Goal: Transaction & Acquisition: Purchase product/service

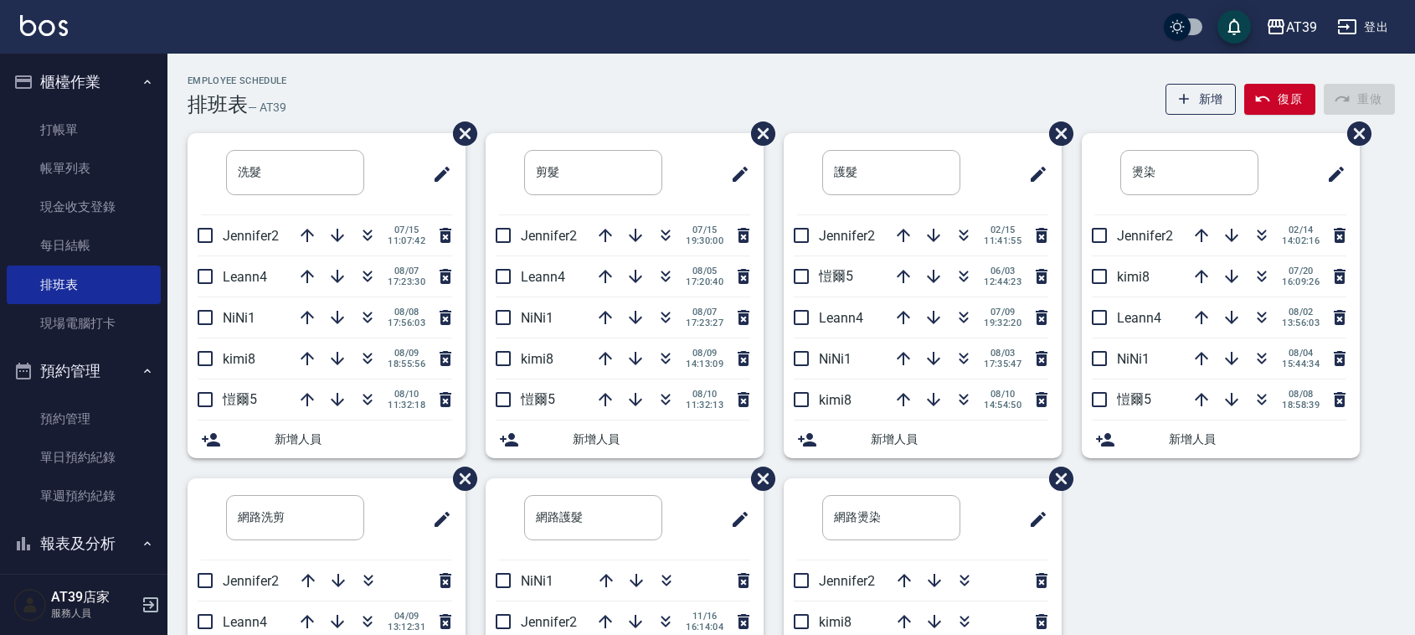
click at [555, 52] on div "AT39 登出" at bounding box center [707, 27] width 1415 height 54
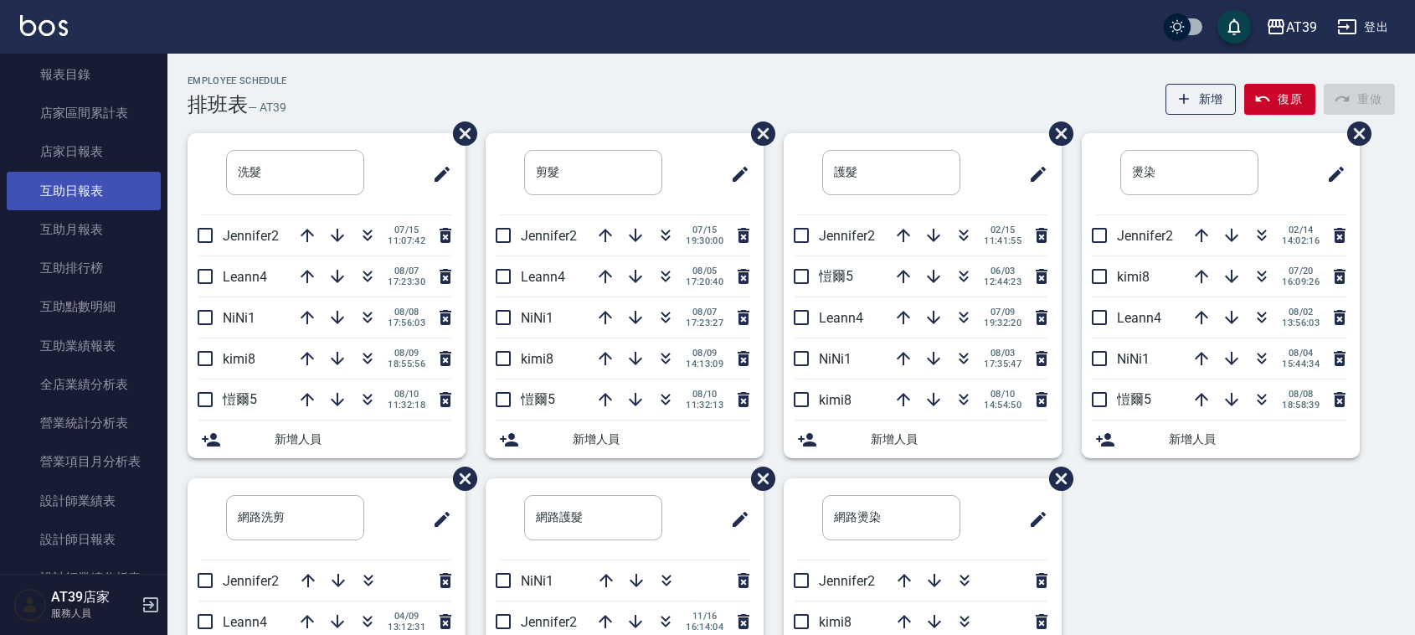
scroll to position [523, 0]
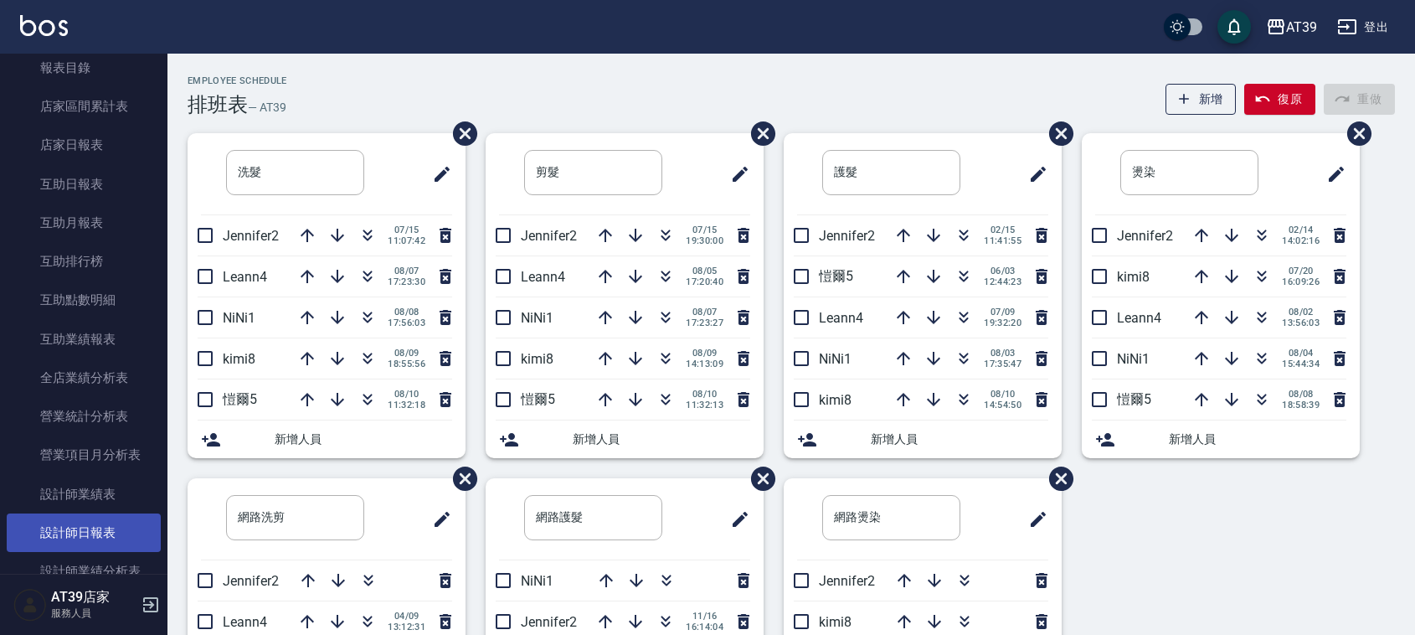
click at [73, 536] on link "設計師日報表" at bounding box center [84, 532] width 154 height 39
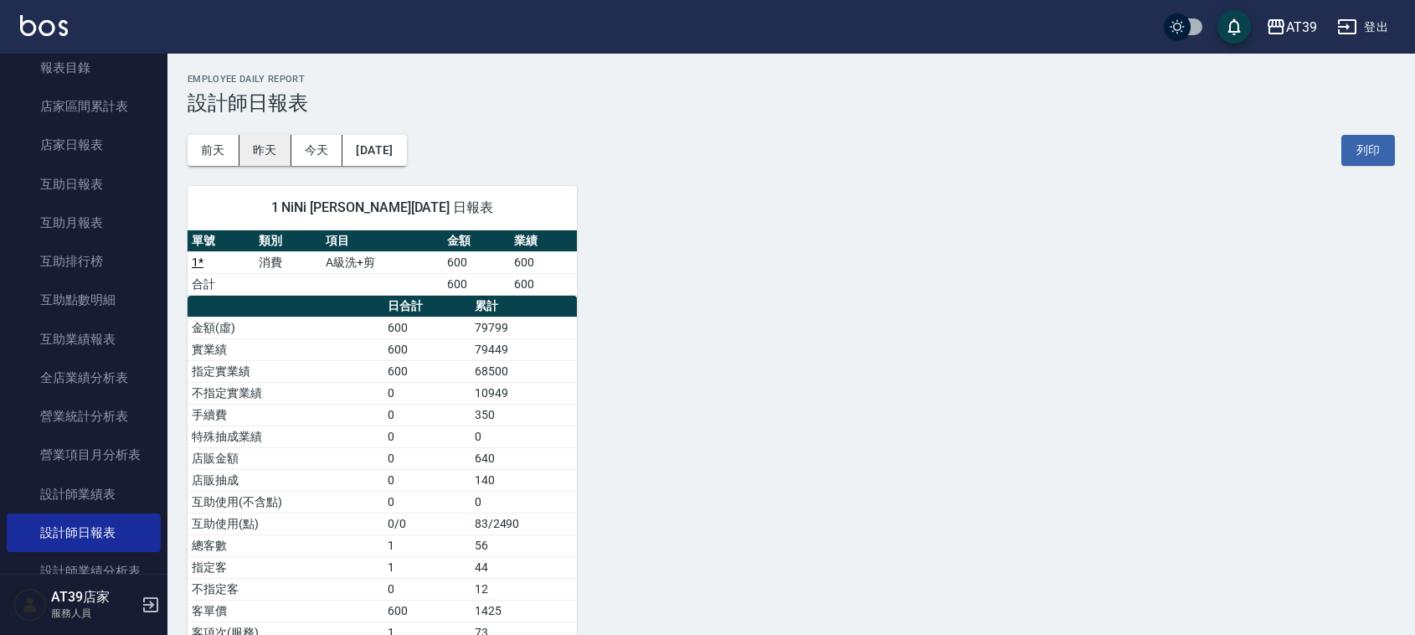
click at [262, 134] on div "[DATE] [DATE] [DATE] [DATE] 列印" at bounding box center [791, 150] width 1207 height 71
click at [262, 152] on button "昨天" at bounding box center [265, 150] width 52 height 31
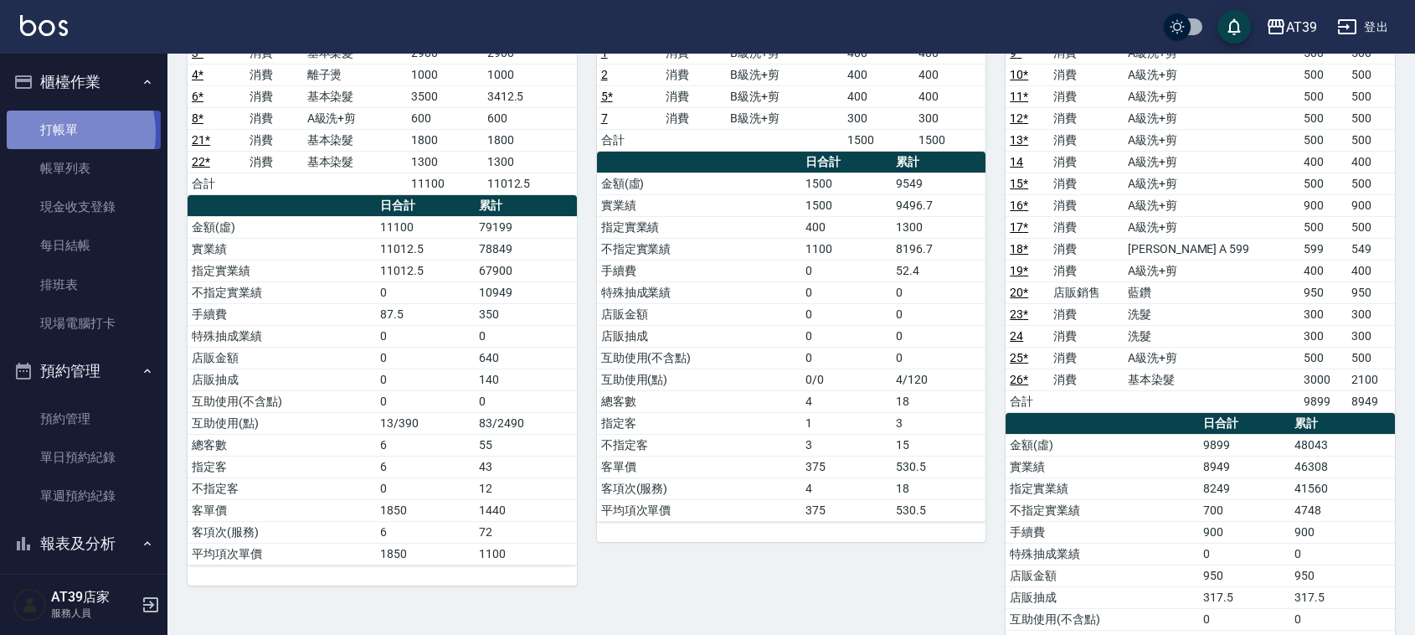
click at [55, 132] on link "打帳單" at bounding box center [84, 130] width 154 height 39
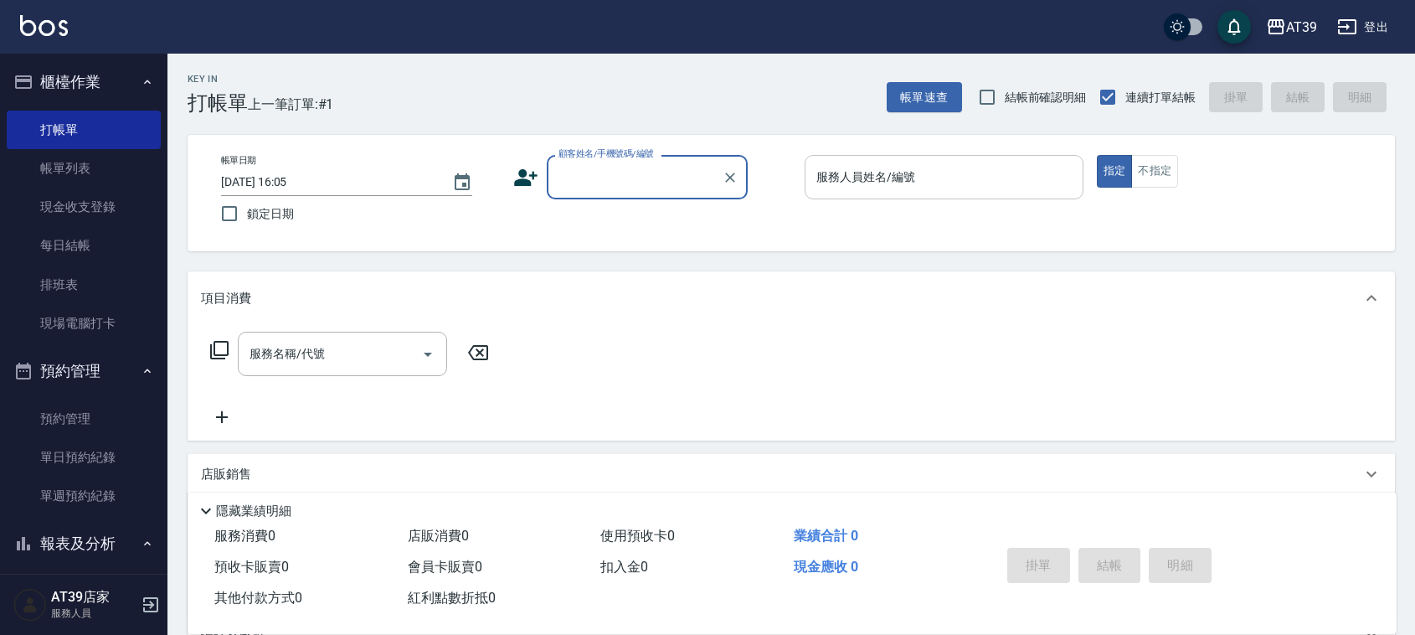
click at [885, 190] on input "服務人員姓名/編號" at bounding box center [944, 176] width 264 height 29
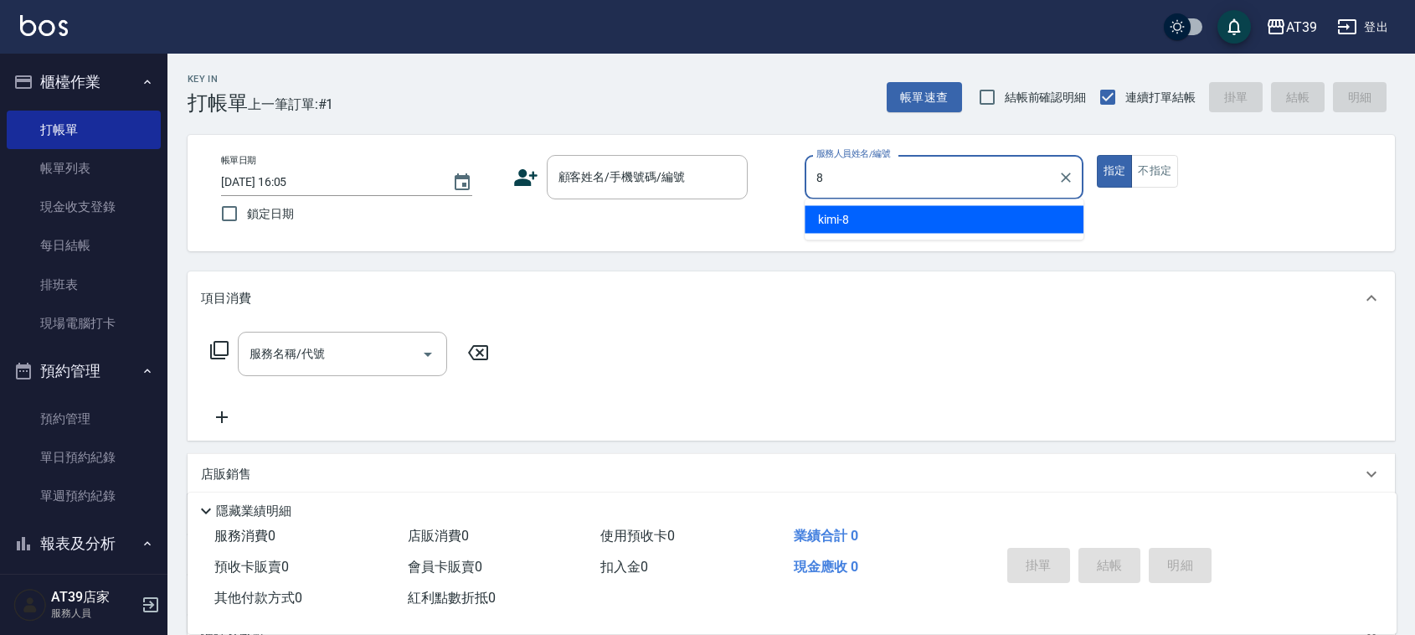
click at [893, 224] on div "kimi -8" at bounding box center [944, 220] width 279 height 28
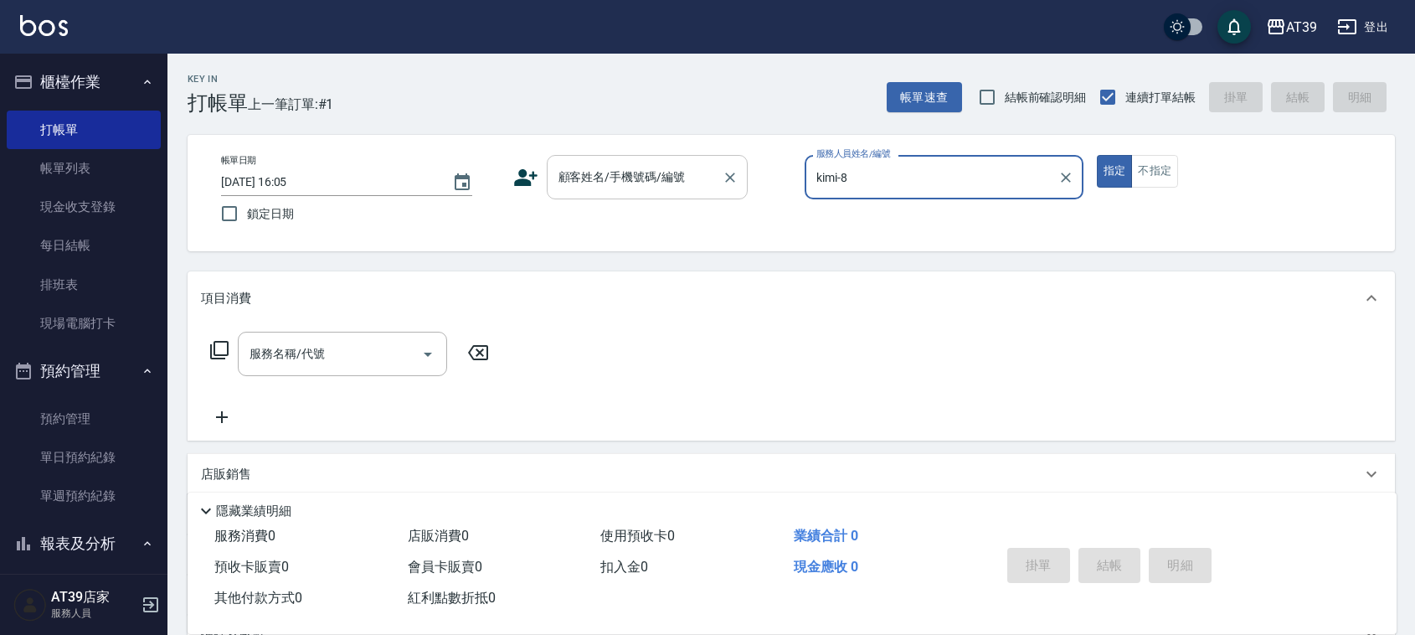
type input "kimi-8"
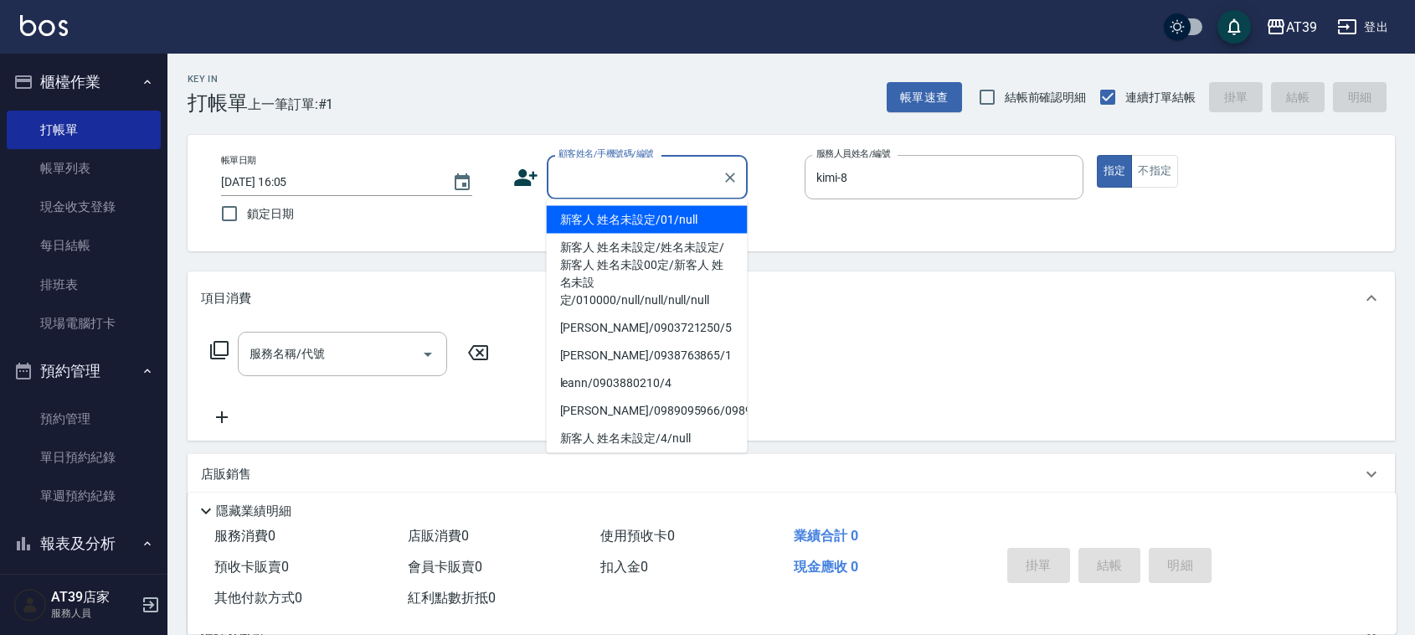
click at [660, 187] on input "顧客姓名/手機號碼/編號" at bounding box center [634, 176] width 161 height 29
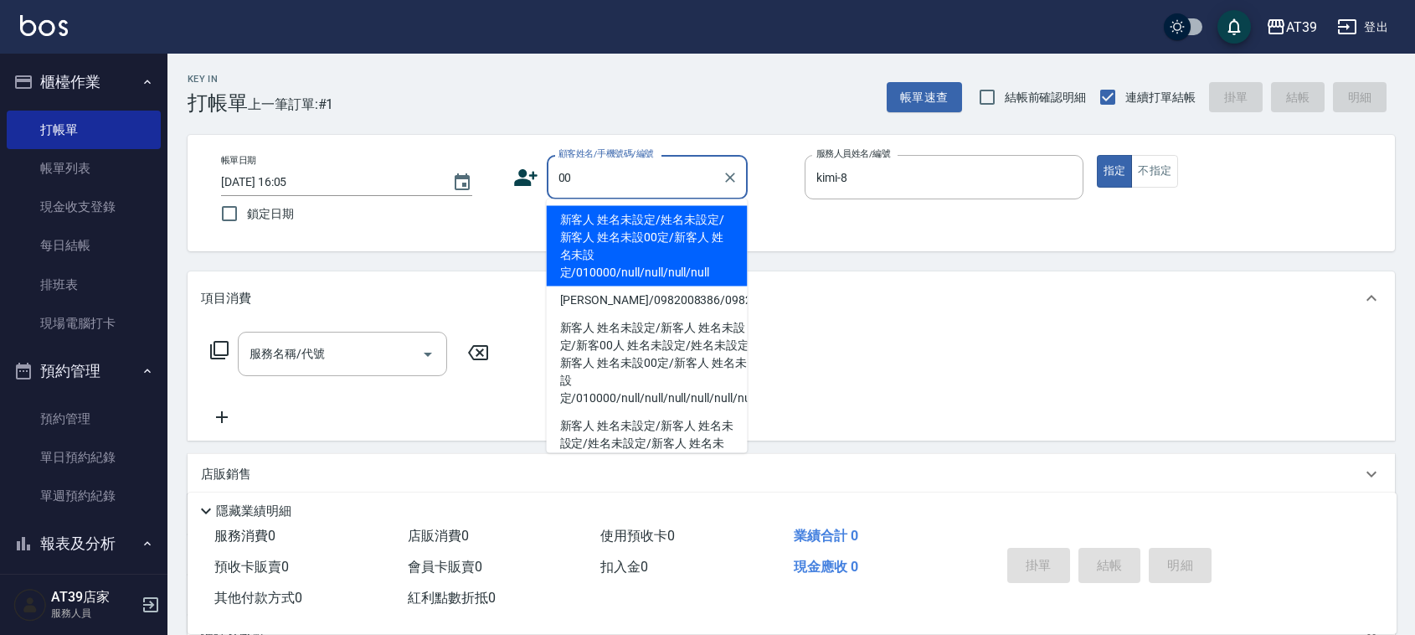
click at [658, 223] on li "新客人 姓名未設定/姓名未設定/新客人 姓名未設00定/新客人 姓名未設定/010000/null/null/null/null" at bounding box center [647, 246] width 201 height 80
type input "新客人 姓名未設定/姓名未設定/新客人 姓名未設00定/新客人 姓名未設定/010000/null/null/null/null"
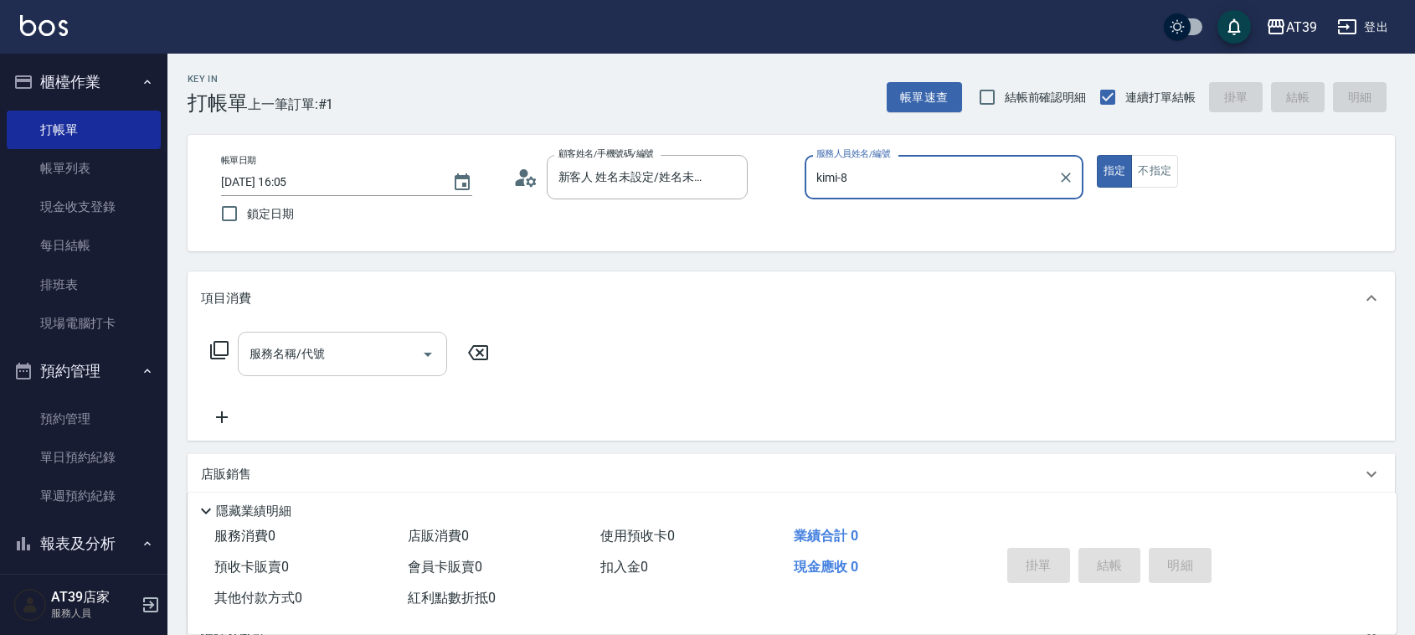
click at [344, 352] on input "服務名稱/代號" at bounding box center [329, 353] width 169 height 29
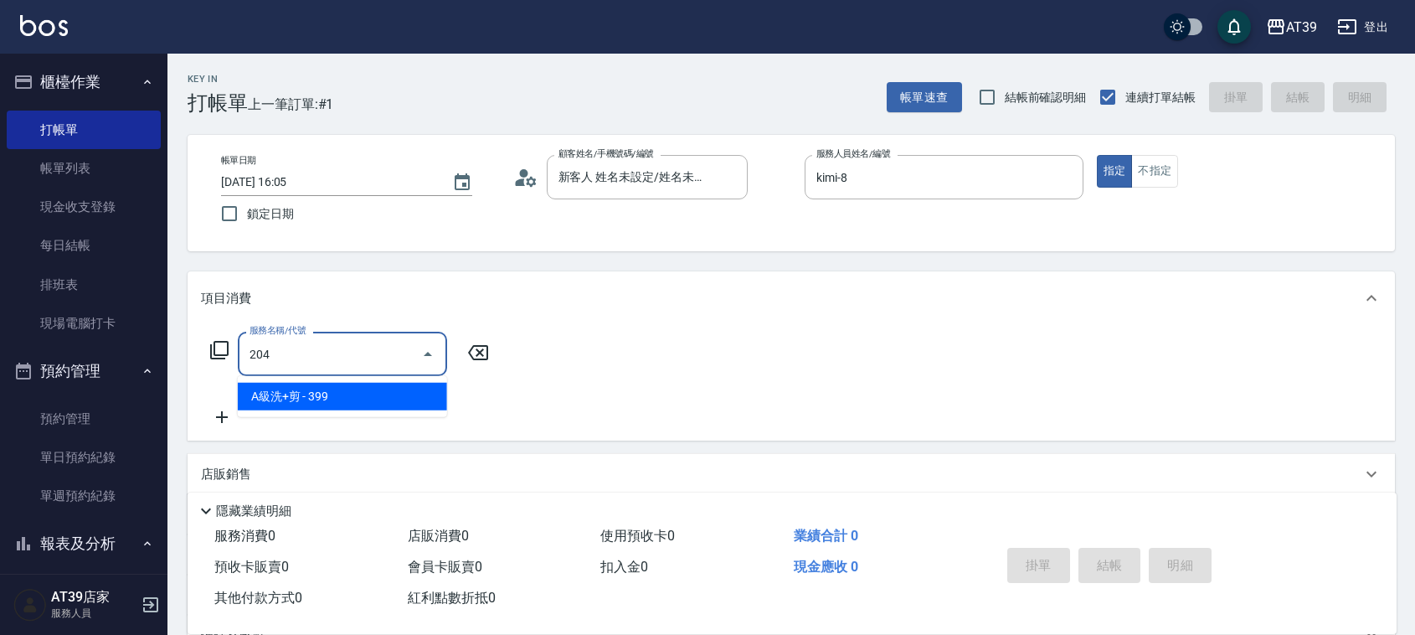
click at [358, 407] on span "A級洗+剪 - 399" at bounding box center [342, 397] width 209 height 28
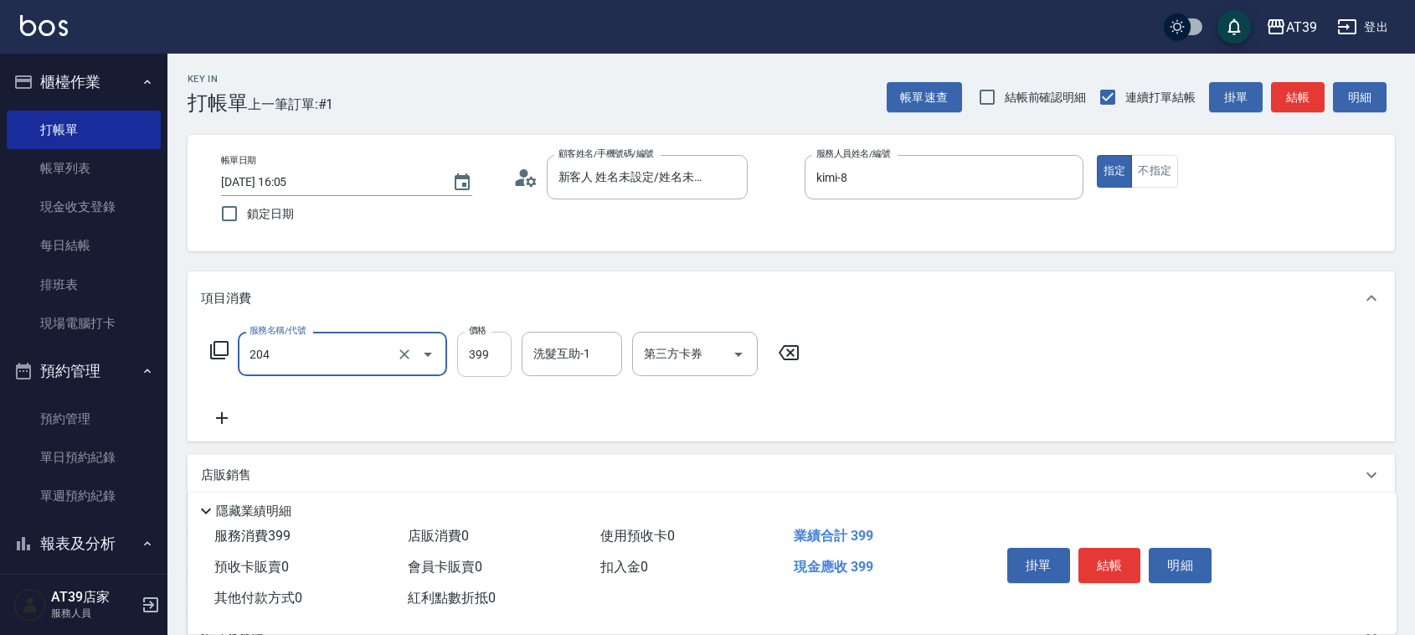
type input "A級洗+剪(204)"
click at [492, 357] on input "399" at bounding box center [484, 354] width 54 height 45
type input "500"
click at [584, 346] on div "洗髮互助-1 洗髮互助-1" at bounding box center [572, 354] width 100 height 44
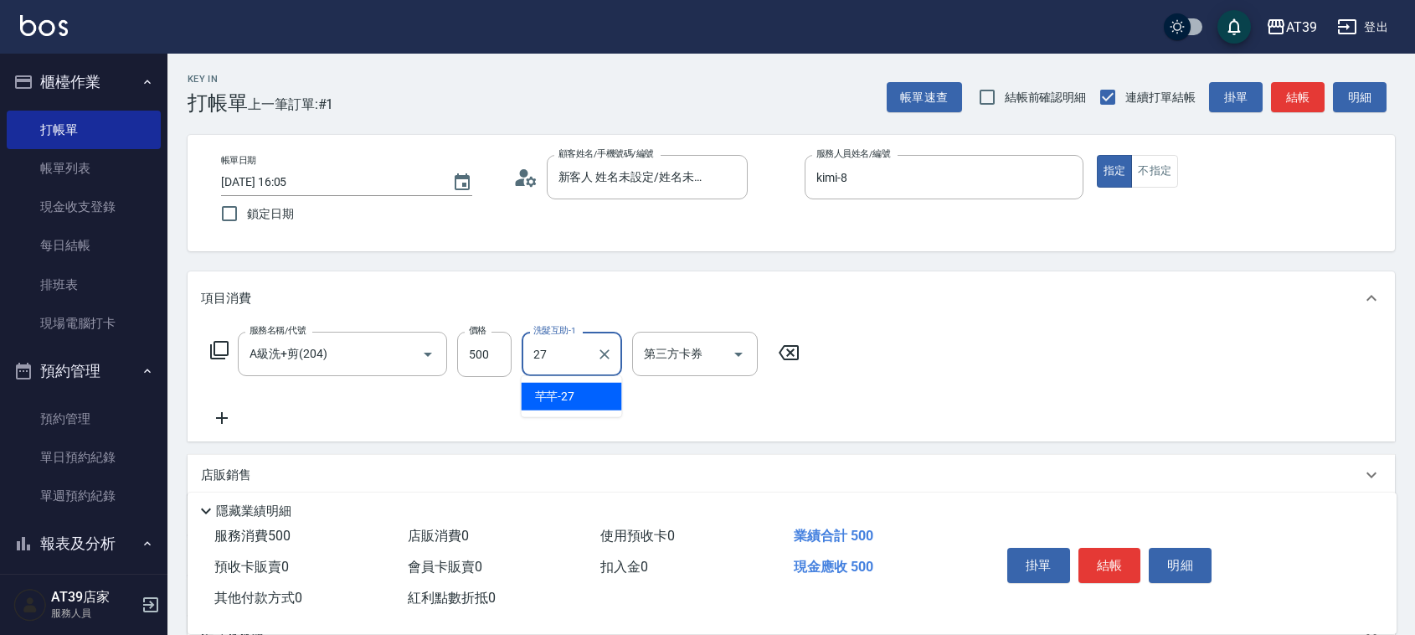
click at [587, 390] on div "芊芊 -27" at bounding box center [572, 397] width 100 height 28
type input "芊芊-27"
click at [1313, 102] on button "結帳" at bounding box center [1298, 97] width 54 height 31
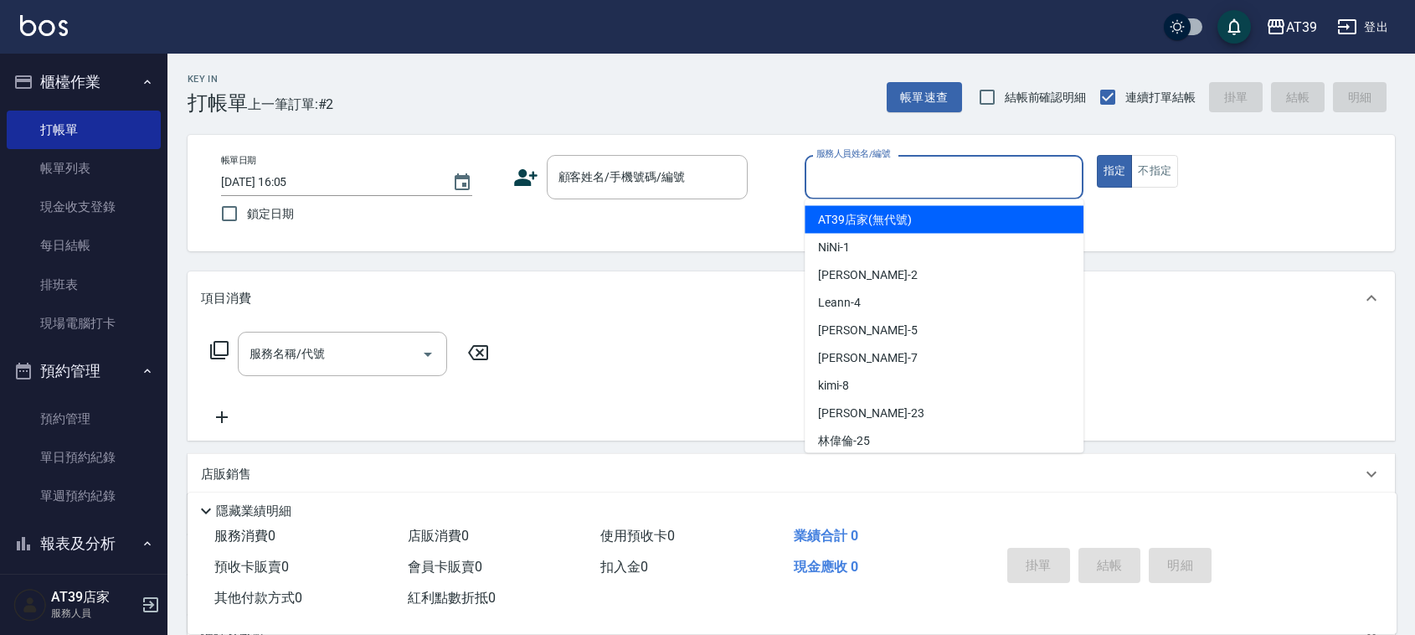
click at [910, 180] on input "服務人員姓名/編號" at bounding box center [944, 176] width 264 height 29
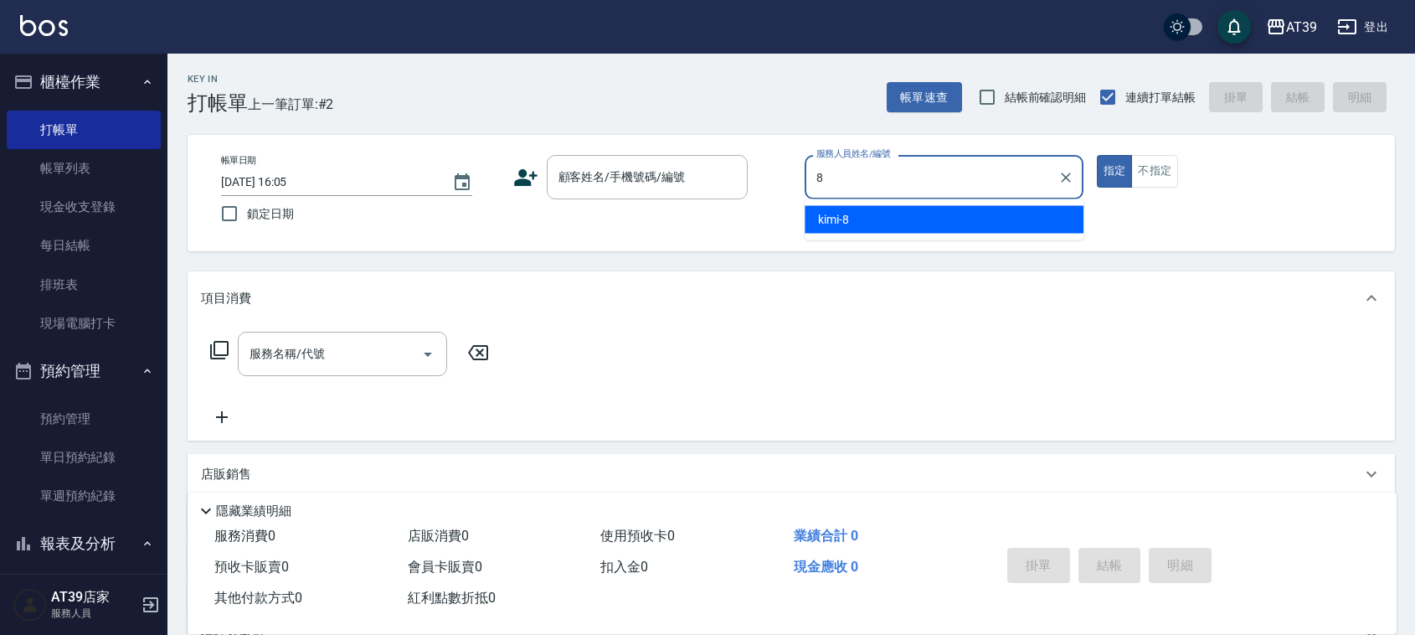
click at [873, 206] on div "kimi -8" at bounding box center [944, 220] width 279 height 28
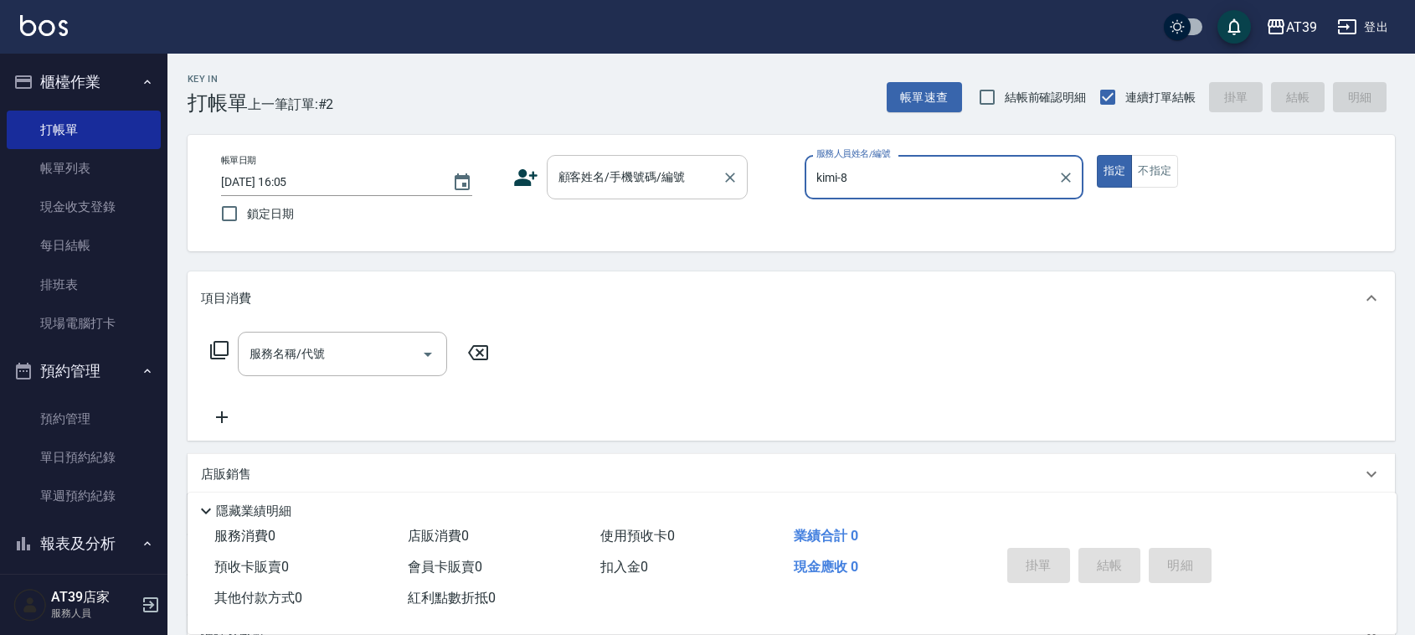
click at [666, 193] on div "顧客姓名/手機號碼/編號" at bounding box center [647, 177] width 201 height 44
type input "kimi-8"
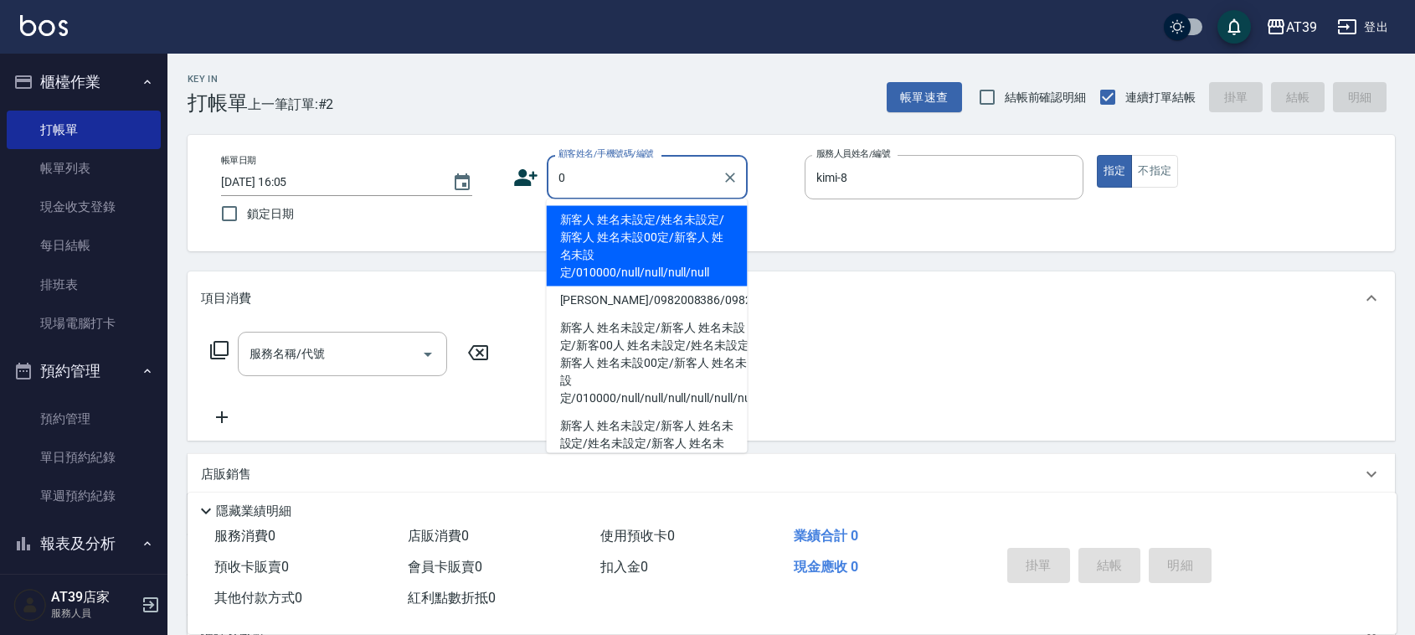
click at [636, 234] on li "新客人 姓名未設定/姓名未設定/新客人 姓名未設00定/新客人 姓名未設定/010000/null/null/null/null" at bounding box center [647, 246] width 201 height 80
type input "新客人 姓名未設定/姓名未設定/新客人 姓名未設00定/新客人 姓名未設定/010000/null/null/null/null"
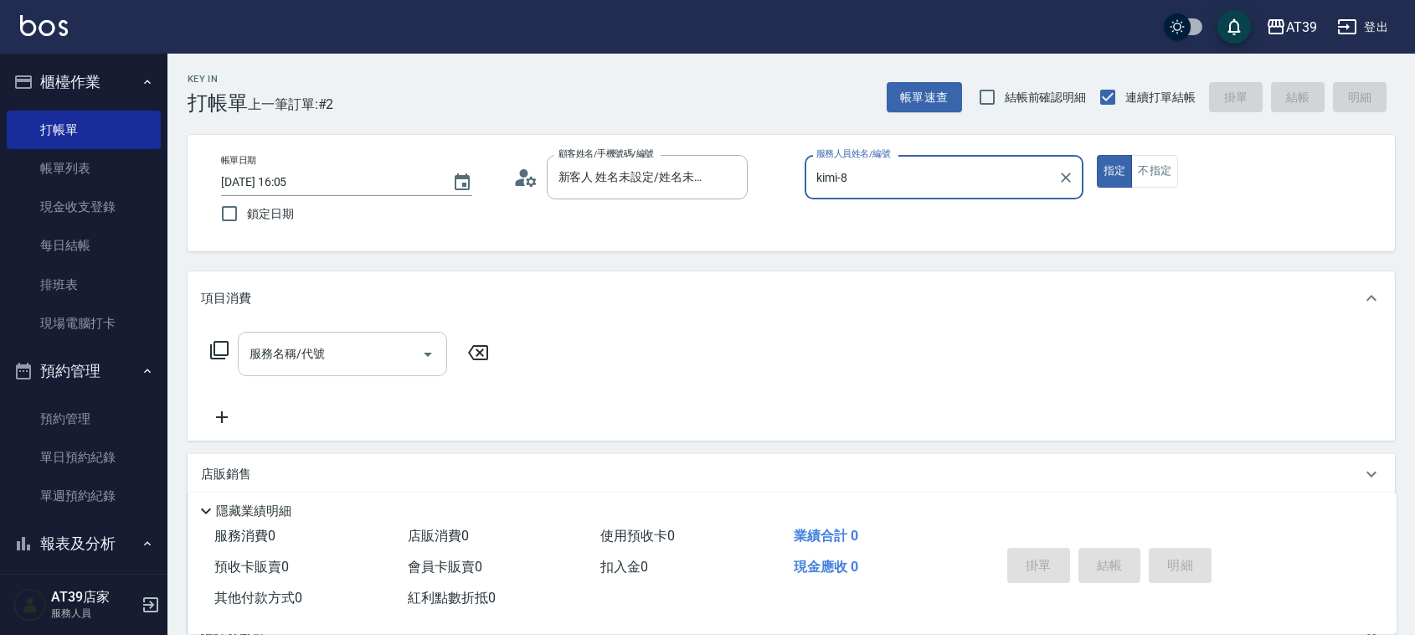
click at [342, 361] on input "服務名稱/代號" at bounding box center [329, 353] width 169 height 29
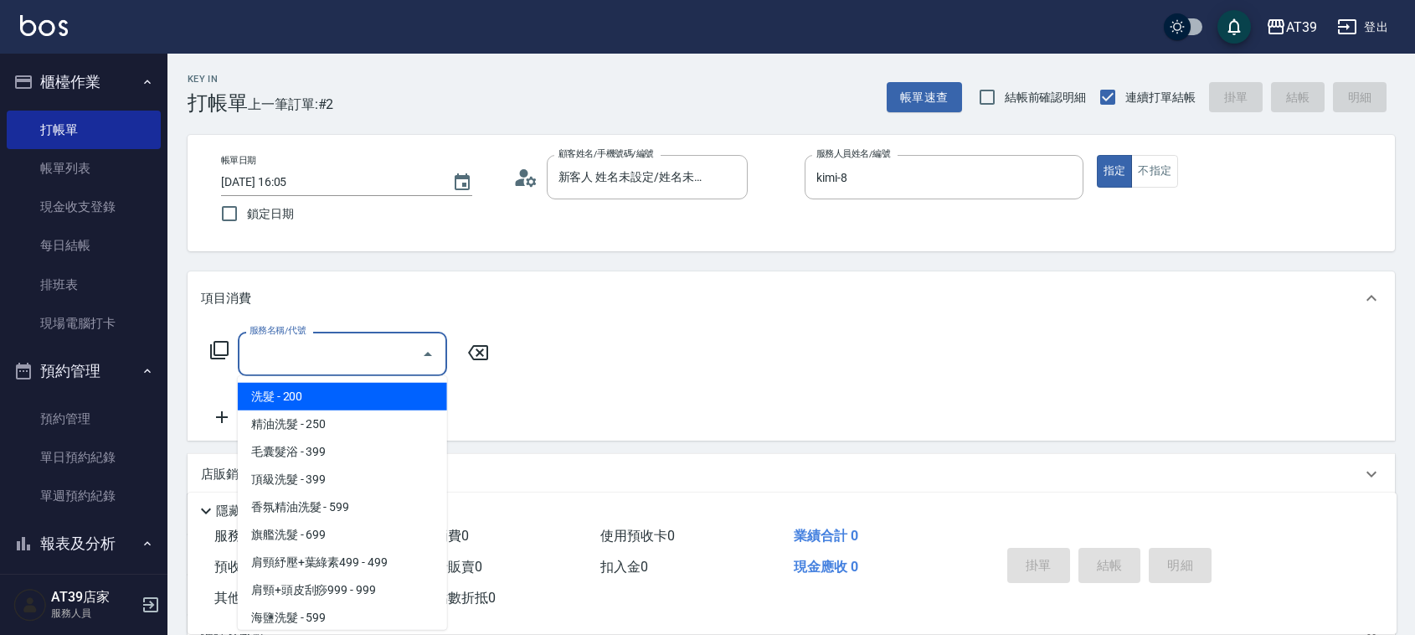
click at [350, 404] on span "洗髮 - 200" at bounding box center [342, 397] width 209 height 28
type input "洗髮(101)"
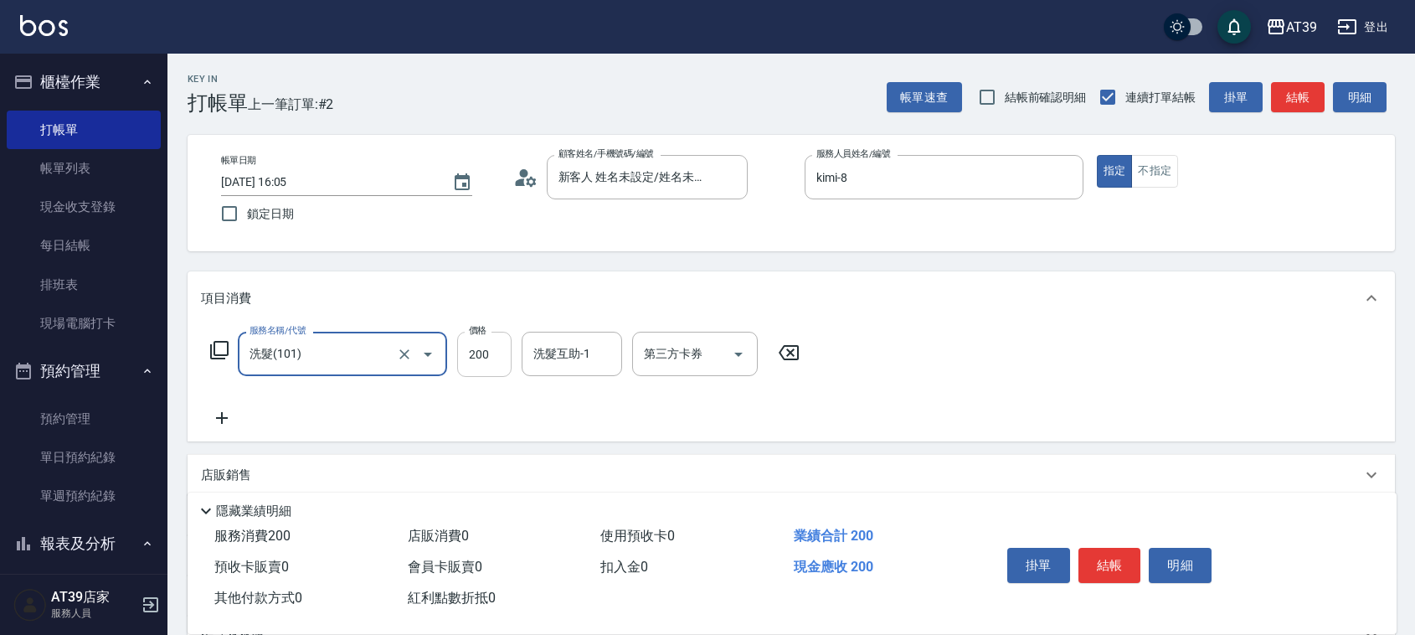
click at [501, 363] on input "200" at bounding box center [484, 354] width 54 height 45
type input "300"
click at [582, 356] on input "洗髮互助-1" at bounding box center [571, 353] width 85 height 29
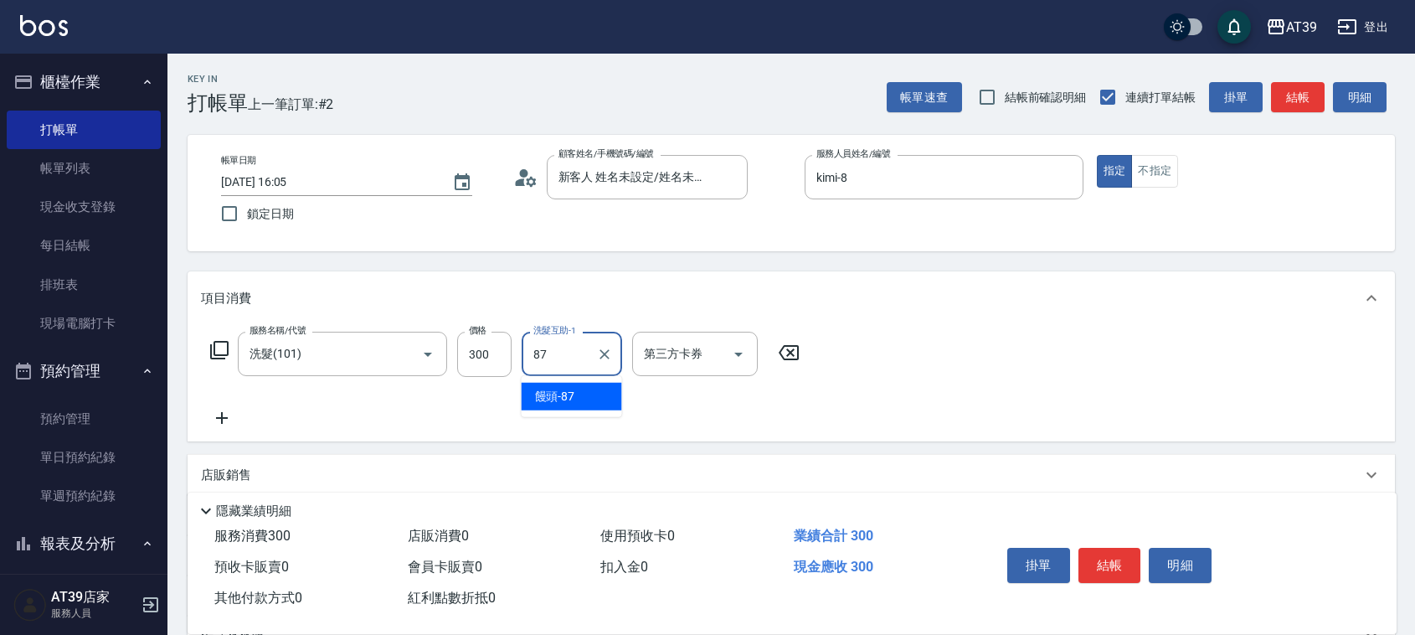
click at [586, 394] on div "饅頭 -87" at bounding box center [572, 397] width 100 height 28
type input "饅頭-87"
click at [1278, 113] on div "帳單速查 結帳前確認明細 連續打單結帳 掛單 結帳 明細" at bounding box center [1141, 97] width 508 height 35
click at [1290, 99] on button "結帳" at bounding box center [1298, 97] width 54 height 31
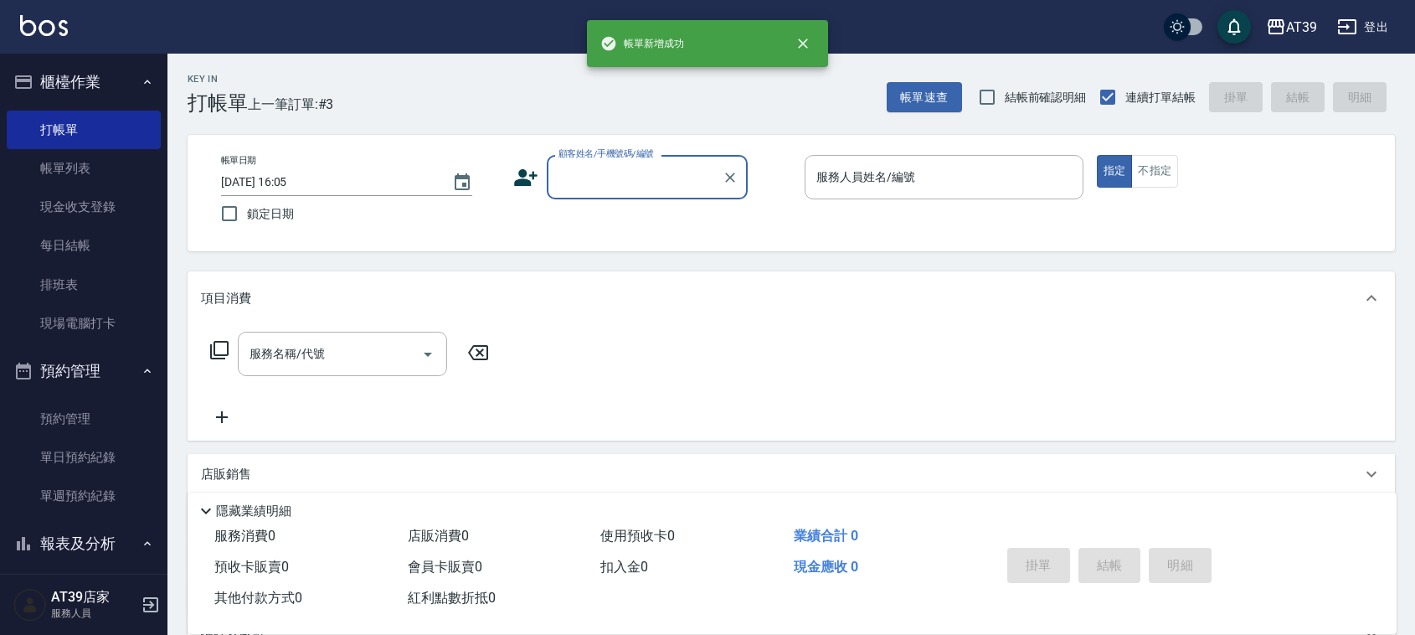
click at [903, 199] on p at bounding box center [944, 208] width 279 height 18
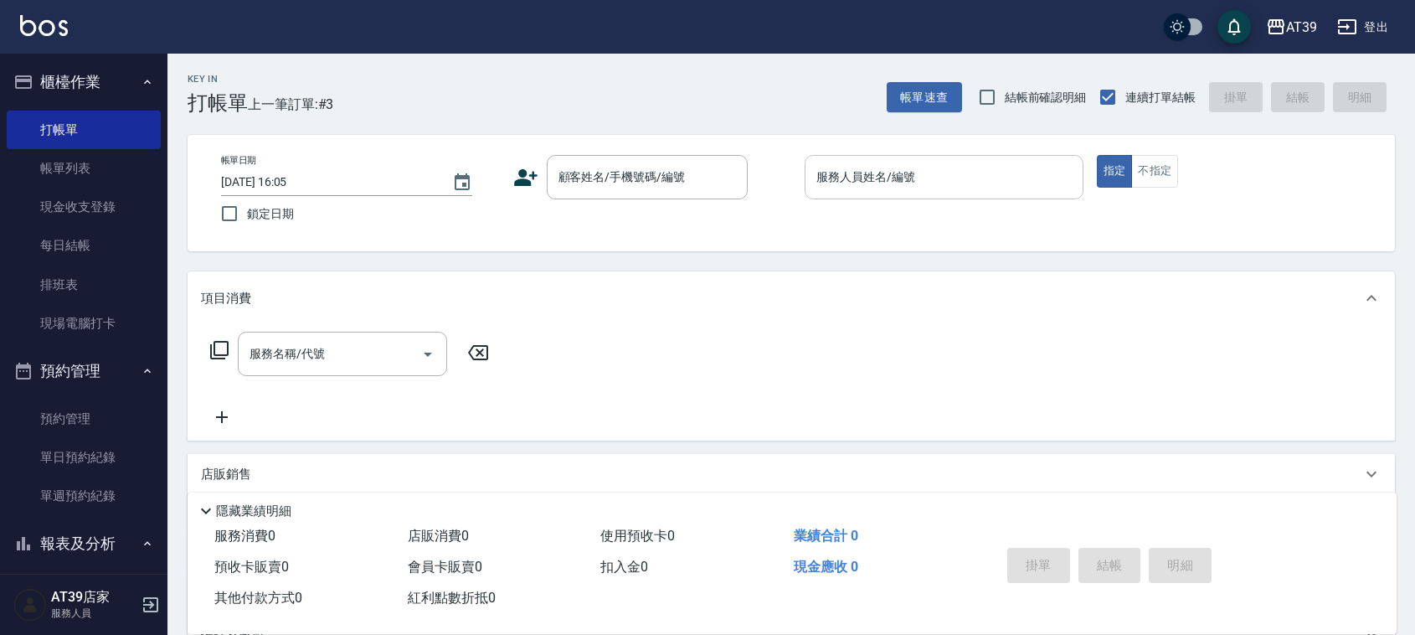
click at [930, 159] on div "服務人員姓名/編號" at bounding box center [944, 177] width 279 height 44
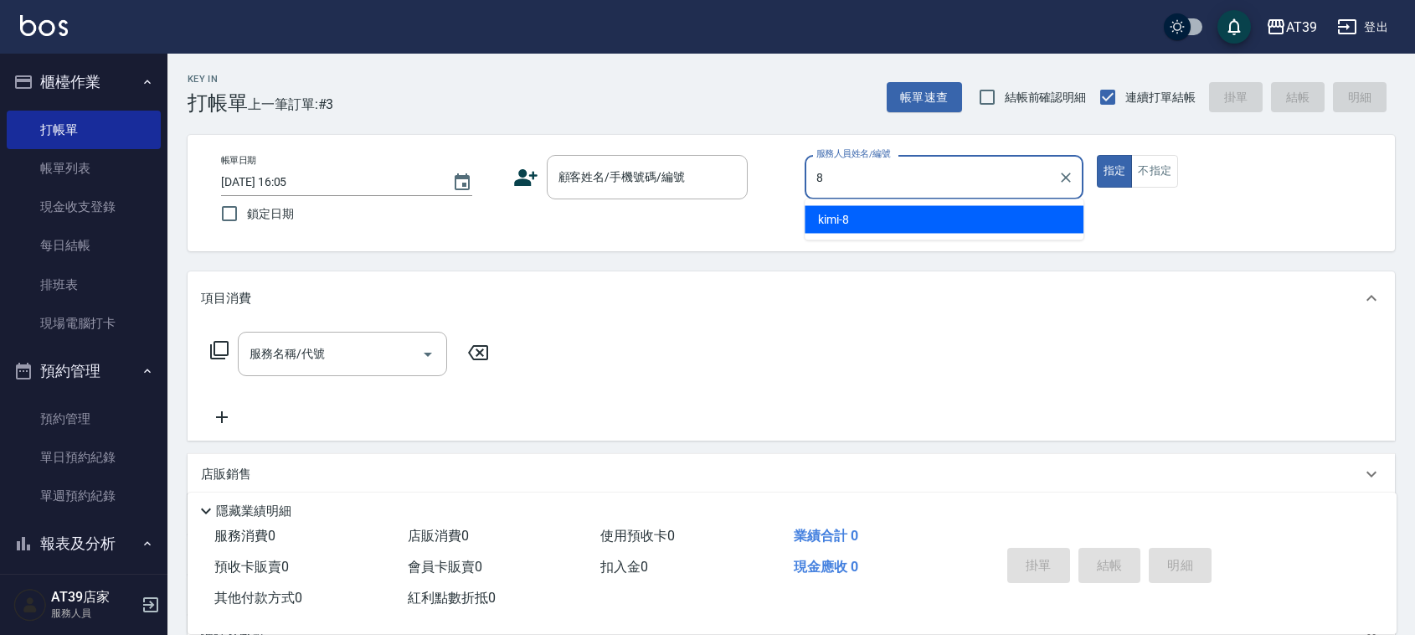
click at [911, 212] on div "kimi -8" at bounding box center [944, 220] width 279 height 28
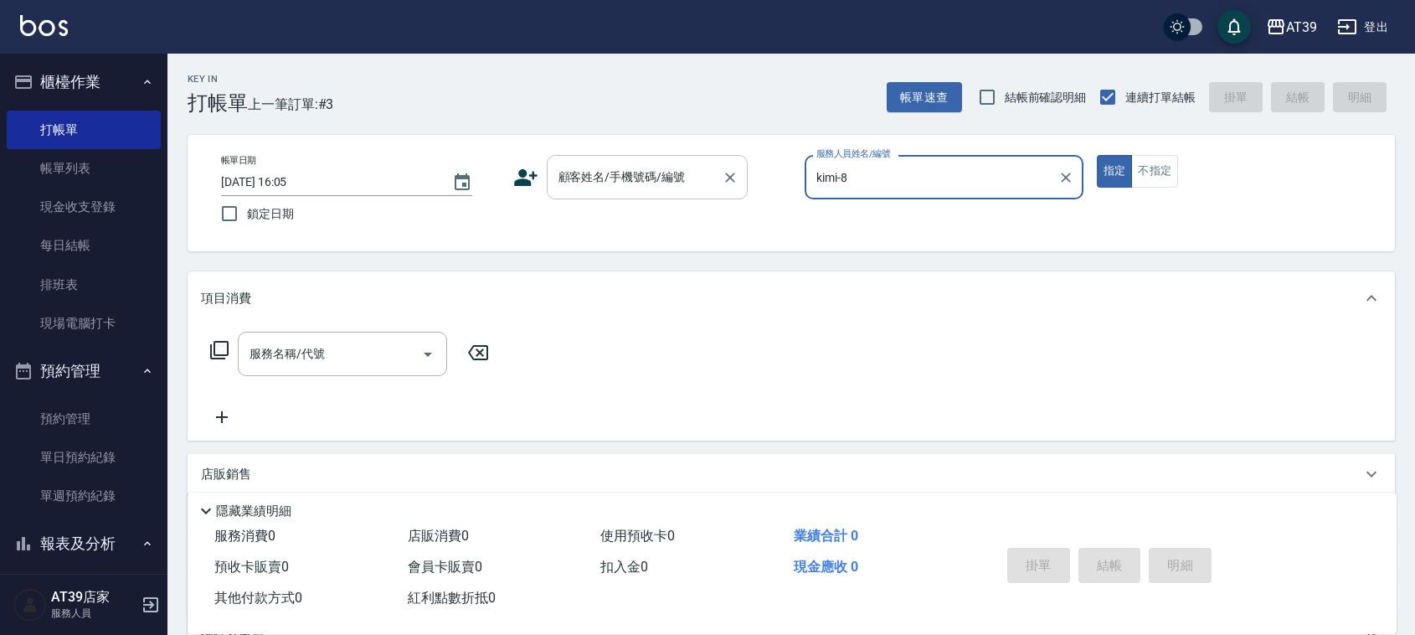
type input "kimi-8"
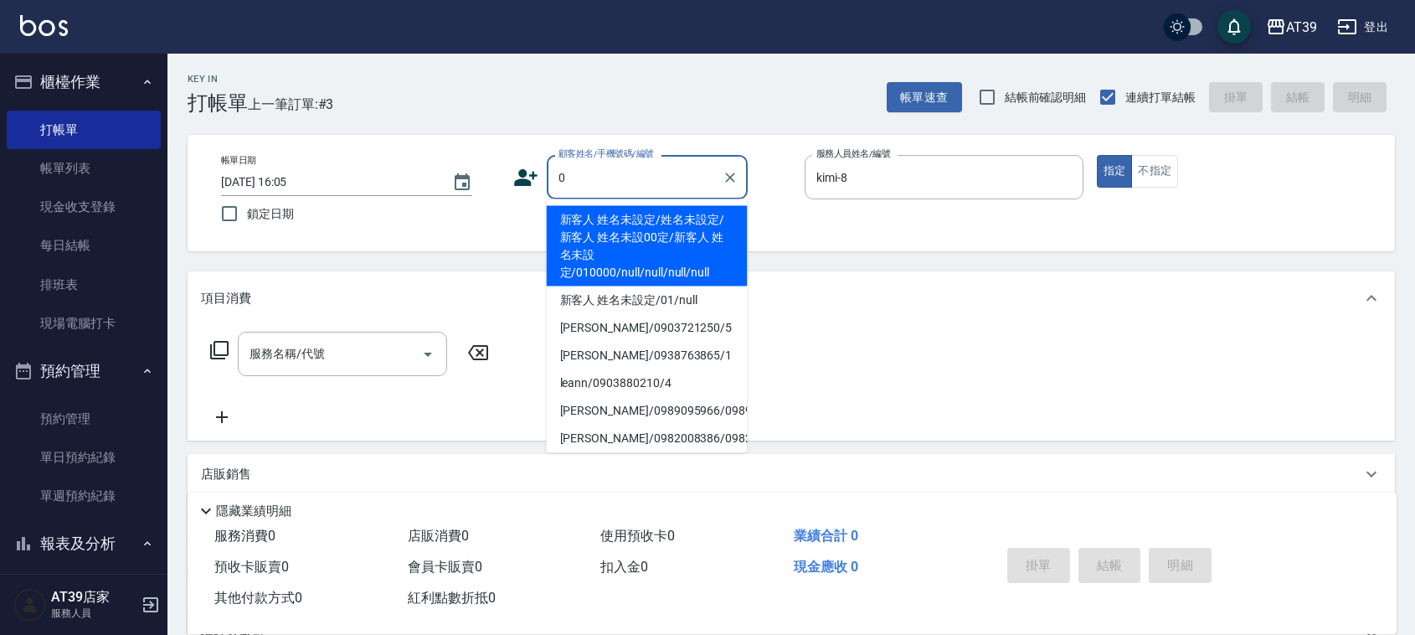
drag, startPoint x: 633, startPoint y: 172, endPoint x: 633, endPoint y: 208, distance: 36.0
click at [633, 172] on input "0" at bounding box center [634, 176] width 161 height 29
click at [626, 222] on li "新客人 姓名未設定/姓名未設定/新客人 姓名未設00定/新客人 姓名未設定/010000/null/null/null/null" at bounding box center [647, 246] width 201 height 80
type input "新客人 姓名未設定/姓名未設定/新客人 姓名未設00定/新客人 姓名未設定/010000/null/null/null/null"
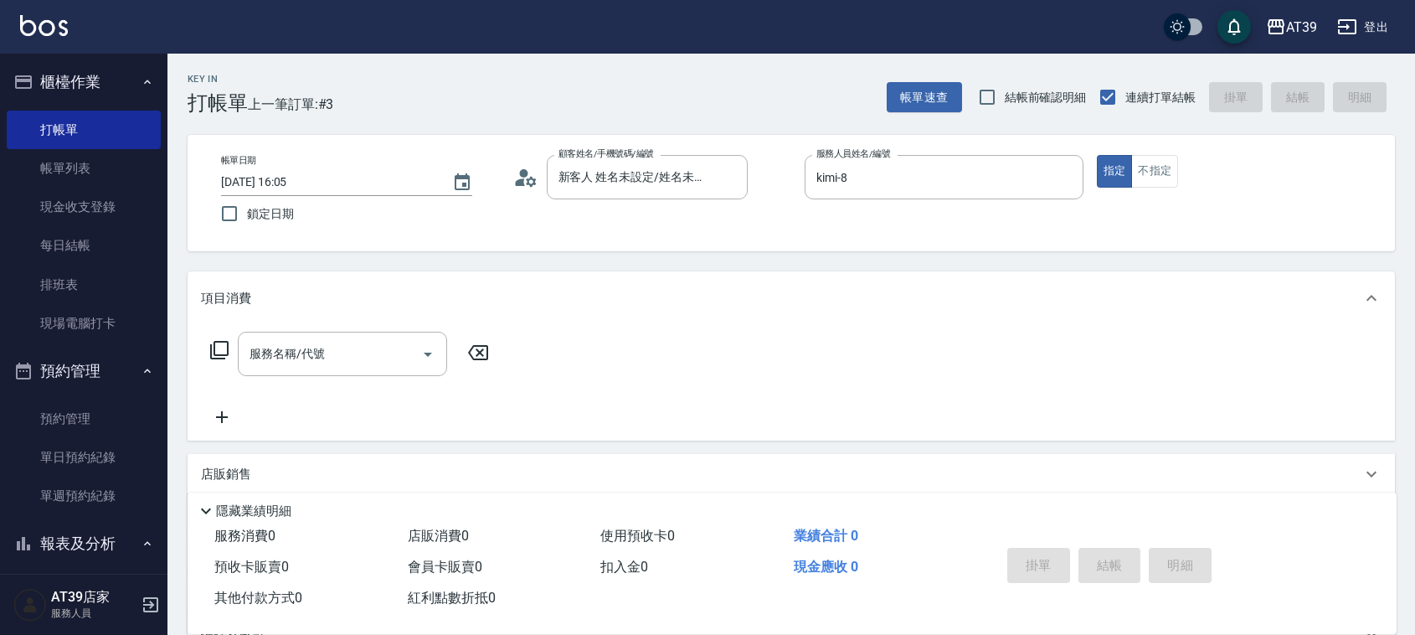
click at [223, 360] on div "服務名稱/代號 服務名稱/代號" at bounding box center [350, 354] width 298 height 44
click at [222, 346] on icon at bounding box center [219, 350] width 20 height 20
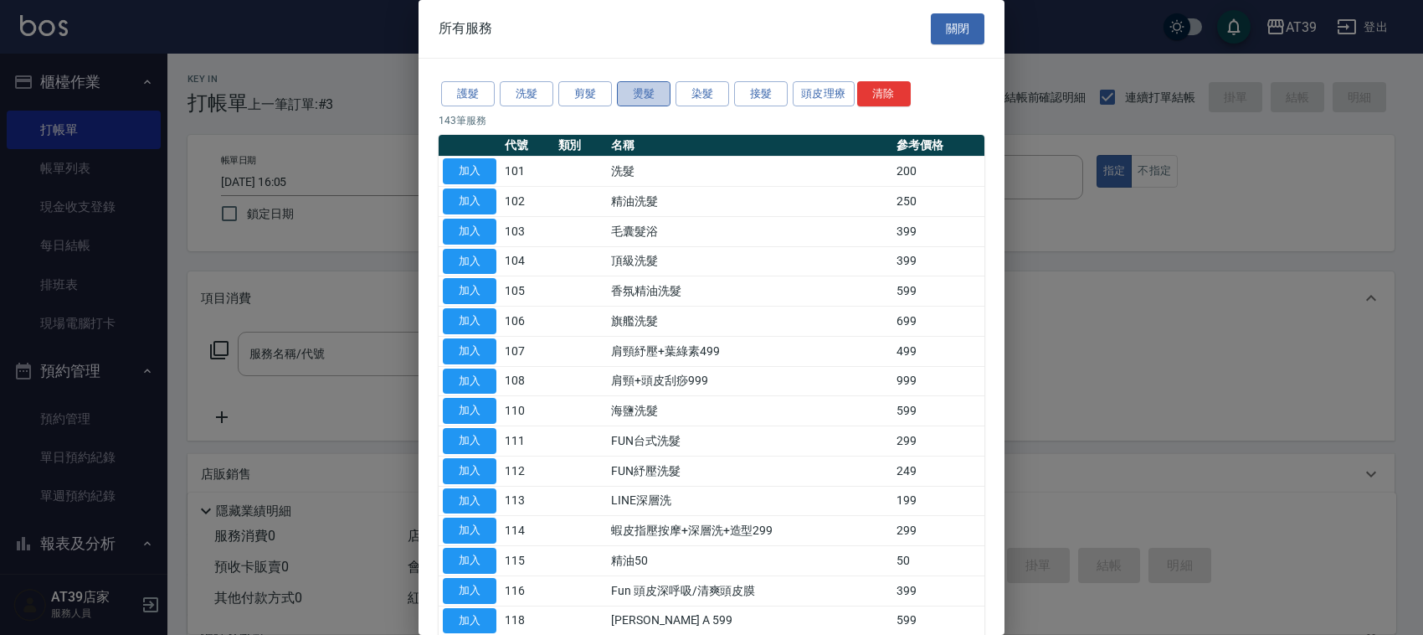
click at [637, 103] on button "燙髮" at bounding box center [644, 94] width 54 height 26
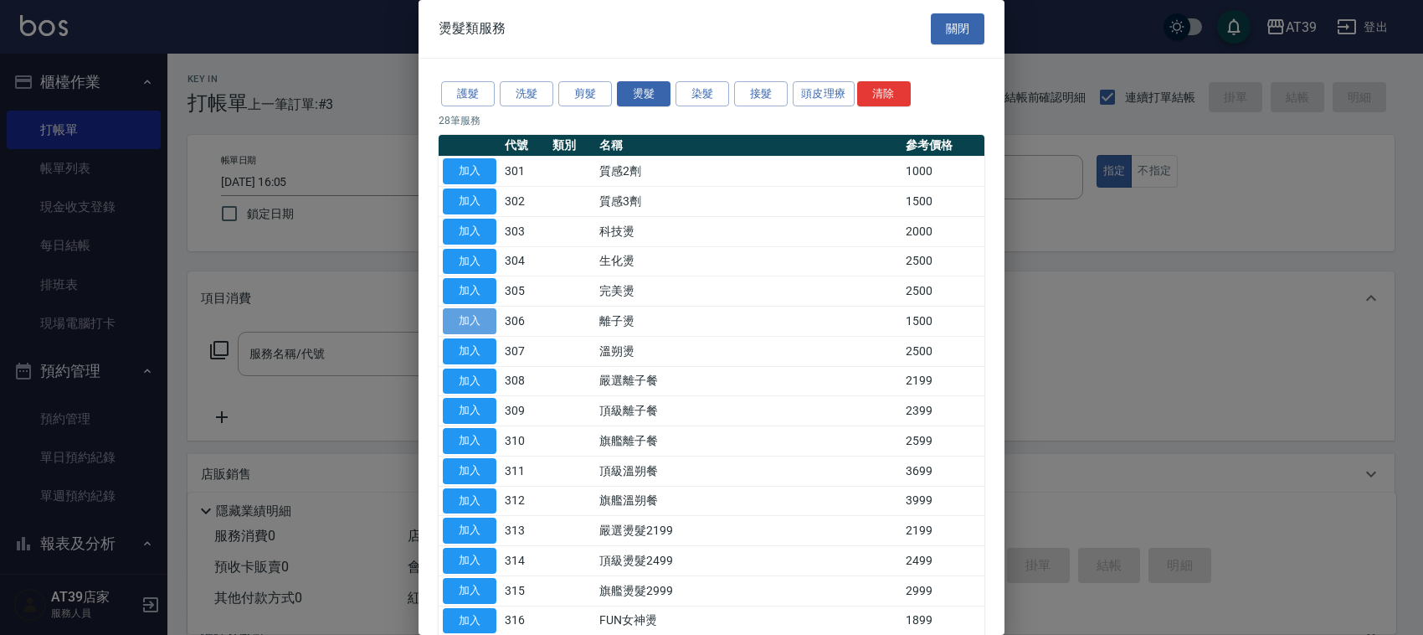
click at [455, 322] on button "加入" at bounding box center [470, 321] width 54 height 26
type input "離子燙(306)"
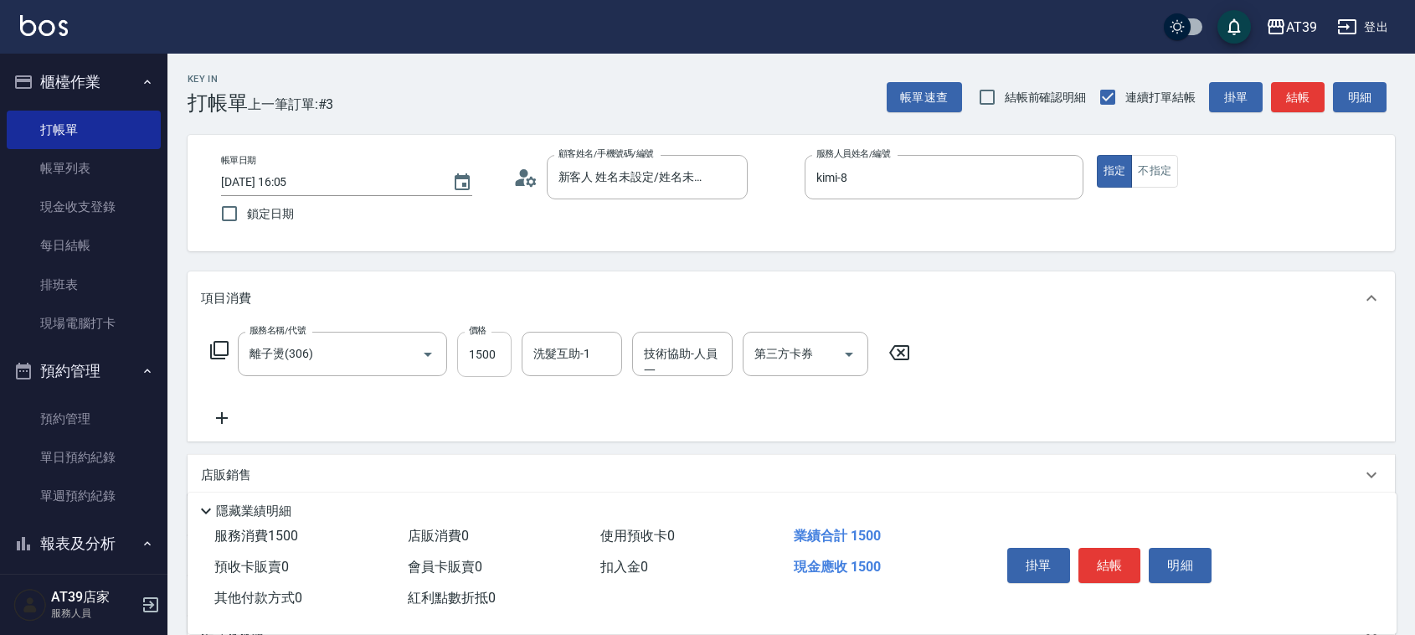
click at [480, 348] on input "1500" at bounding box center [484, 354] width 54 height 45
type input "2399"
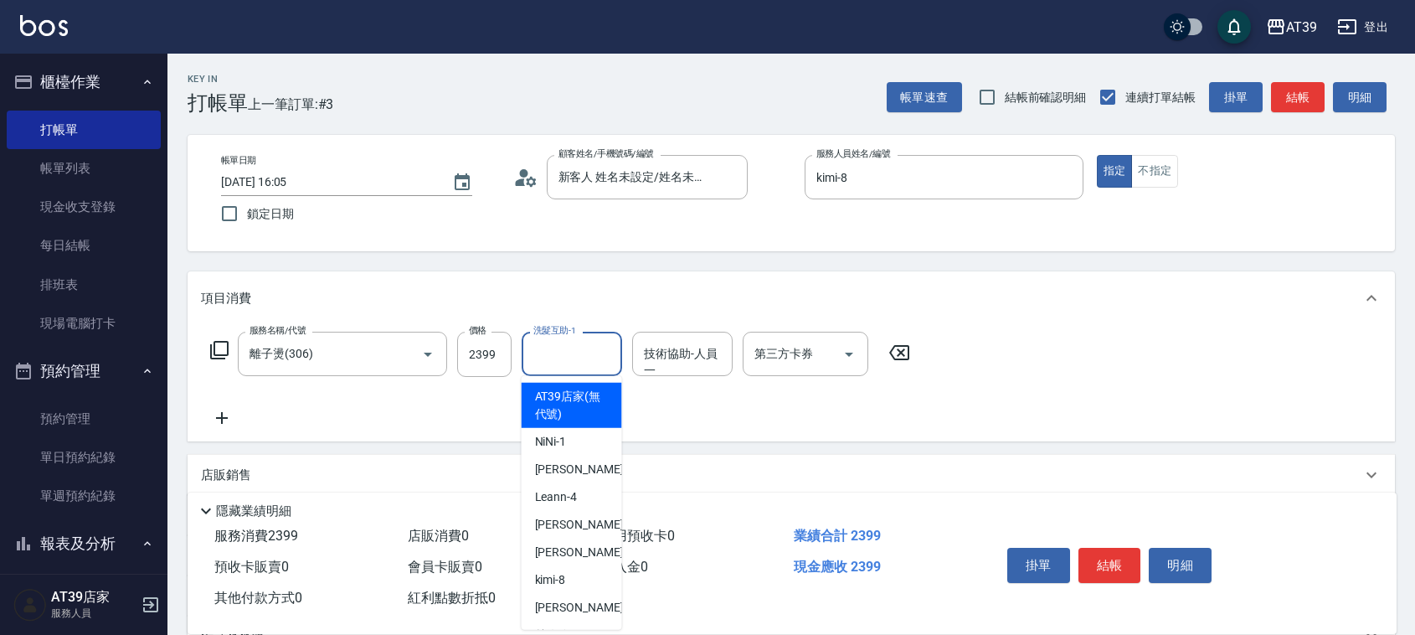
click at [583, 358] on input "洗髮互助-1" at bounding box center [571, 353] width 85 height 29
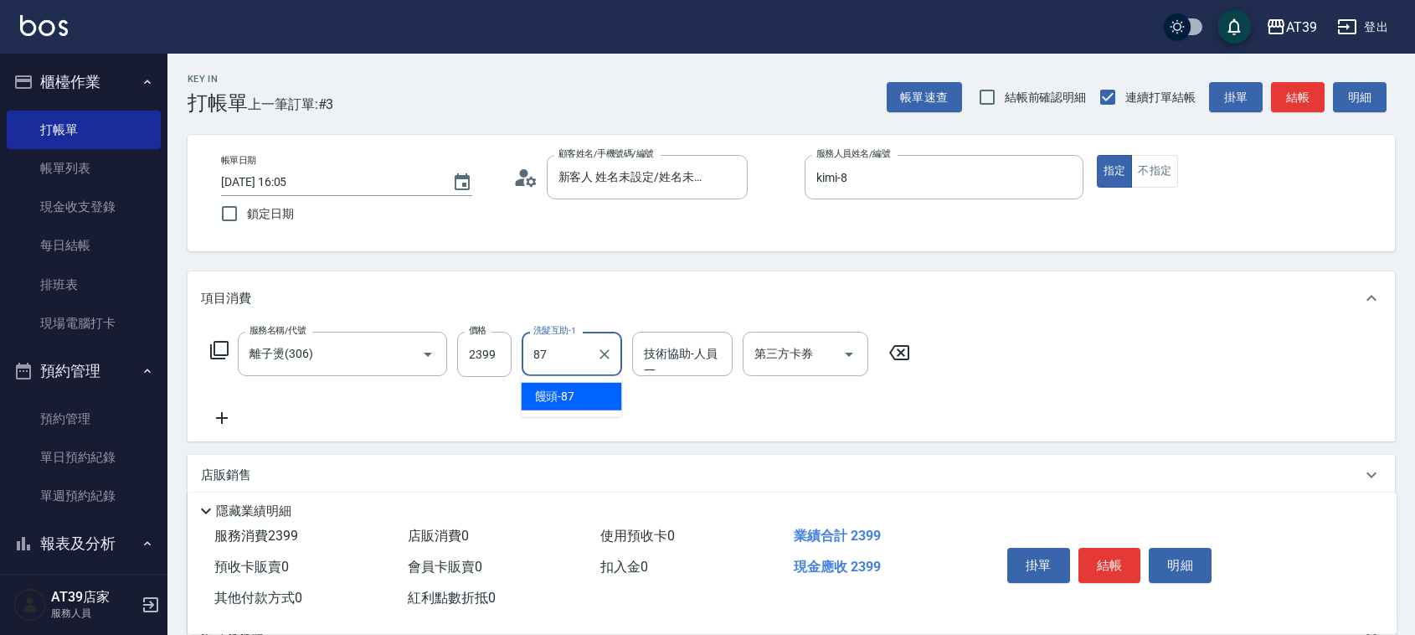
click at [575, 399] on div "饅頭 -87" at bounding box center [572, 397] width 100 height 28
type input "饅頭-87"
click at [1296, 97] on button "結帳" at bounding box center [1298, 97] width 54 height 31
type input "[DATE] 16:06"
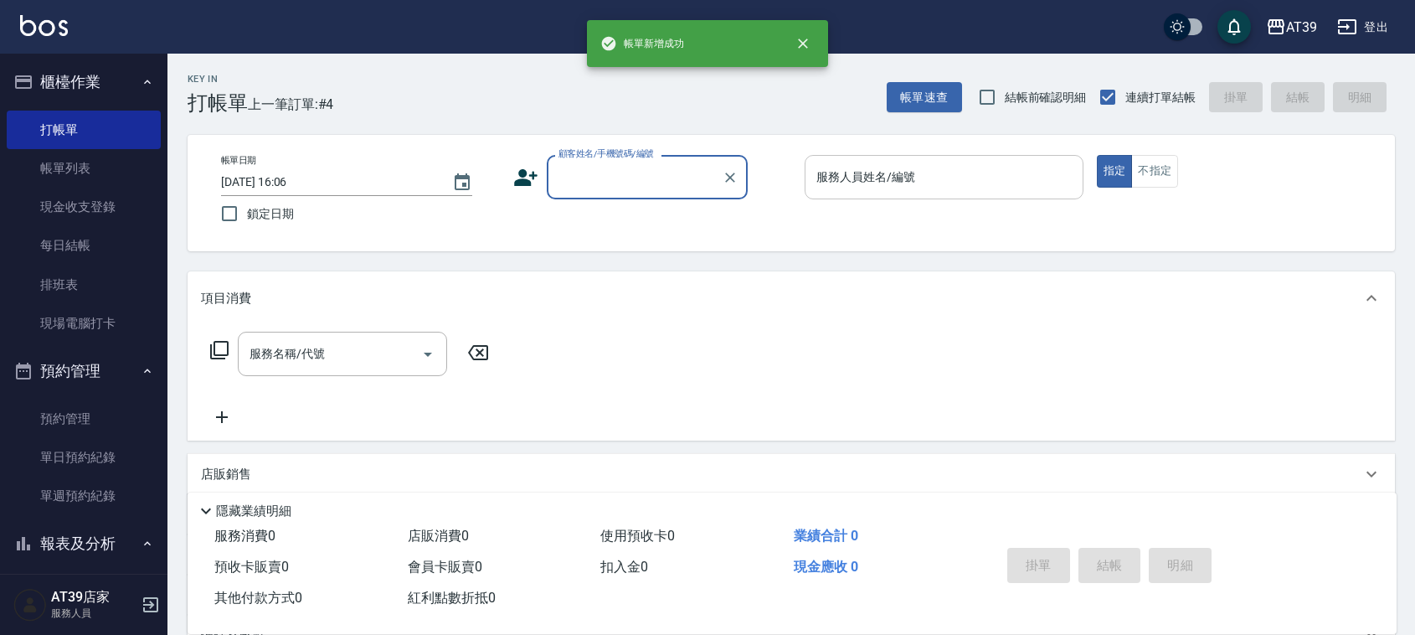
click at [1013, 197] on div "服務人員姓名/編號" at bounding box center [944, 177] width 279 height 44
type input "8"
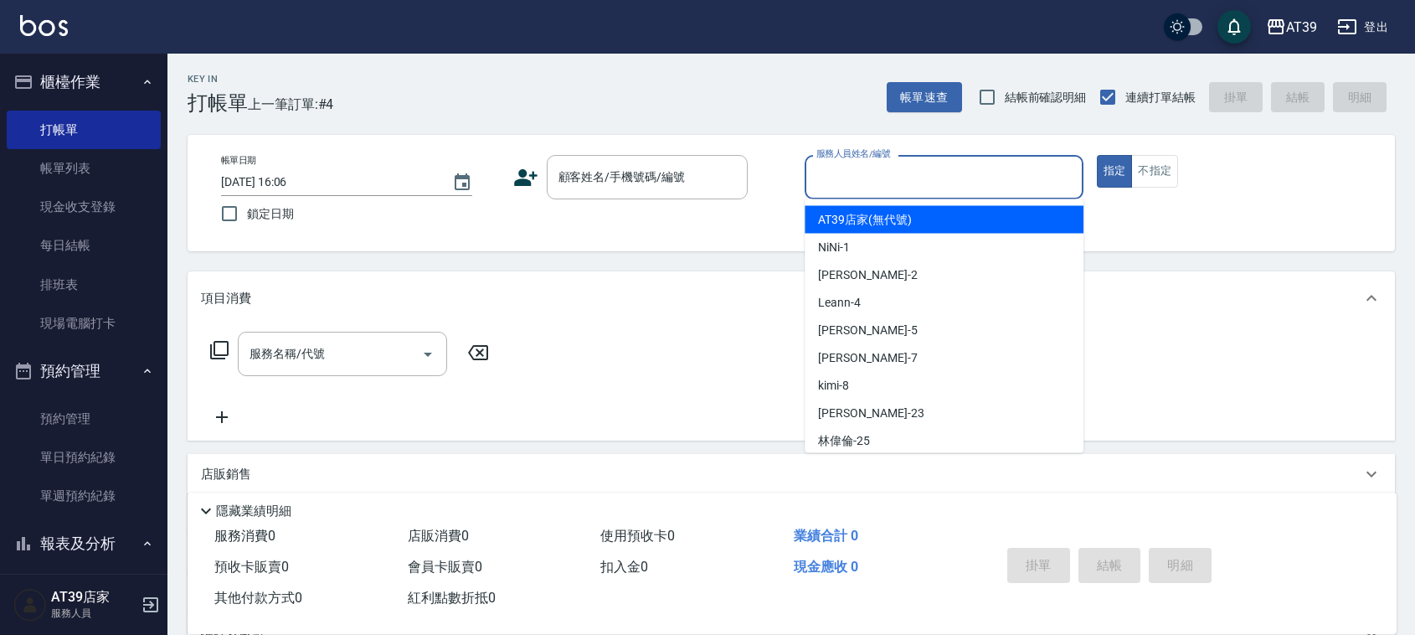
click at [981, 234] on div "NiNi -1" at bounding box center [944, 248] width 279 height 28
type input "NiNi-1"
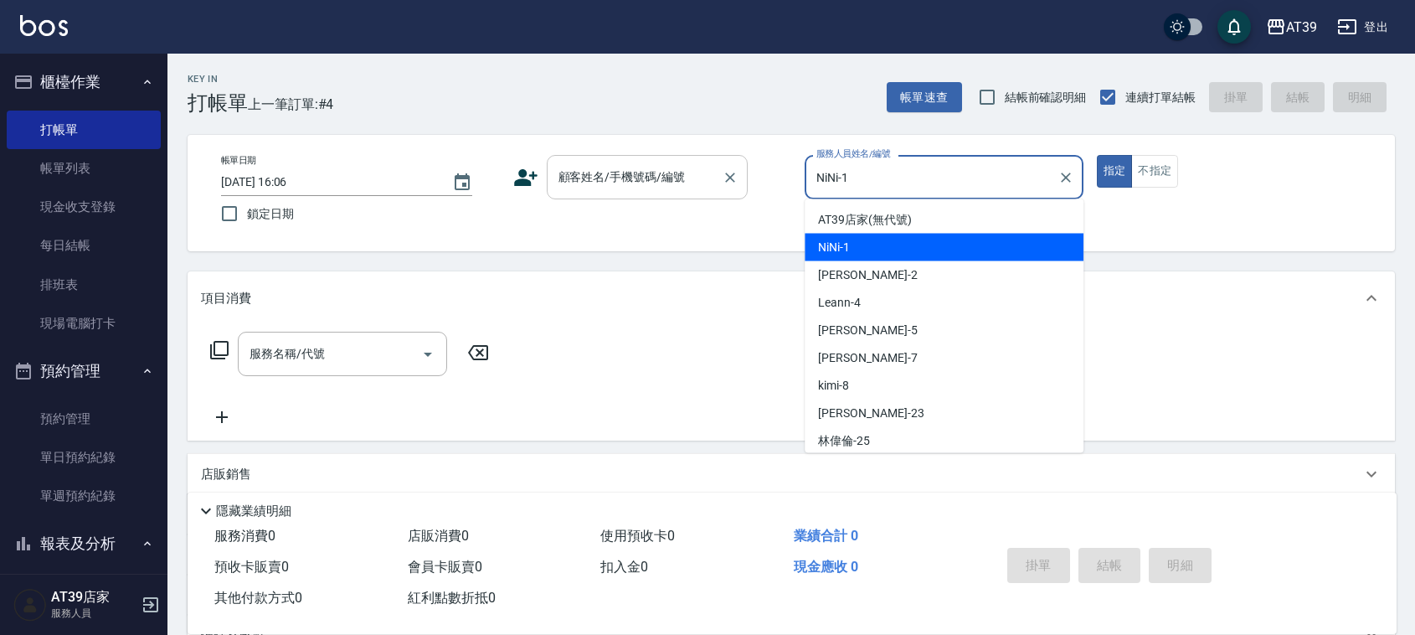
drag, startPoint x: 1027, startPoint y: 176, endPoint x: 723, endPoint y: 190, distance: 305.1
click at [729, 190] on div "帳單日期 [DATE] 16:06 鎖定日期 顧客姓名/手機號碼/編號 顧客姓名/手機號碼/編號 服務人員姓名/編號 [PERSON_NAME]-1 服務人員…" at bounding box center [791, 193] width 1167 height 76
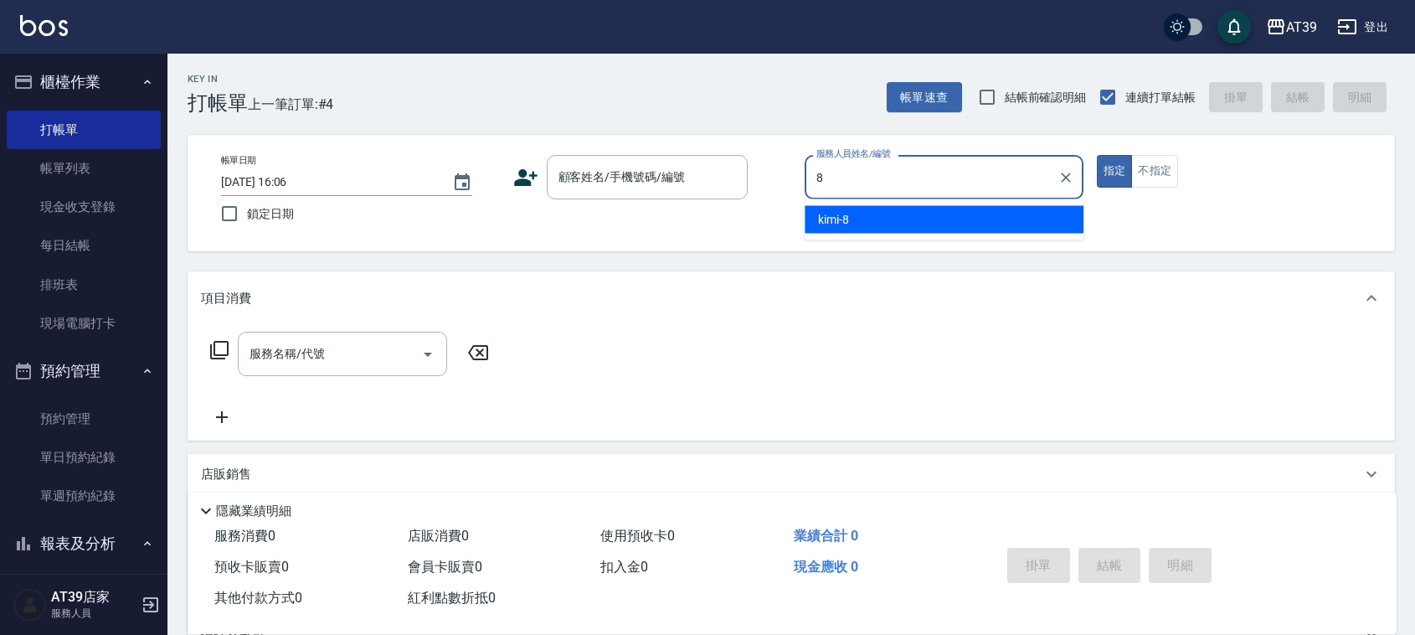
click at [856, 219] on div "kimi -8" at bounding box center [944, 220] width 279 height 28
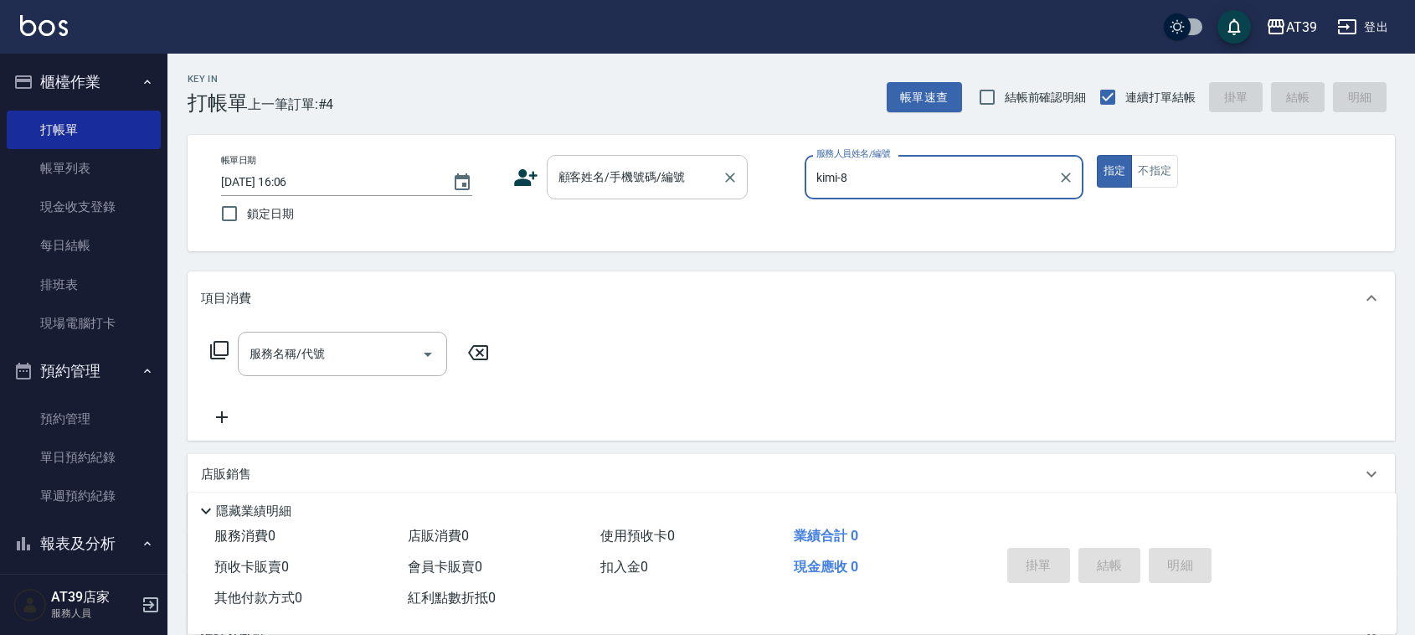
type input "kimi-8"
click at [713, 173] on input "顧客姓名/手機號碼/編號" at bounding box center [634, 176] width 161 height 29
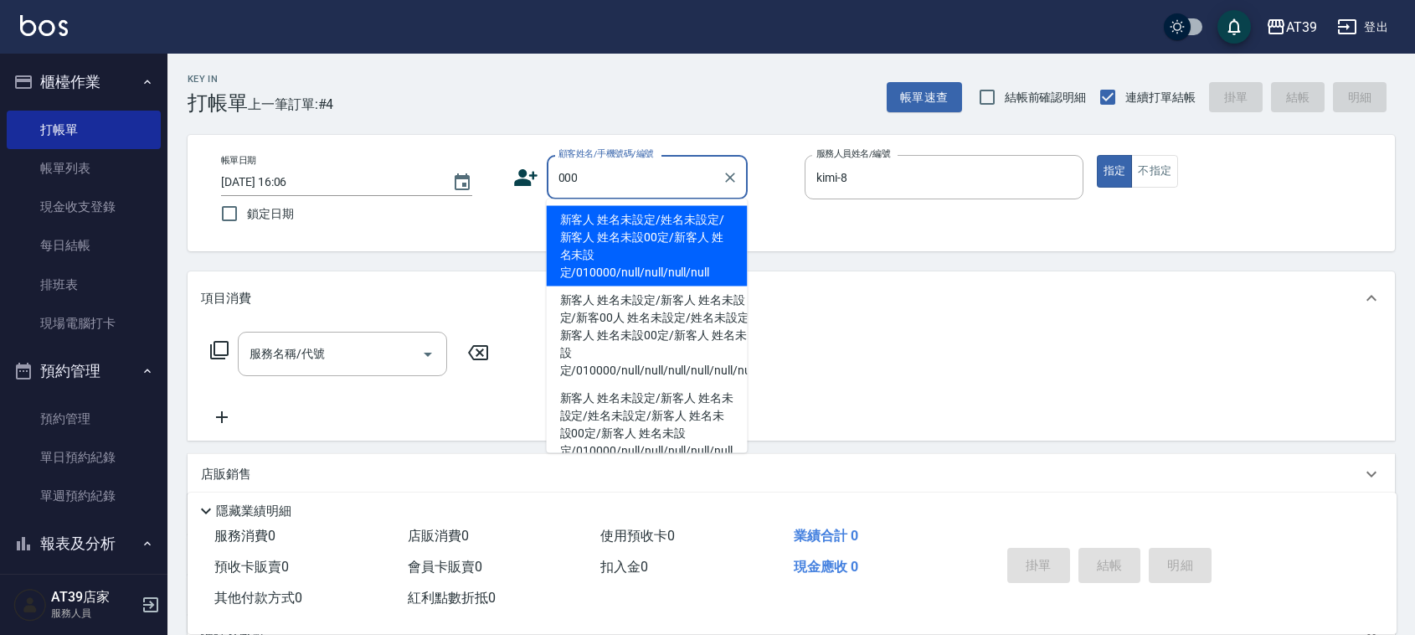
click at [647, 222] on li "新客人 姓名未設定/姓名未設定/新客人 姓名未設00定/新客人 姓名未設定/010000/null/null/null/null" at bounding box center [647, 246] width 201 height 80
type input "新客人 姓名未設定/姓名未設定/新客人 姓名未設00定/新客人 姓名未設定/010000/null/null/null/null"
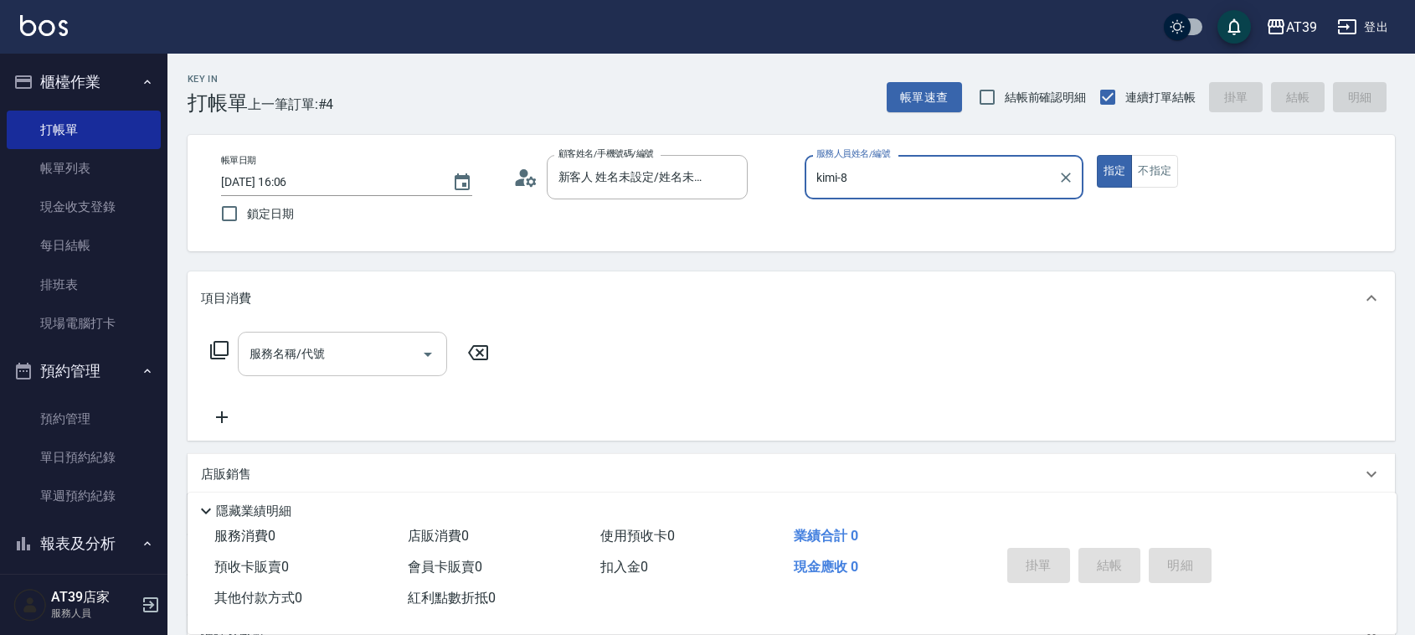
click at [390, 345] on input "服務名稱/代號" at bounding box center [329, 353] width 169 height 29
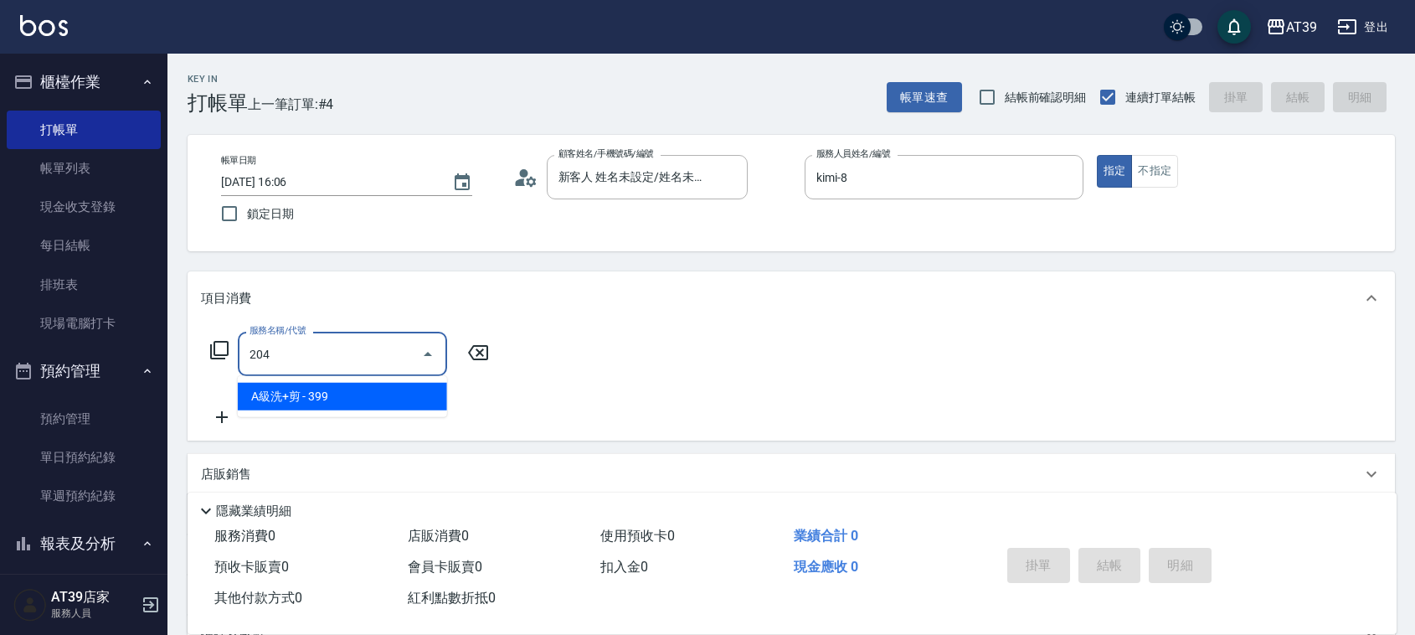
click at [394, 394] on span "A級洗+剪 - 399" at bounding box center [342, 397] width 209 height 28
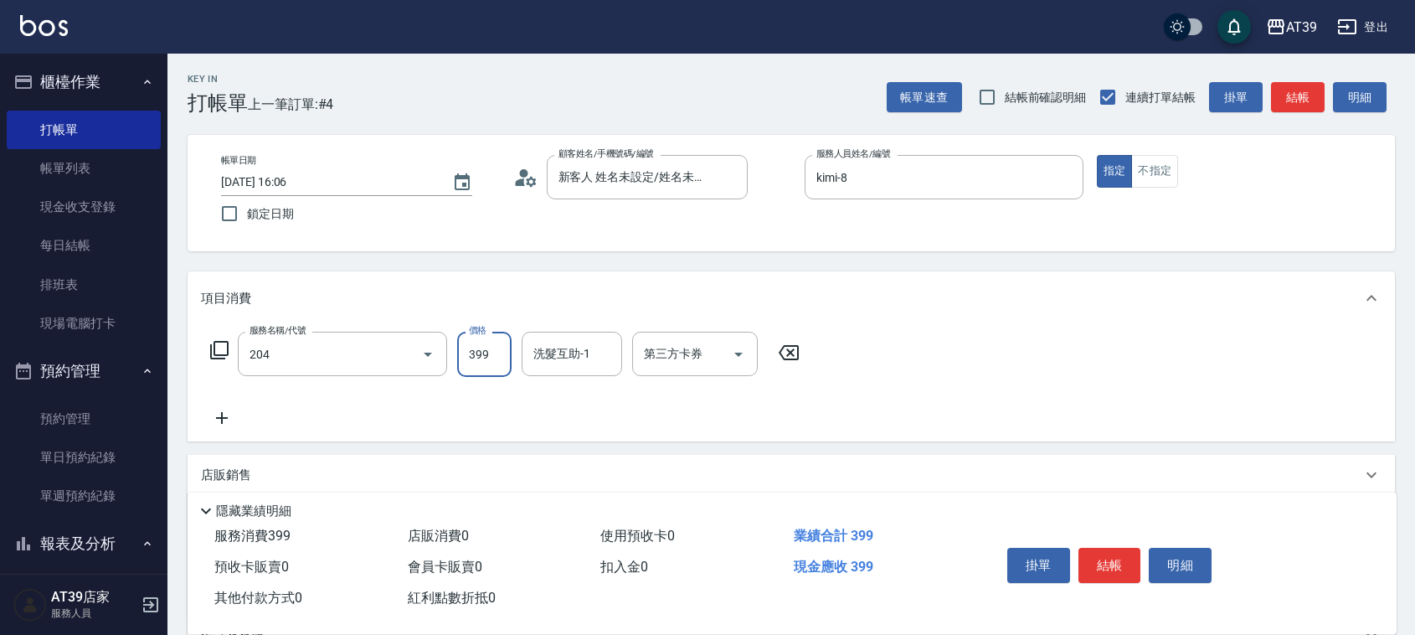
type input "A級洗+剪(204)"
click at [502, 358] on input "399" at bounding box center [484, 354] width 54 height 45
type input "500"
click at [571, 345] on input "洗髮互助-1" at bounding box center [571, 353] width 85 height 29
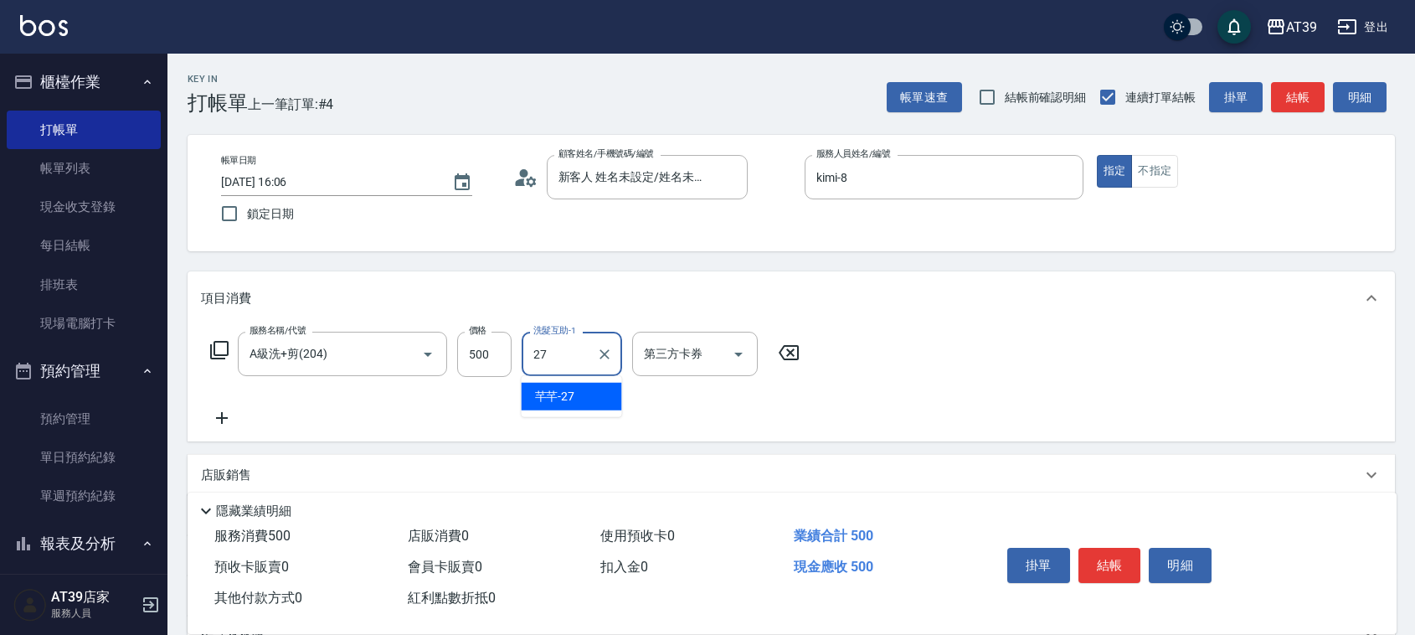
click at [572, 399] on span "芊芊 -27" at bounding box center [555, 397] width 40 height 18
type input "芊芊-27"
click at [1305, 97] on button "結帳" at bounding box center [1298, 97] width 54 height 31
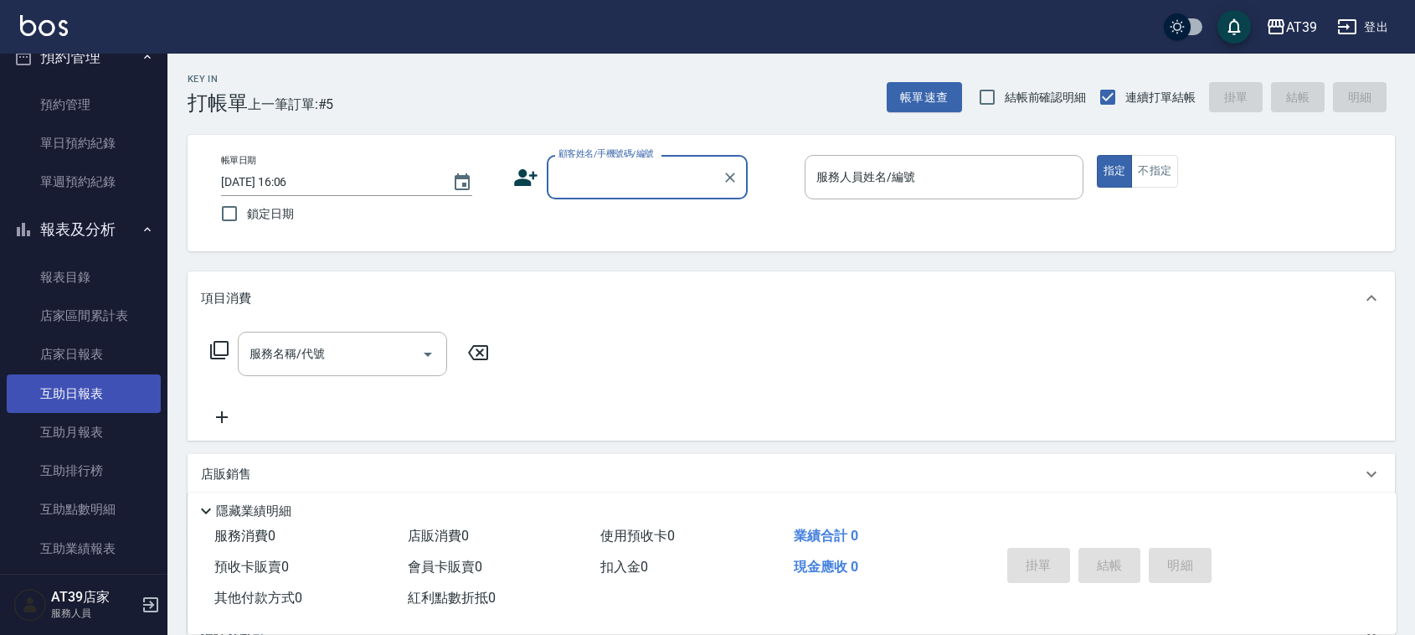
scroll to position [523, 0]
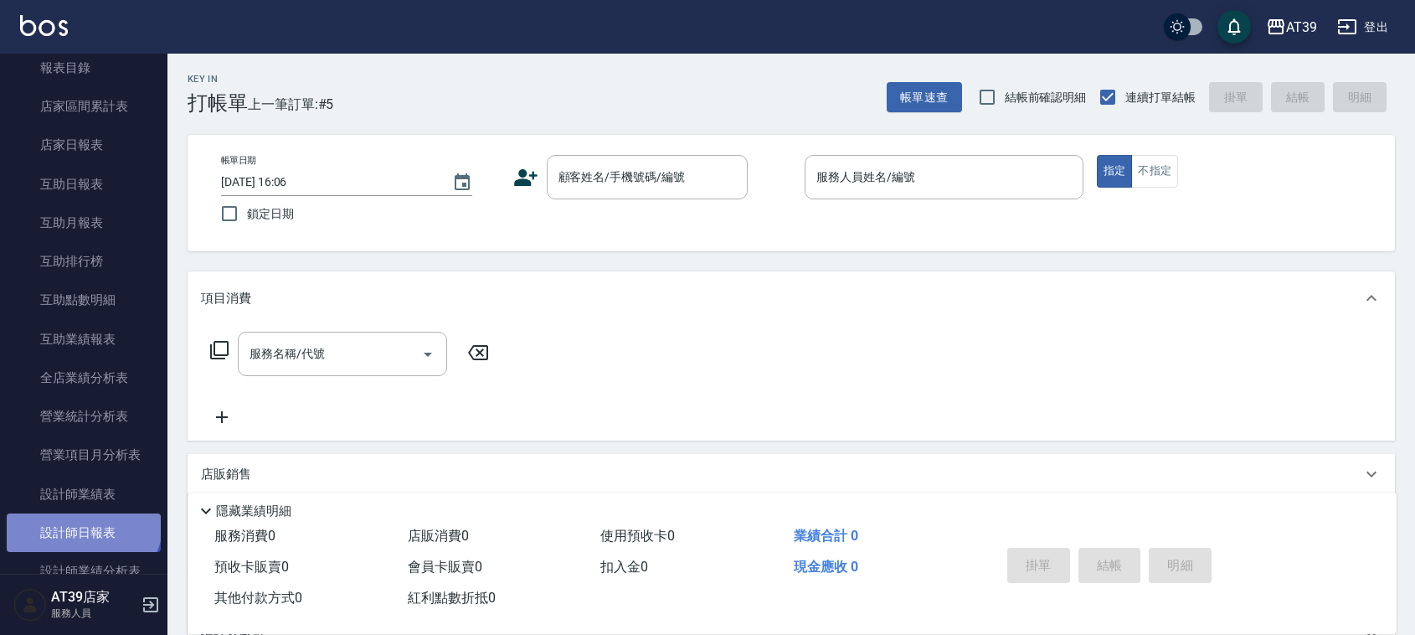
click at [81, 521] on link "設計師日報表" at bounding box center [84, 532] width 154 height 39
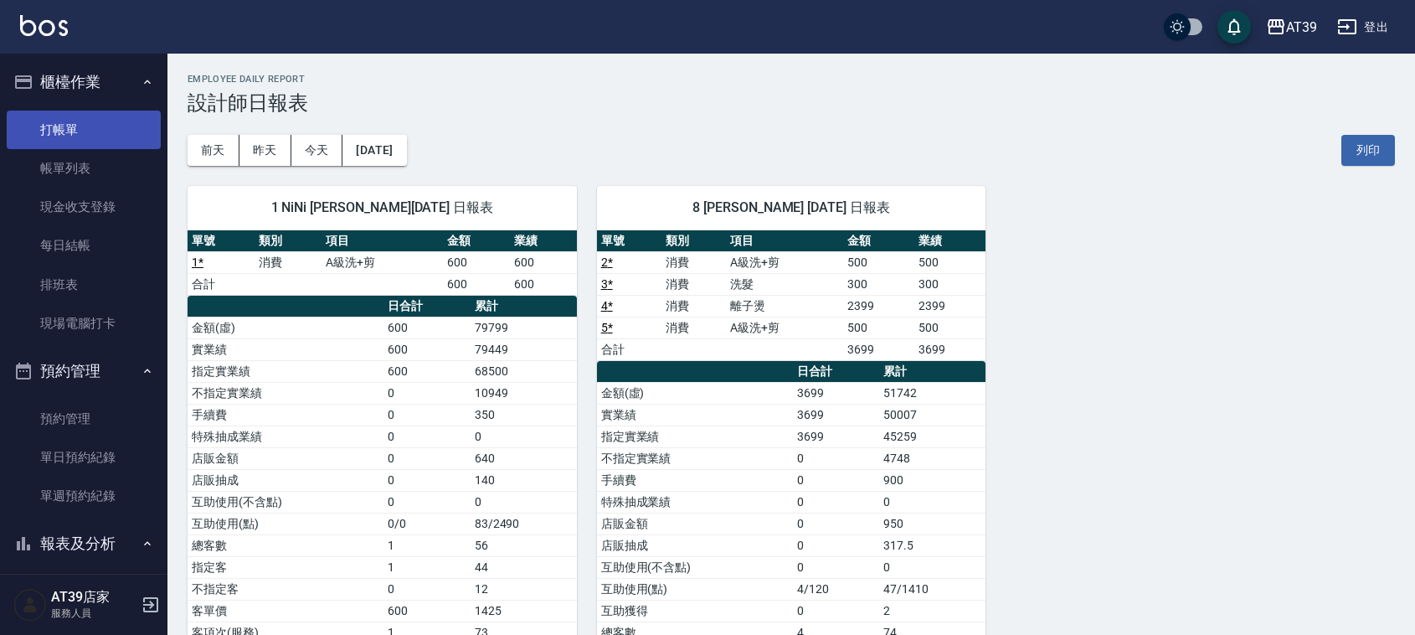
click at [81, 134] on link "打帳單" at bounding box center [84, 130] width 154 height 39
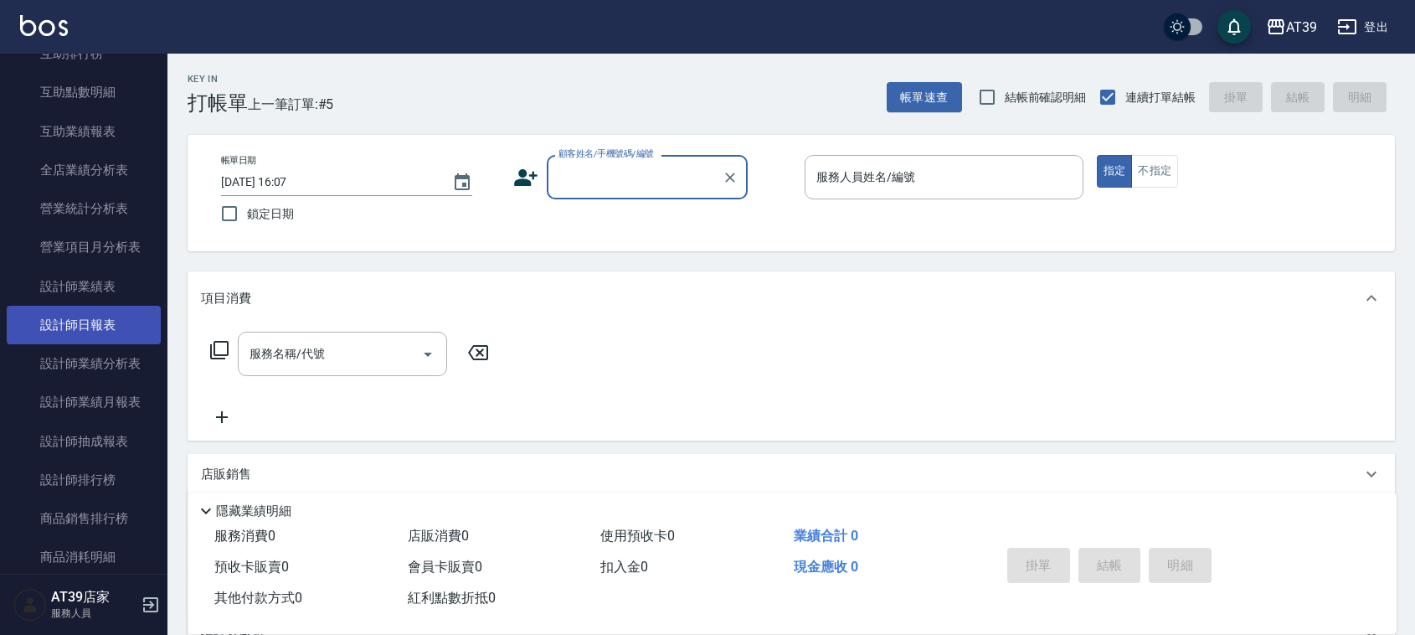
scroll to position [733, 0]
click at [105, 324] on link "設計師日報表" at bounding box center [84, 323] width 154 height 39
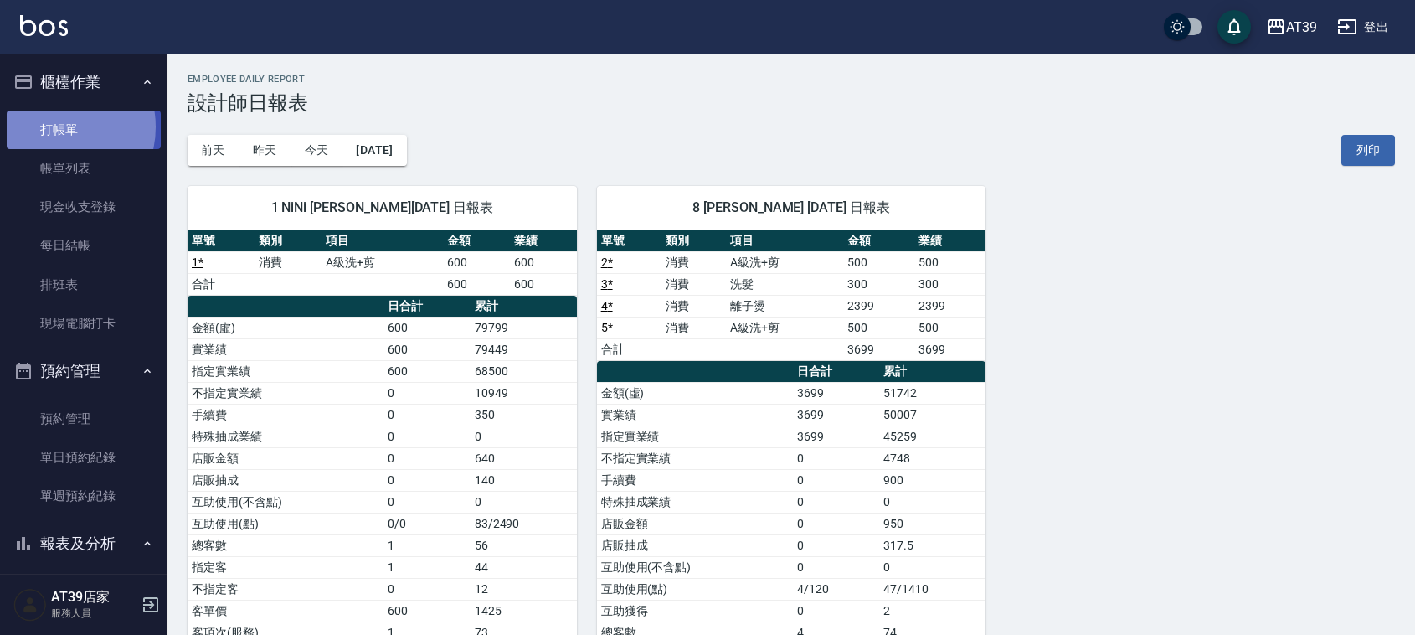
click at [52, 126] on link "打帳單" at bounding box center [84, 130] width 154 height 39
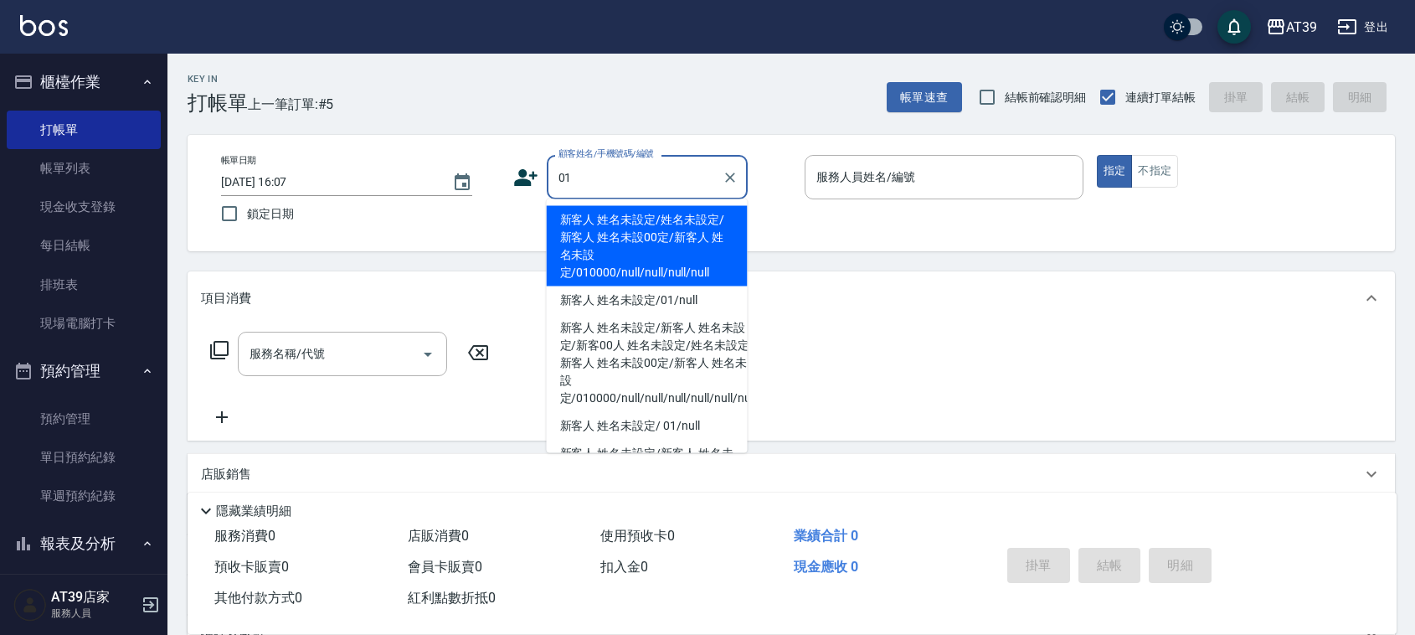
type input "新客人 姓名未設定/姓名未設定/新客人 姓名未設00定/新客人 姓名未設定/010000/null/null/null/null"
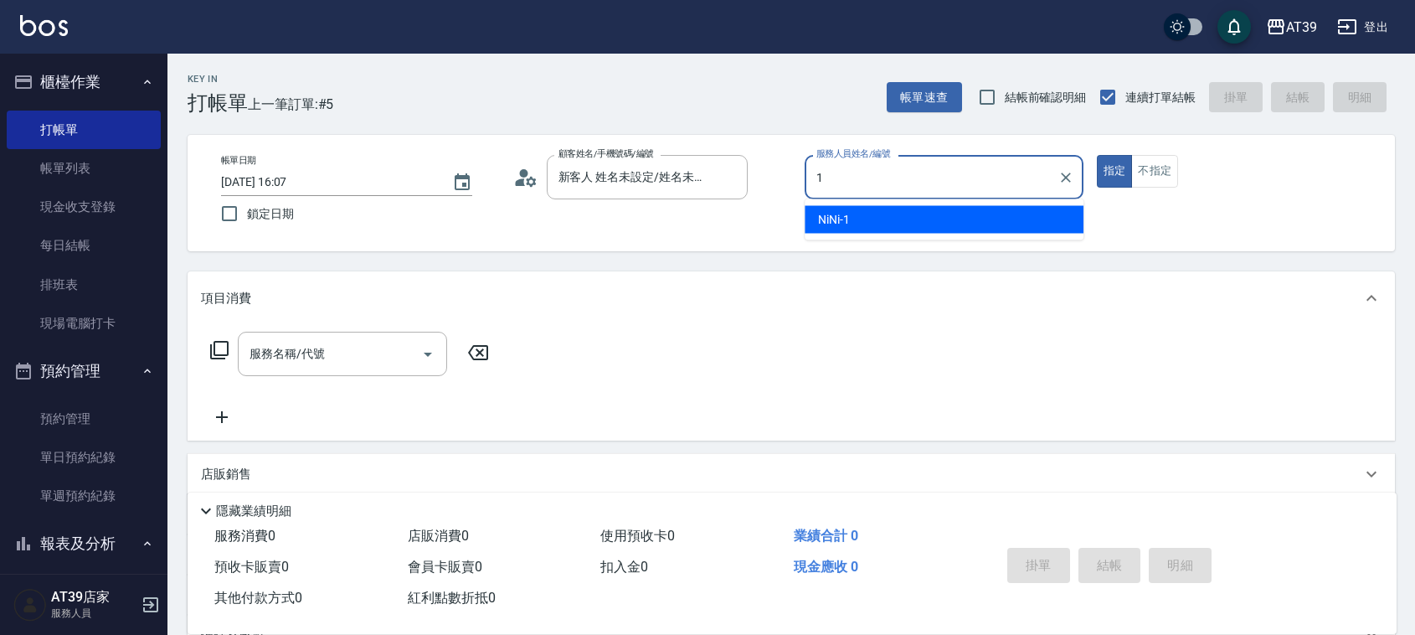
type input "NiNi-1"
type button "true"
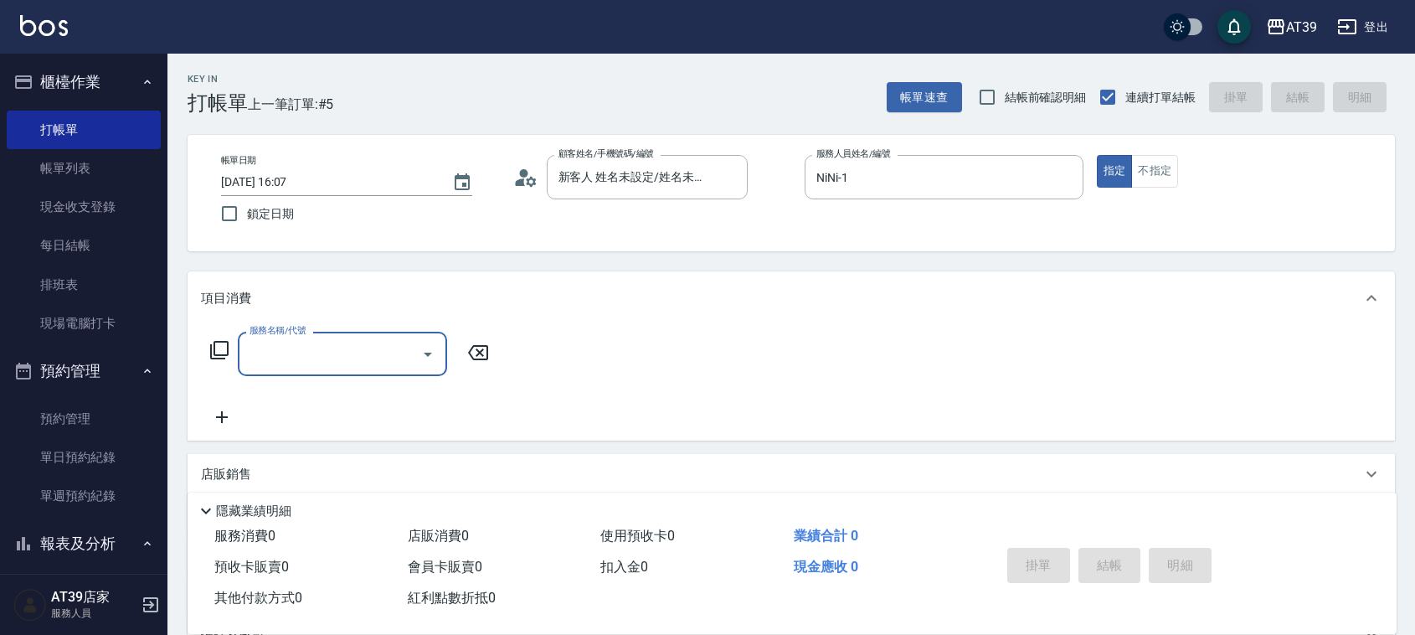
type input "新客人 姓名未設定/01/null"
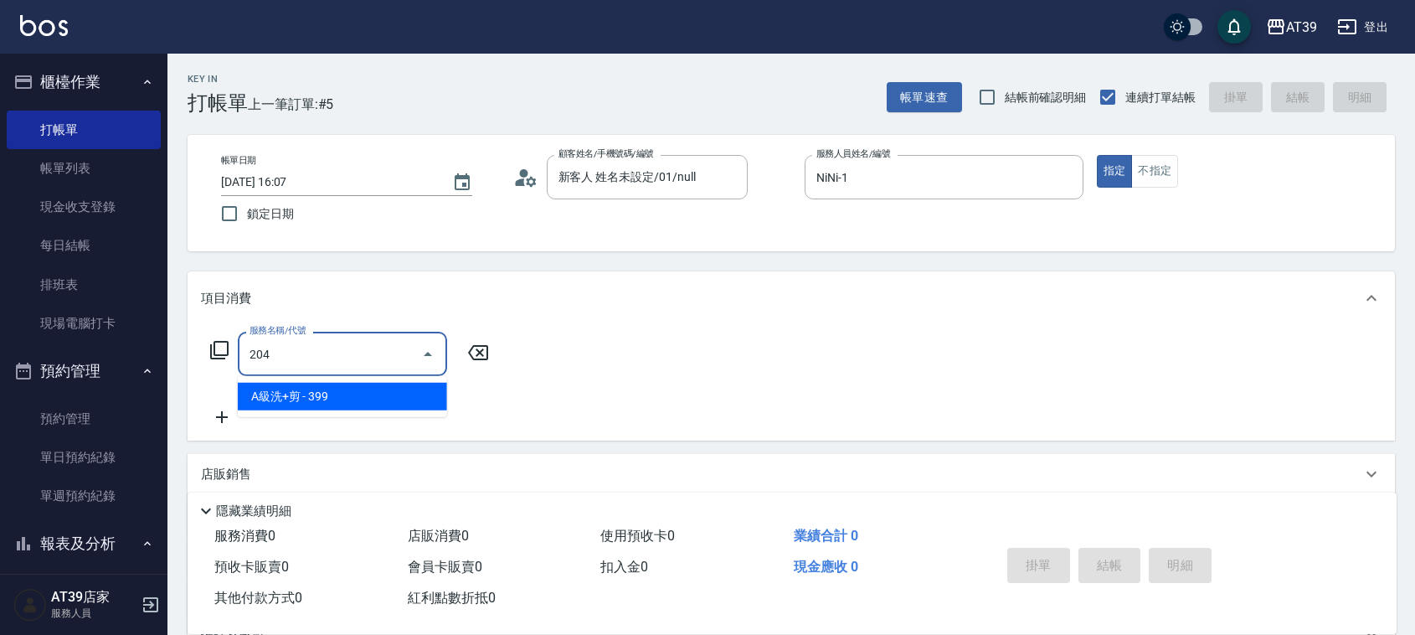
type input "A級洗+剪(204)"
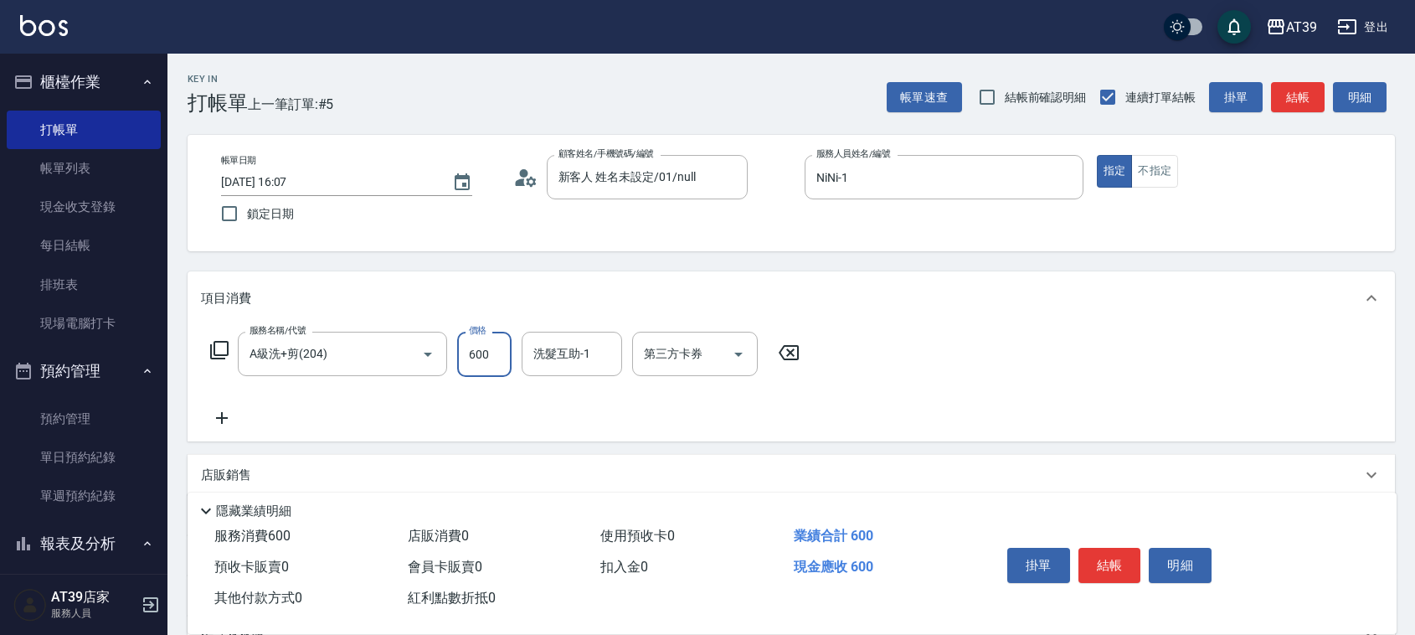
type input "600"
drag, startPoint x: 469, startPoint y: 60, endPoint x: 528, endPoint y: 60, distance: 58.6
drag, startPoint x: 528, startPoint y: 60, endPoint x: 1248, endPoint y: 316, distance: 764.1
click at [1192, 361] on div "服務名稱/代號 A級洗+剪(204) 服務名稱/代號 價格 600 價格 洗髮互助-1 洗髮互助-1 第三方卡券 第三方卡券" at bounding box center [791, 383] width 1207 height 116
click at [1295, 100] on button "結帳" at bounding box center [1298, 97] width 54 height 31
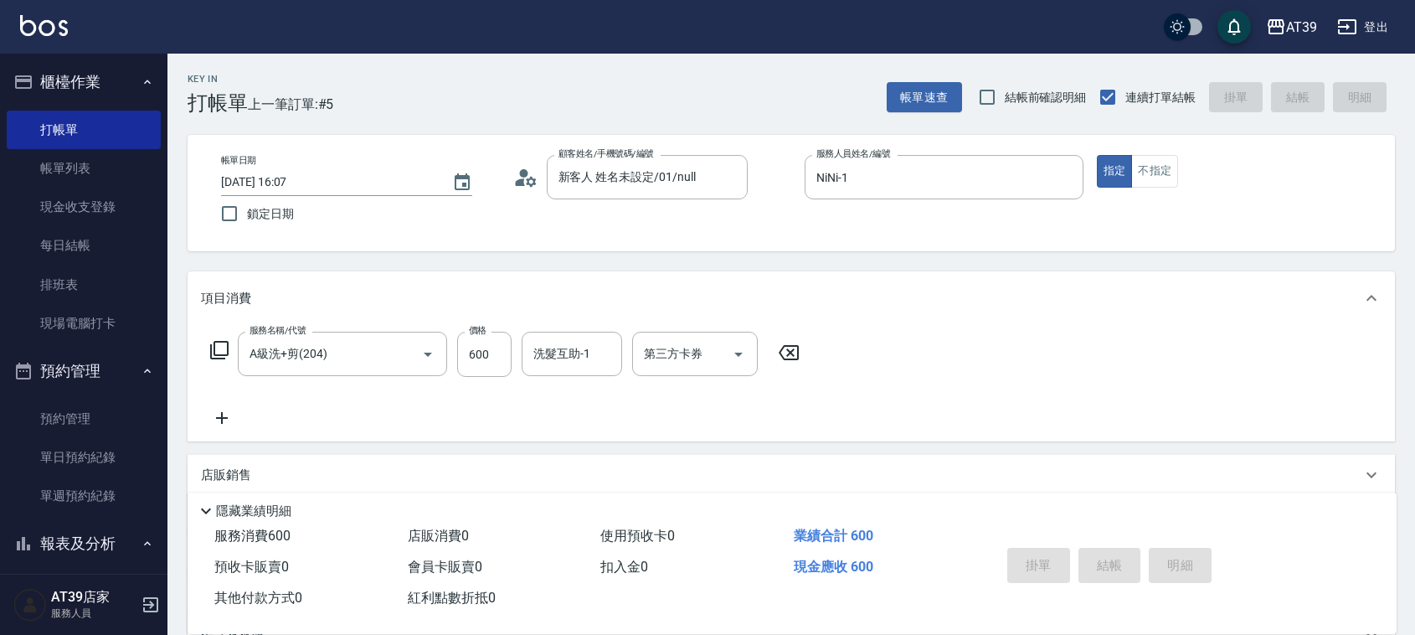
type input "[DATE] 16:25"
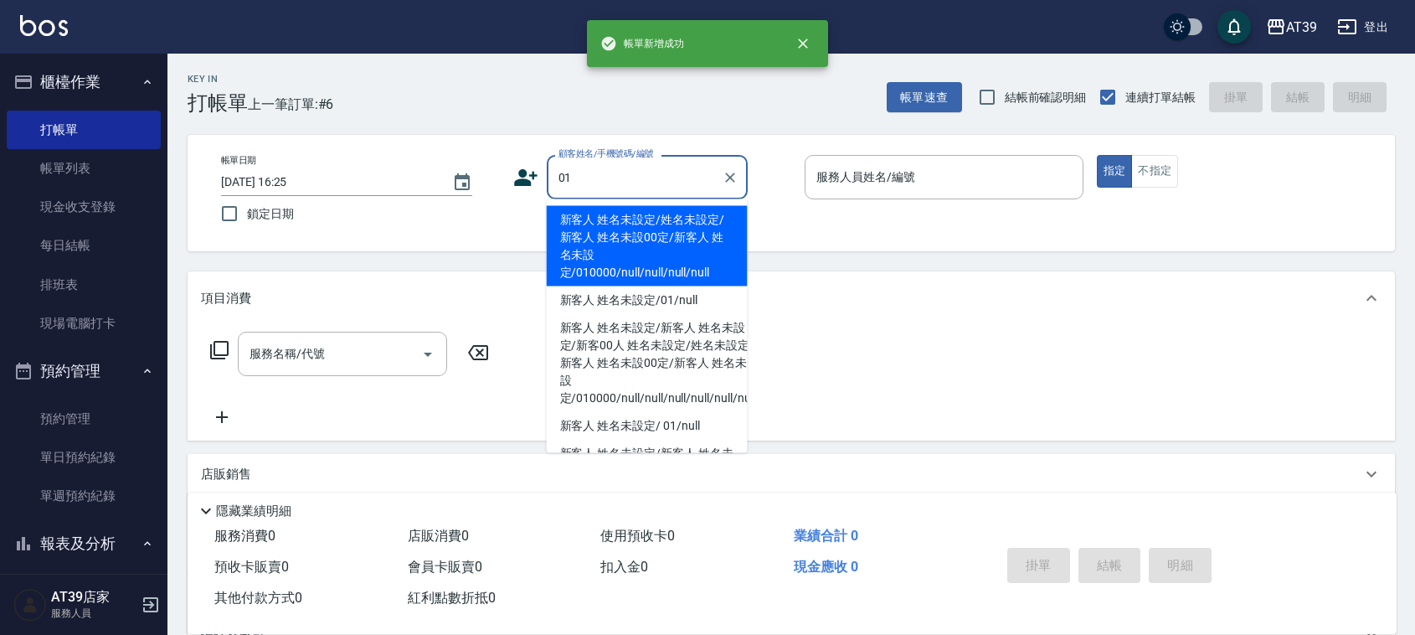
type input "新客人 姓名未設定/姓名未設定/新客人 姓名未設00定/新客人 姓名未設定/010000/null/null/null/null"
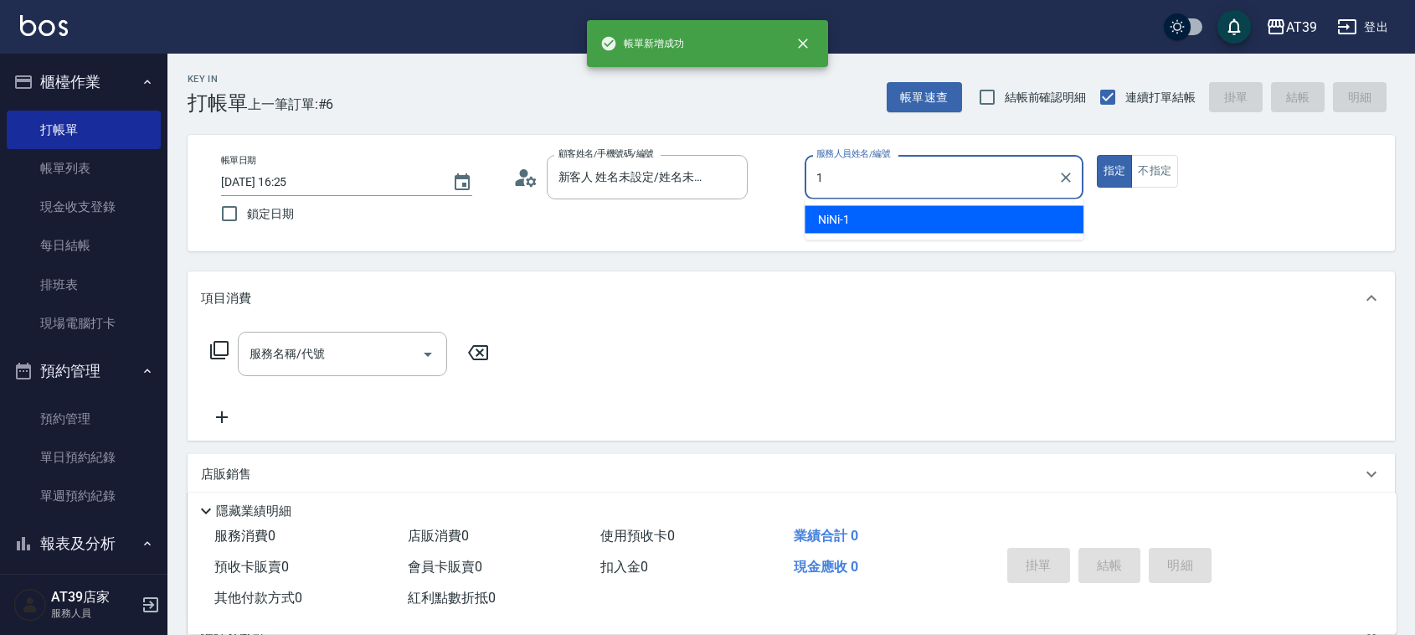
type input "NiNi-1"
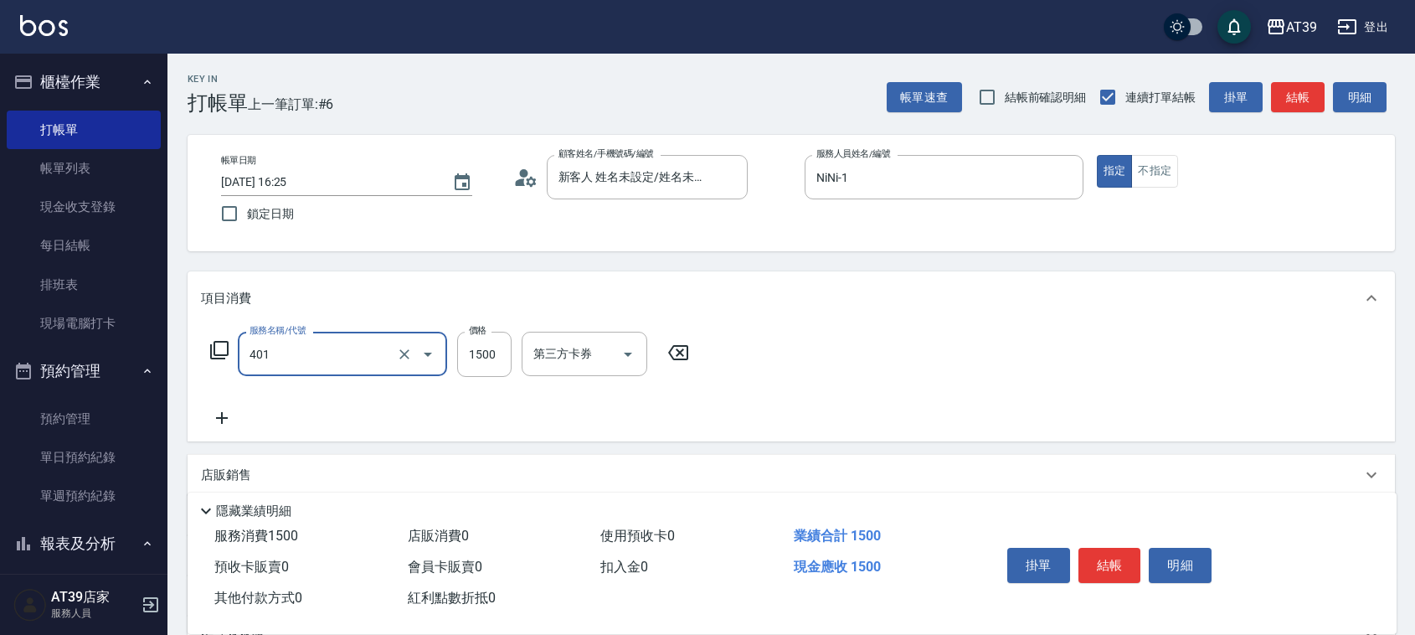
type input "基本染髮(401)"
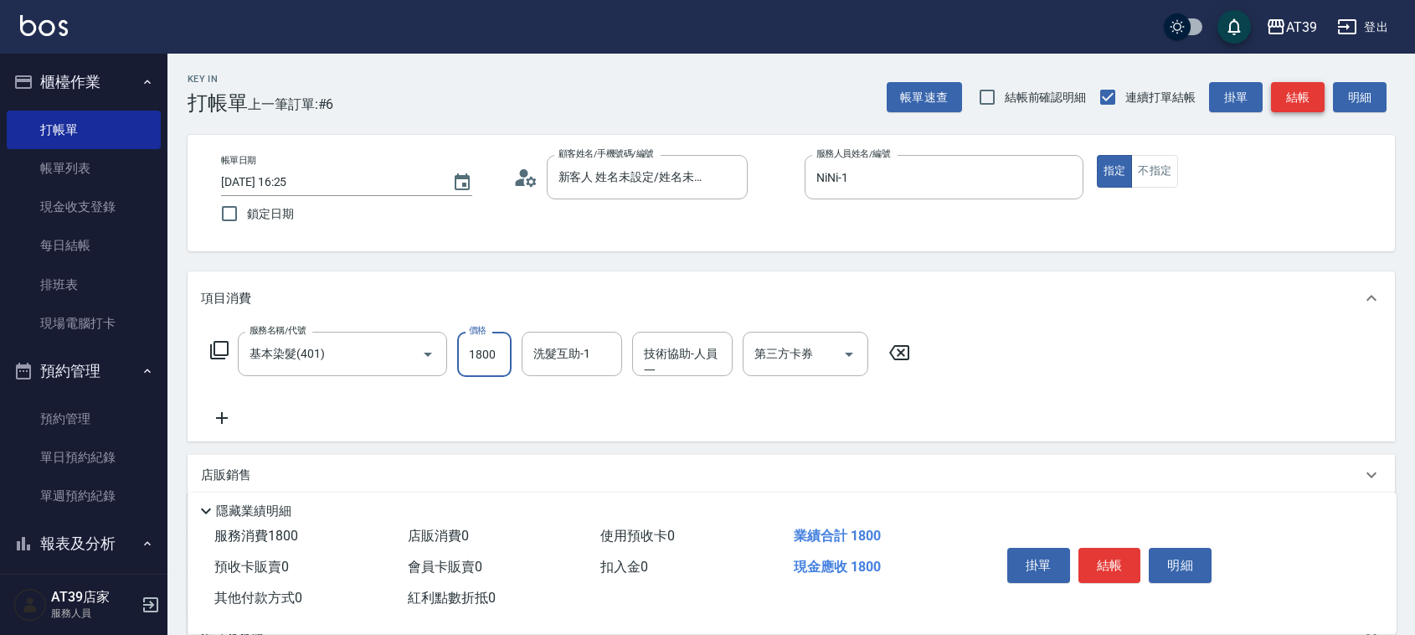
type input "1800"
click at [1278, 90] on button "結帳" at bounding box center [1298, 97] width 54 height 31
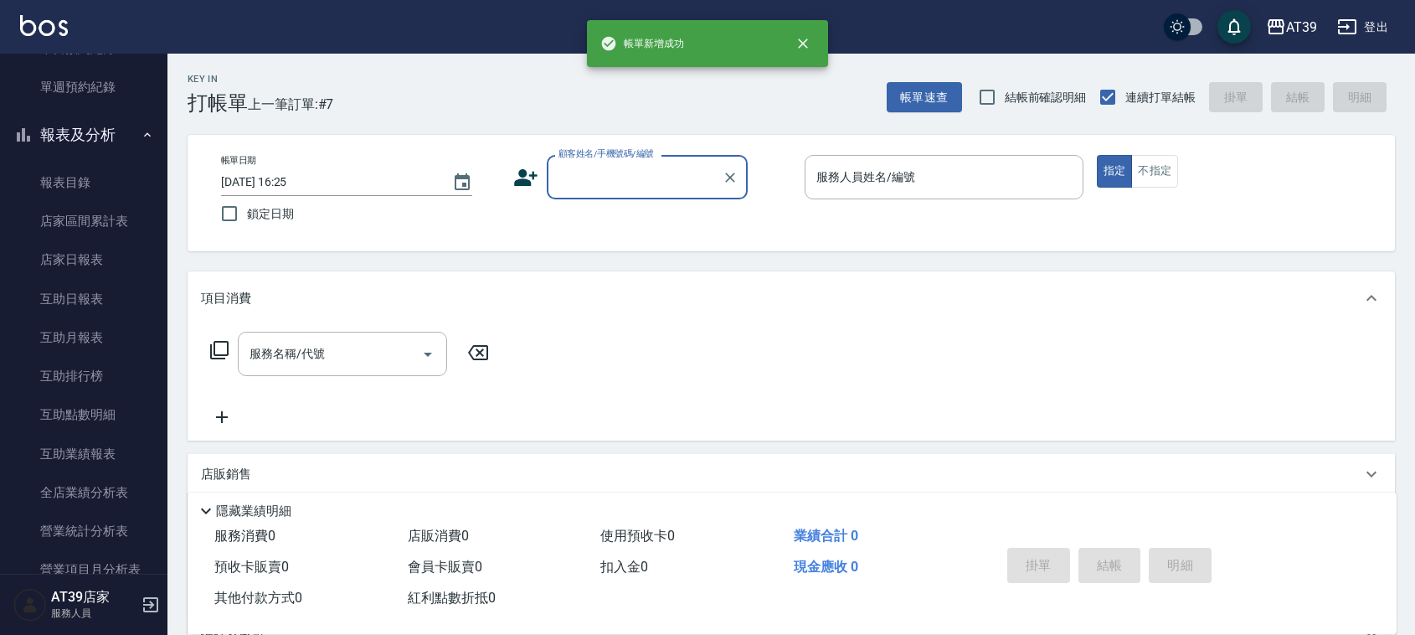
scroll to position [495, 0]
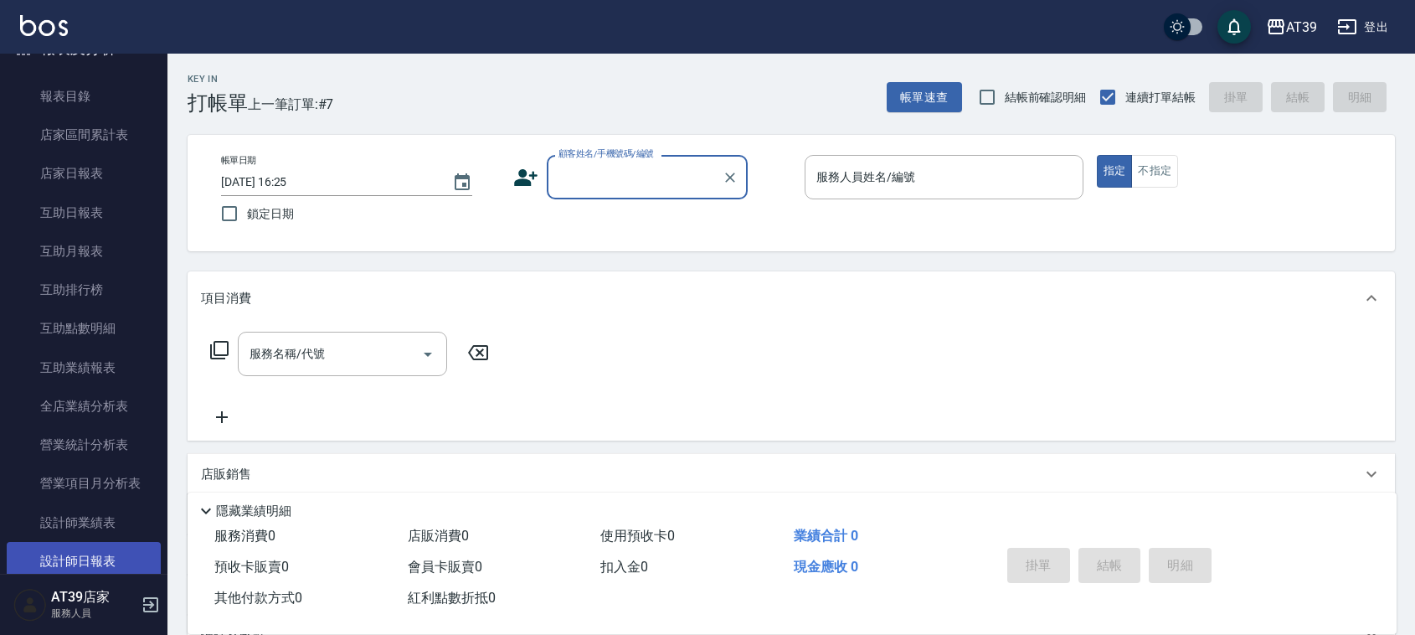
click at [89, 574] on link "設計師日報表" at bounding box center [84, 561] width 154 height 39
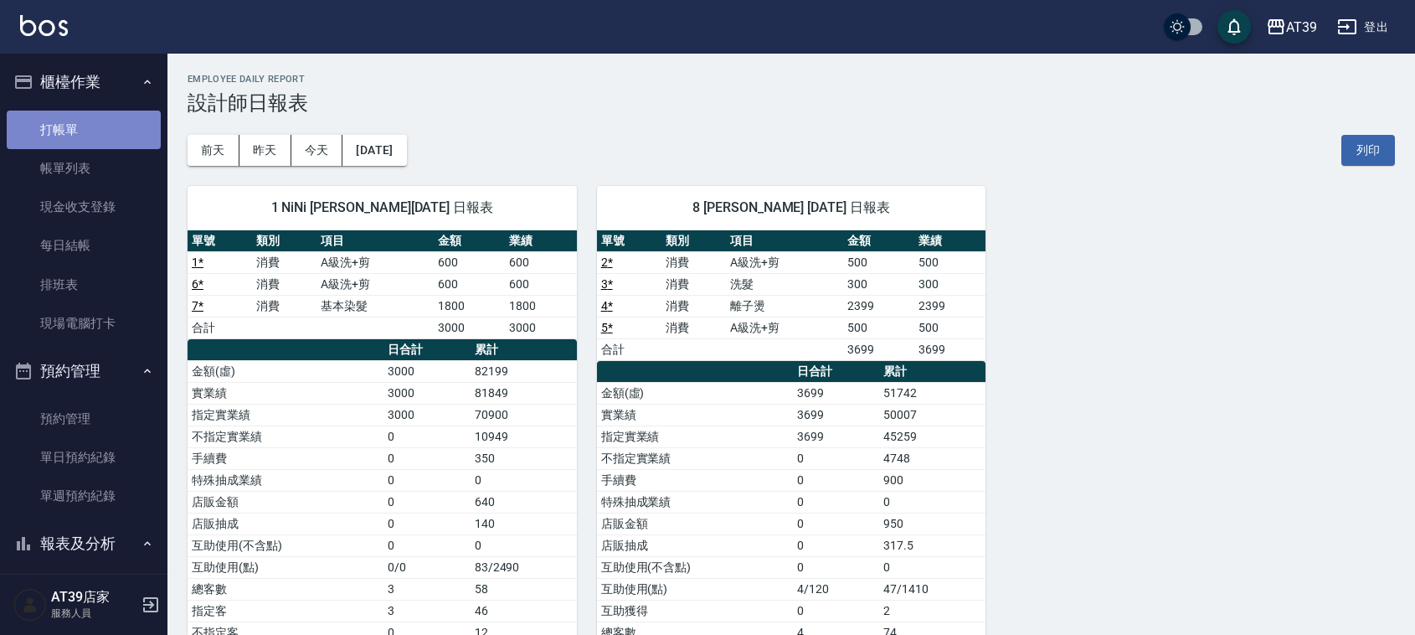
click at [98, 134] on link "打帳單" at bounding box center [84, 130] width 154 height 39
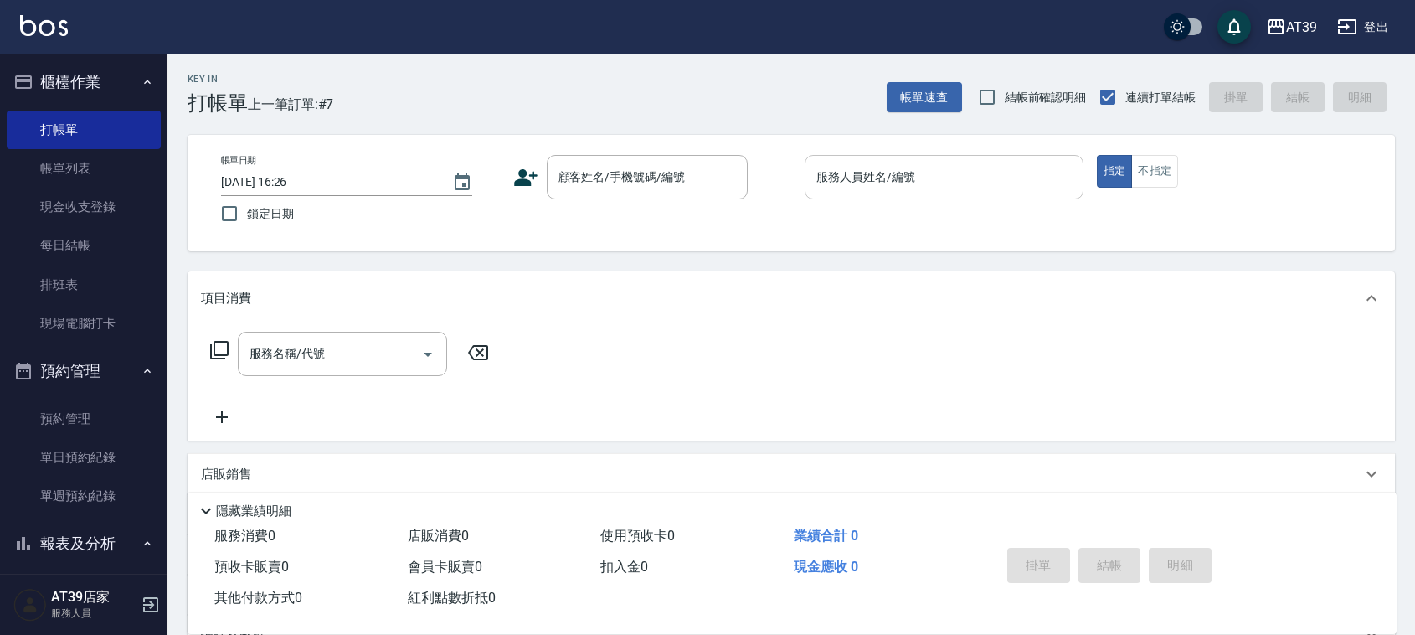
click at [959, 174] on input "服務人員姓名/編號" at bounding box center [944, 176] width 264 height 29
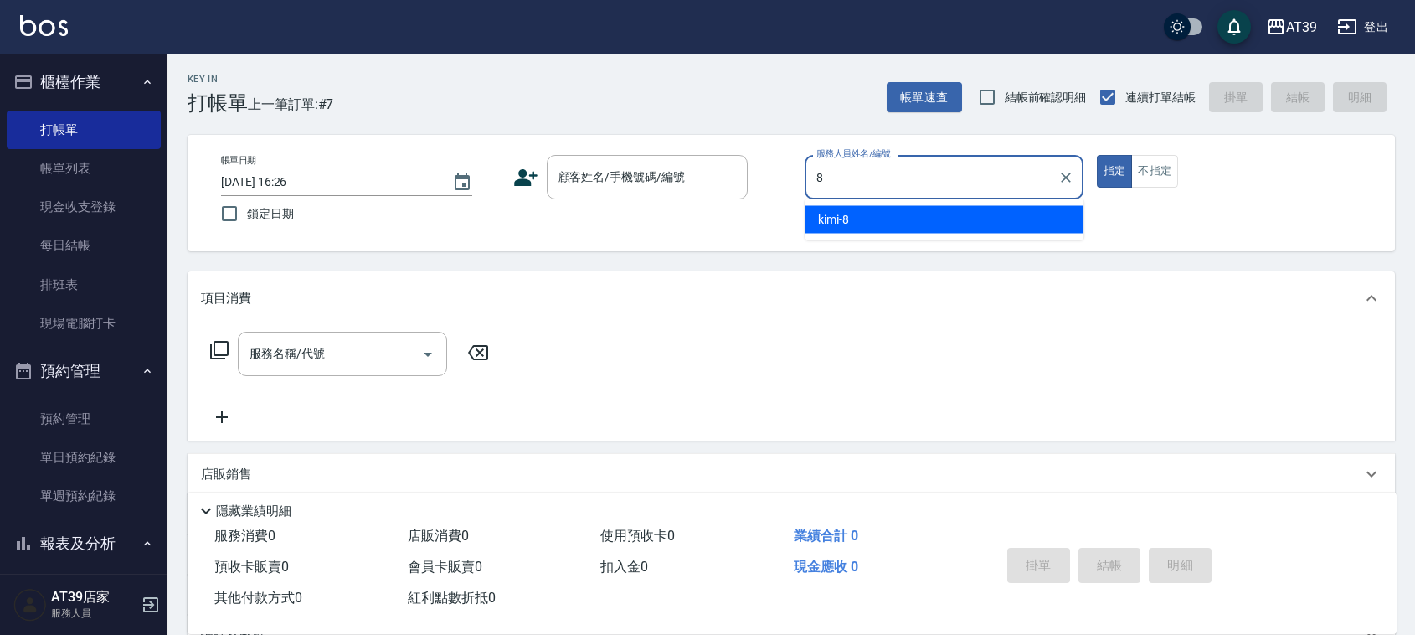
click at [928, 219] on div "kimi -8" at bounding box center [944, 220] width 279 height 28
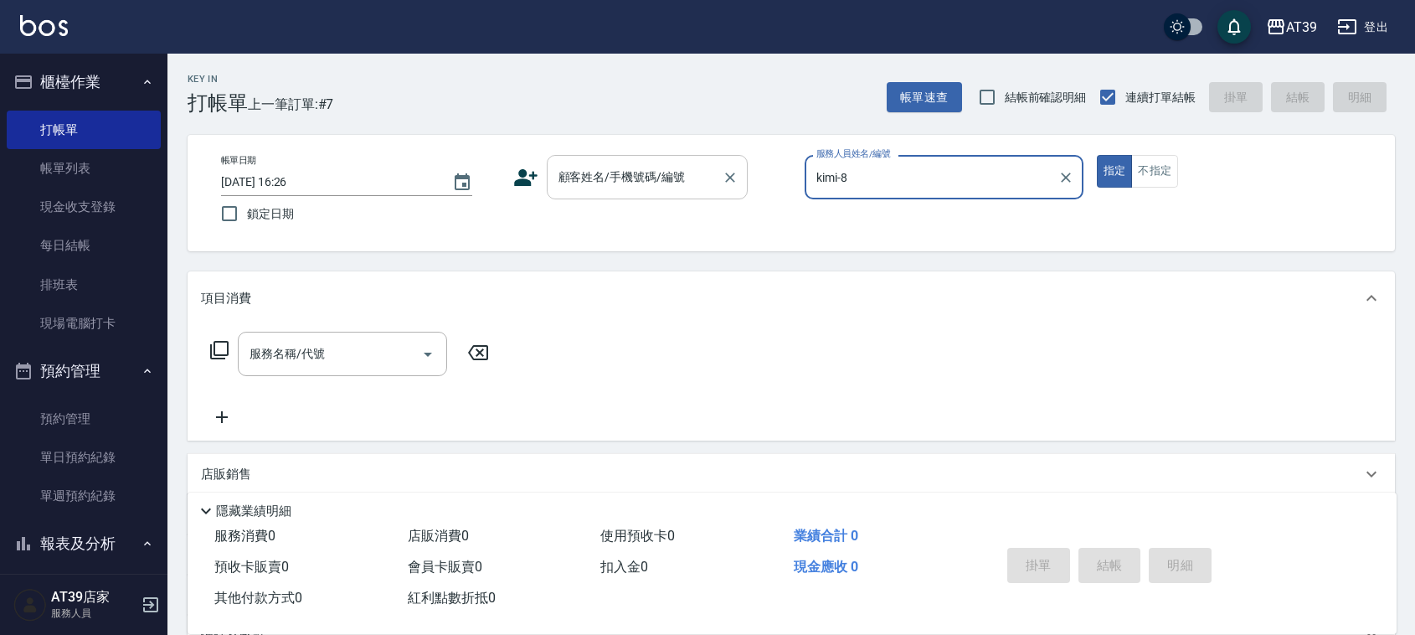
type input "kimi-8"
click at [588, 176] on div "顧客姓名/手機號碼/編號 顧客姓名/手機號碼/編號" at bounding box center [647, 177] width 201 height 44
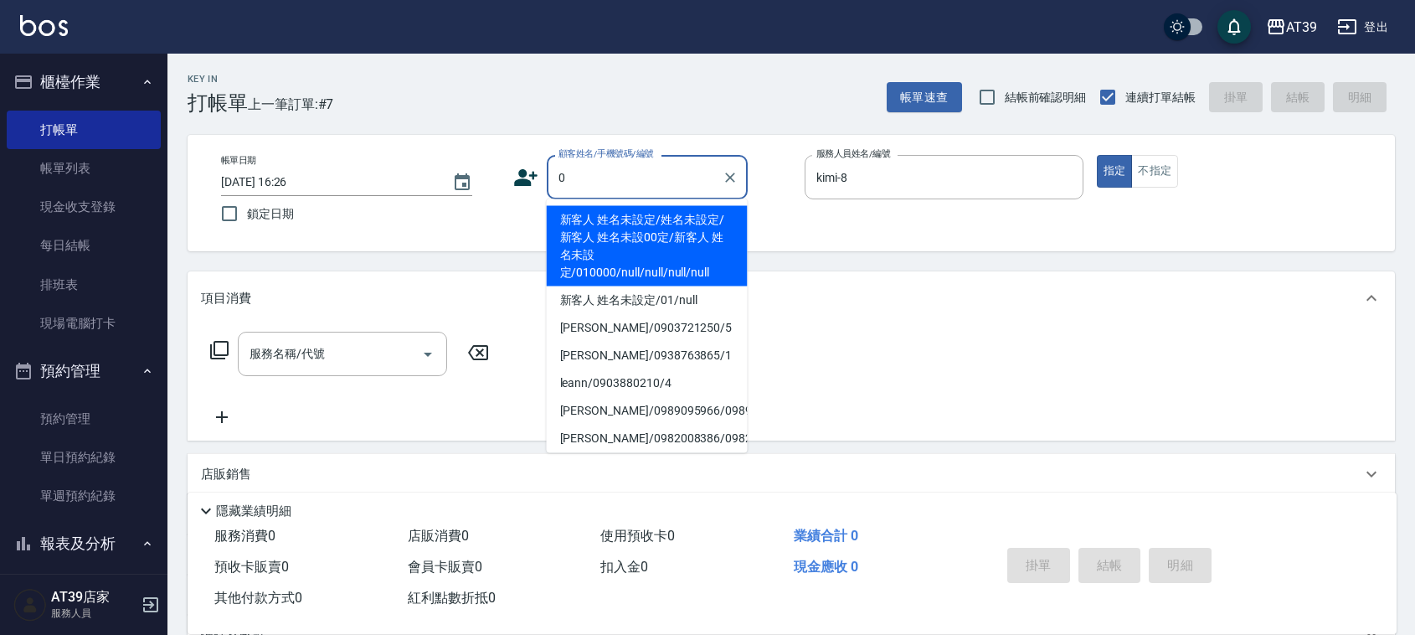
click at [639, 245] on li "新客人 姓名未設定/姓名未設定/新客人 姓名未設00定/新客人 姓名未設定/010000/null/null/null/null" at bounding box center [647, 246] width 201 height 80
type input "新客人 姓名未設定/姓名未設定/新客人 姓名未設00定/新客人 姓名未設定/010000/null/null/null/null"
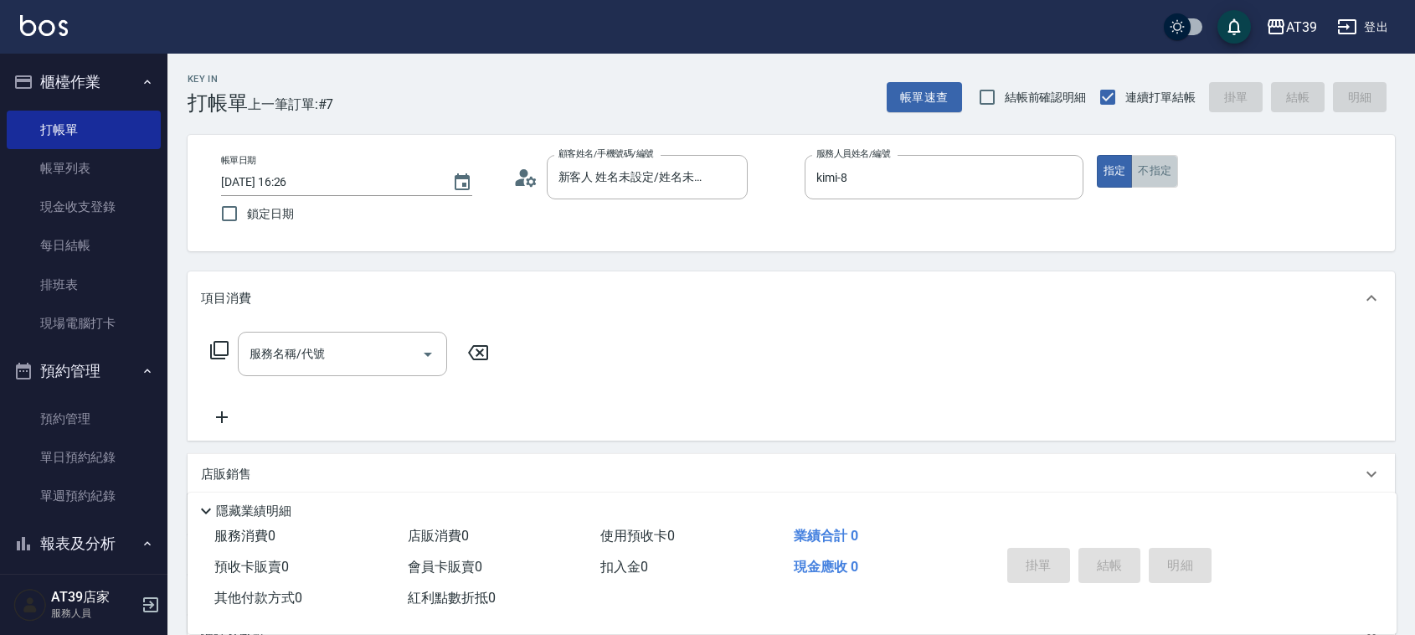
click at [1166, 169] on button "不指定" at bounding box center [1154, 171] width 47 height 33
click at [227, 348] on icon at bounding box center [219, 350] width 18 height 18
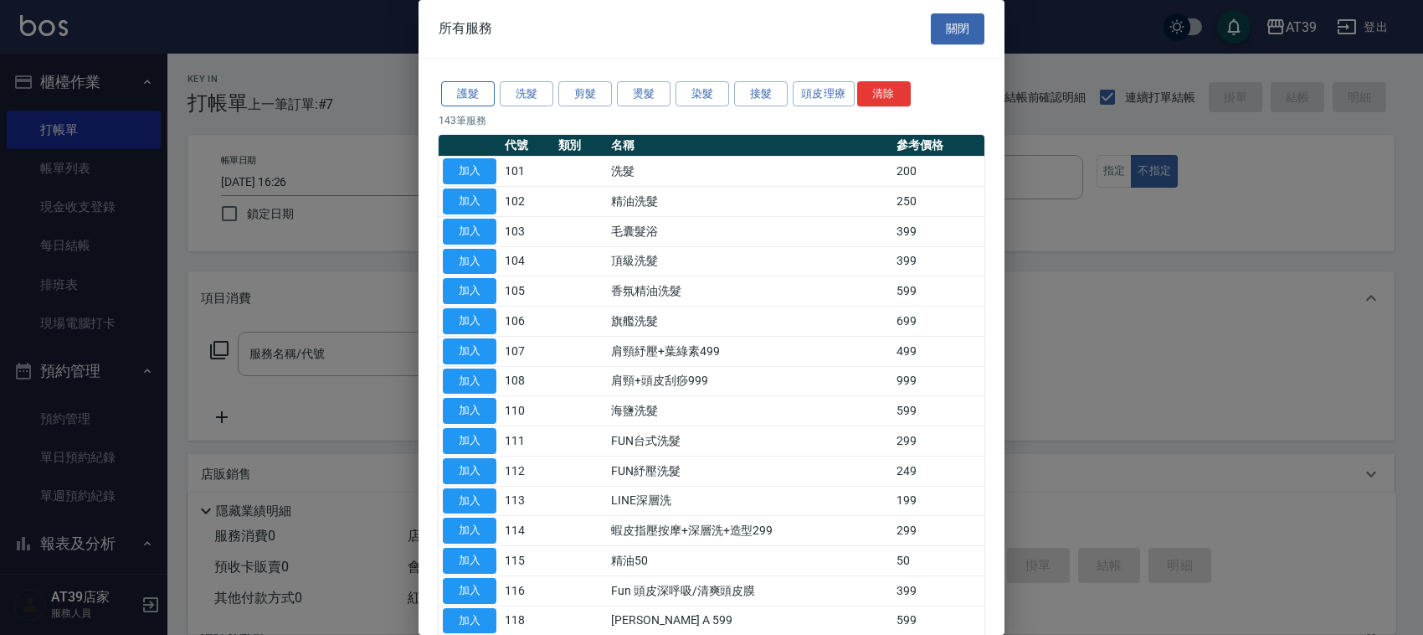
click at [484, 100] on button "護髮" at bounding box center [468, 94] width 54 height 26
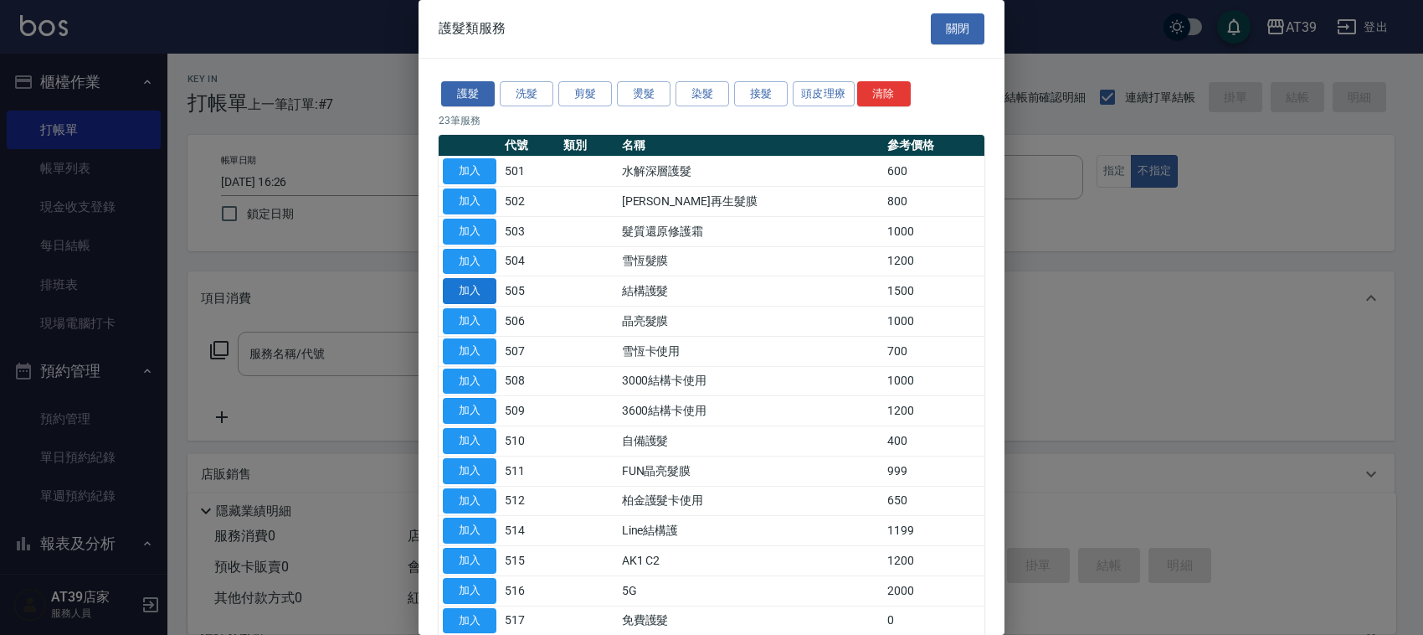
click at [474, 296] on button "加入" at bounding box center [470, 291] width 54 height 26
type input "結構護髮(505)"
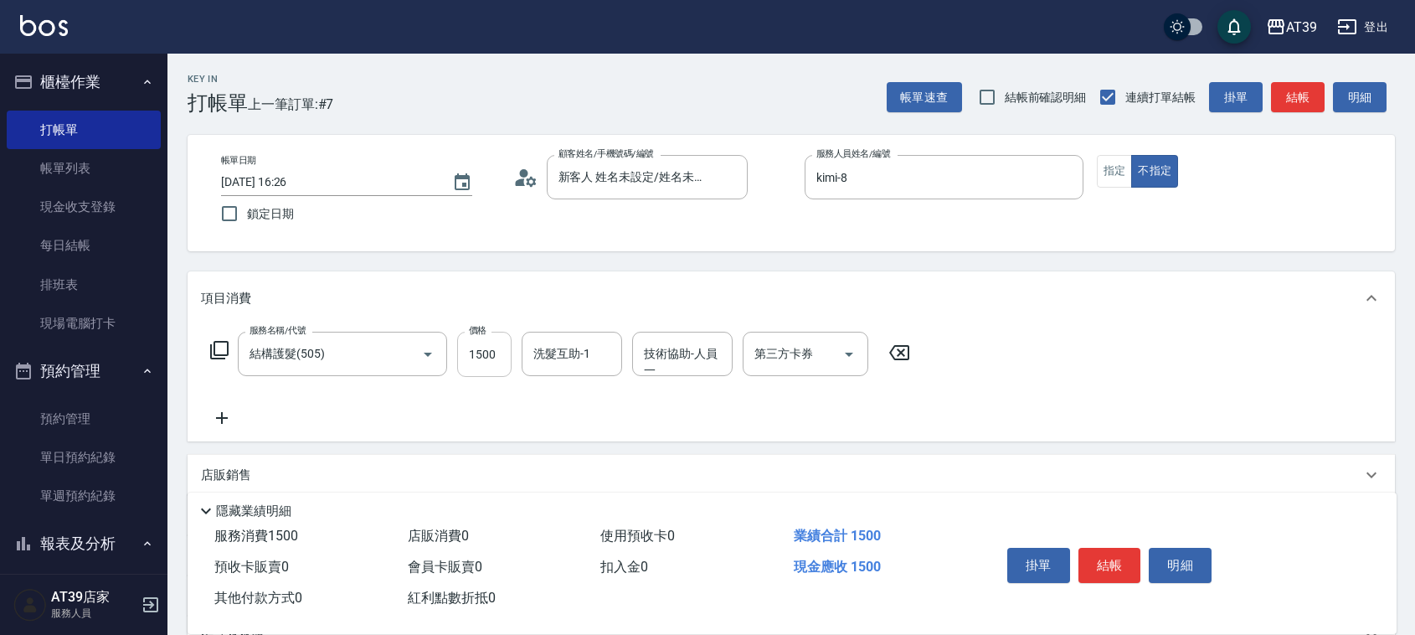
click at [478, 353] on input "1500" at bounding box center [484, 354] width 54 height 45
type input "1200"
click at [574, 357] on div "洗髮互助-1 洗髮互助-1" at bounding box center [572, 354] width 100 height 44
click at [578, 383] on div "芊芊 -27" at bounding box center [572, 397] width 100 height 28
type input "芊芊-27"
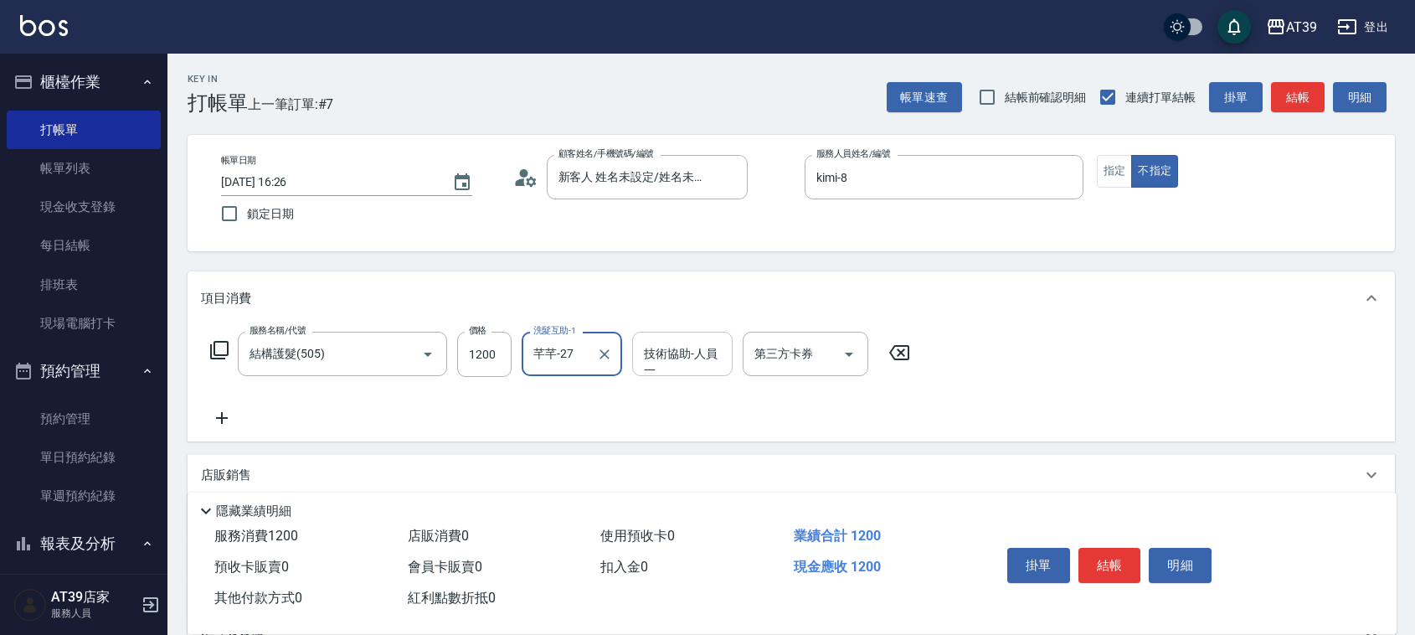
click at [693, 353] on div "技術協助-人員一 技術協助-人員[PERSON_NAME]" at bounding box center [682, 354] width 100 height 44
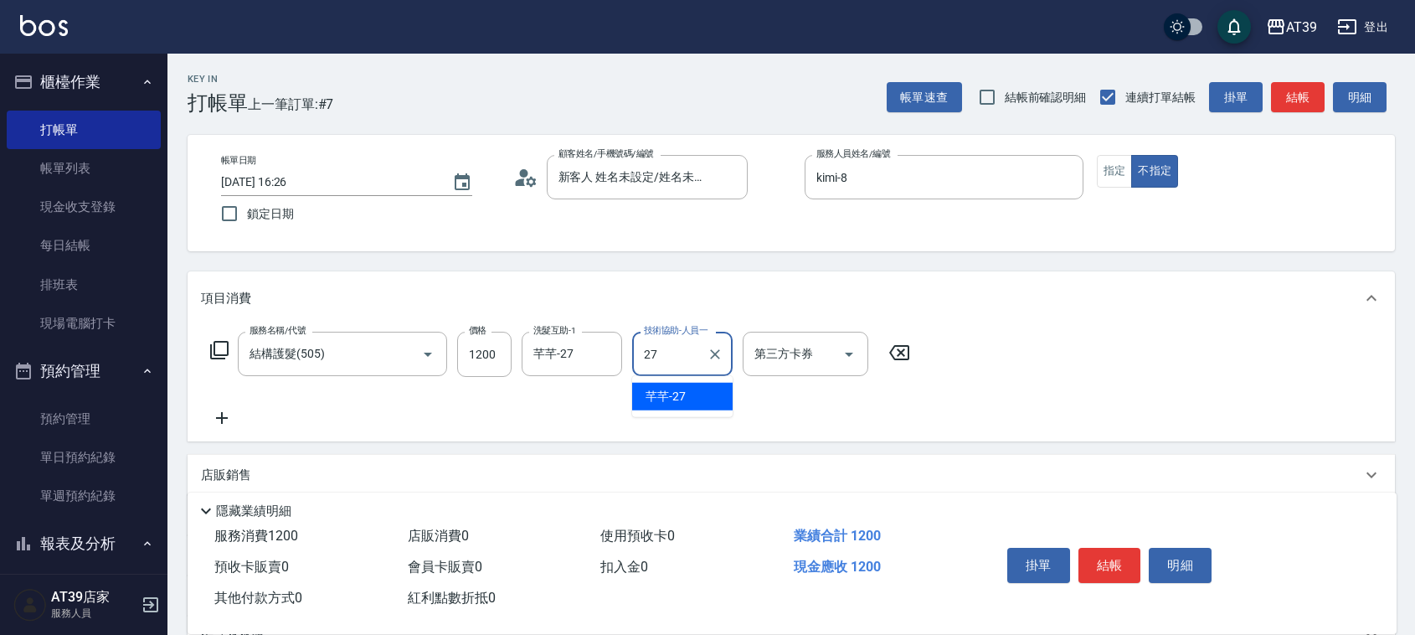
click at [680, 394] on span "芊芊 -27" at bounding box center [666, 397] width 40 height 18
type input "芊芊-27"
click at [1295, 106] on button "結帳" at bounding box center [1298, 97] width 54 height 31
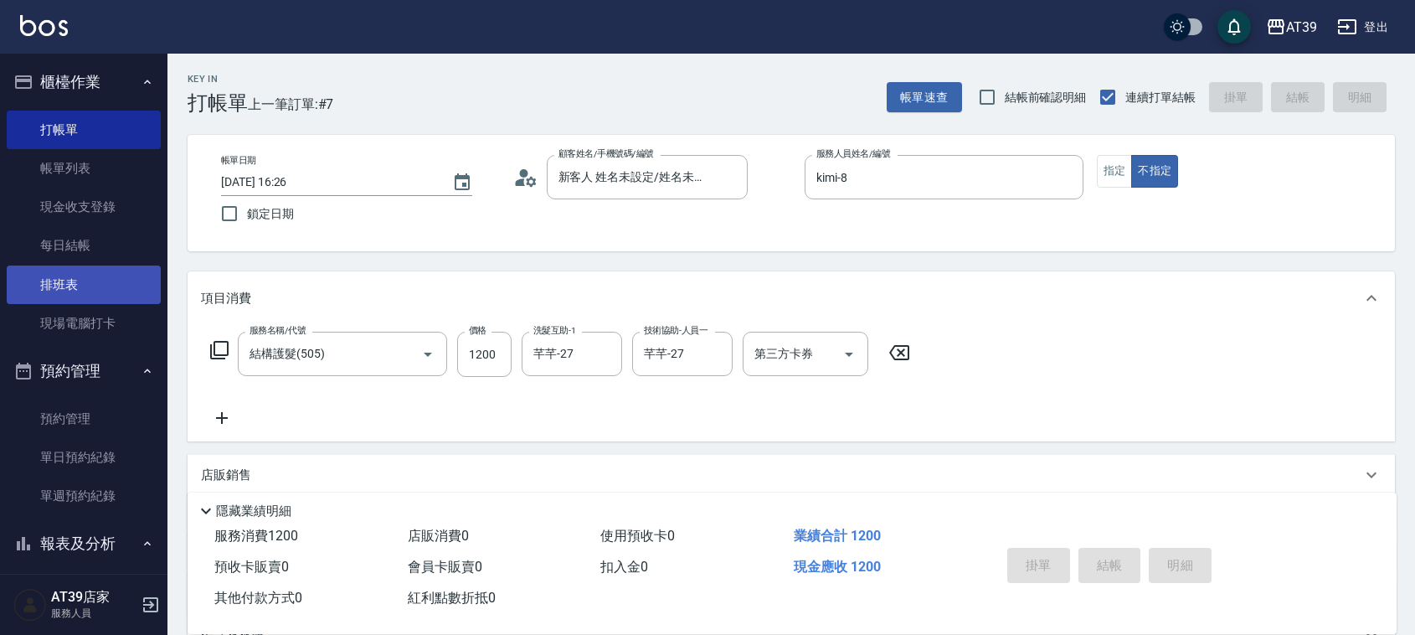
type input "[DATE] 16:47"
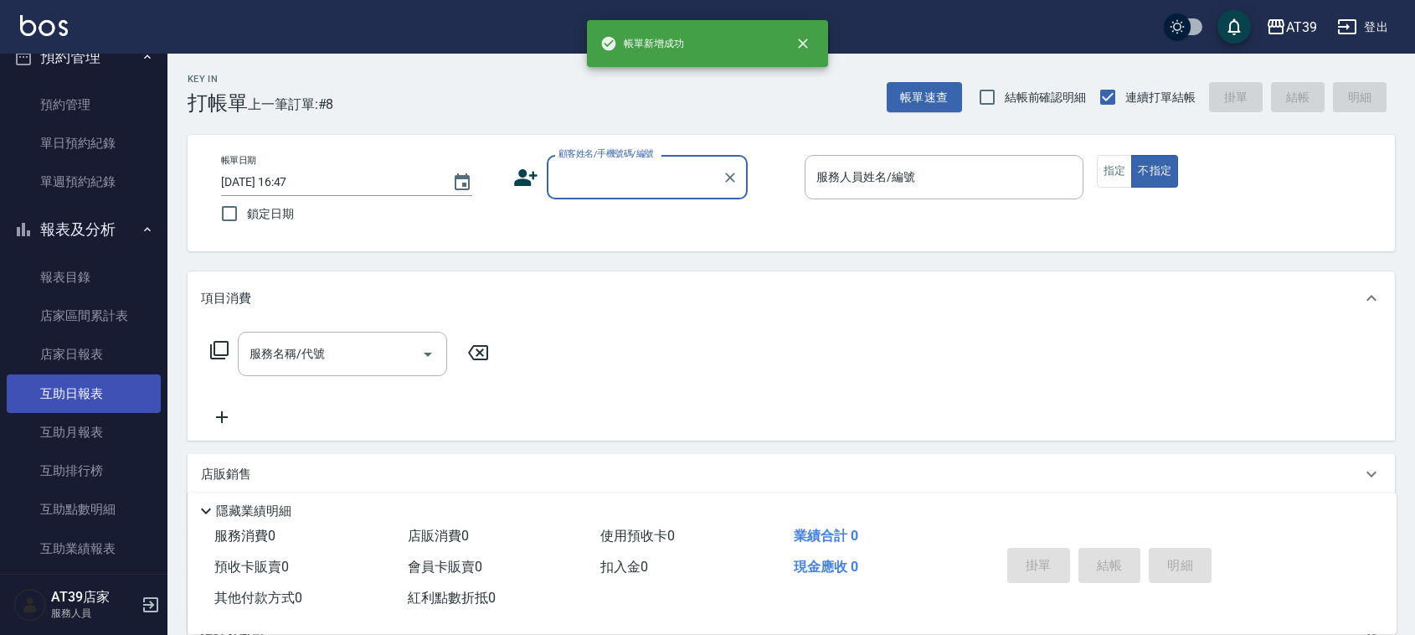
scroll to position [523, 0]
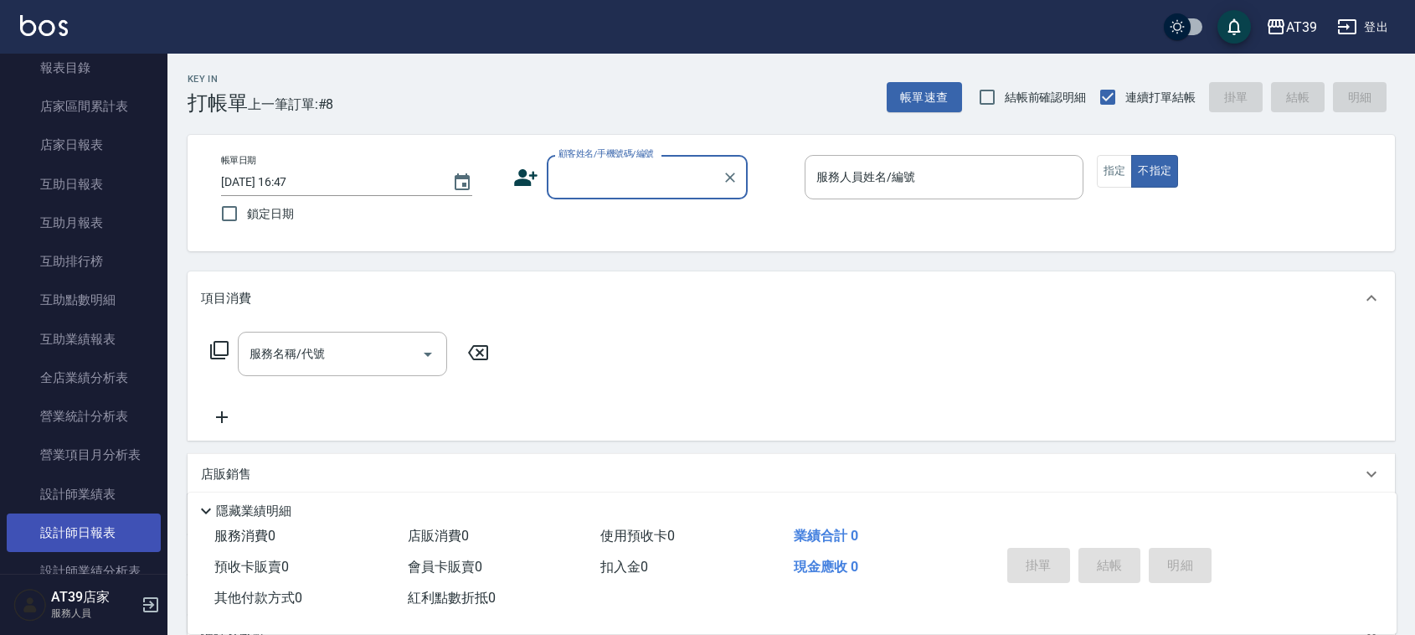
click at [65, 540] on link "設計師日報表" at bounding box center [84, 532] width 154 height 39
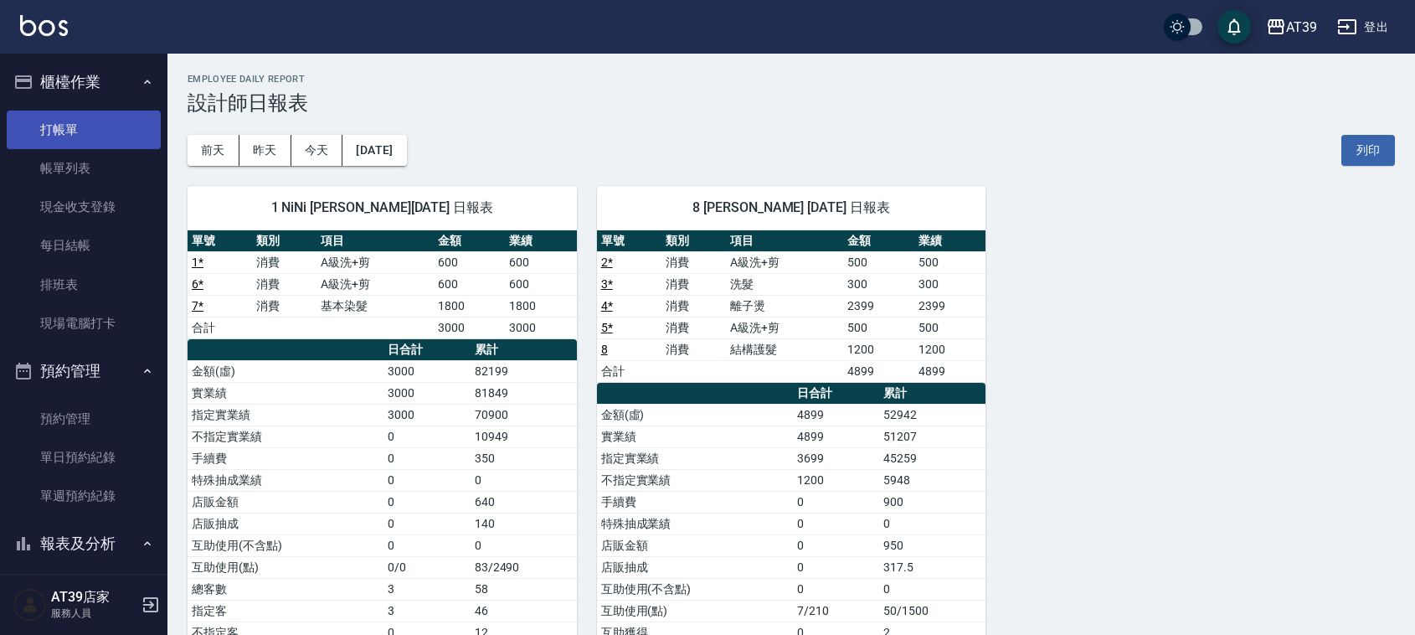
click at [75, 128] on link "打帳單" at bounding box center [84, 130] width 154 height 39
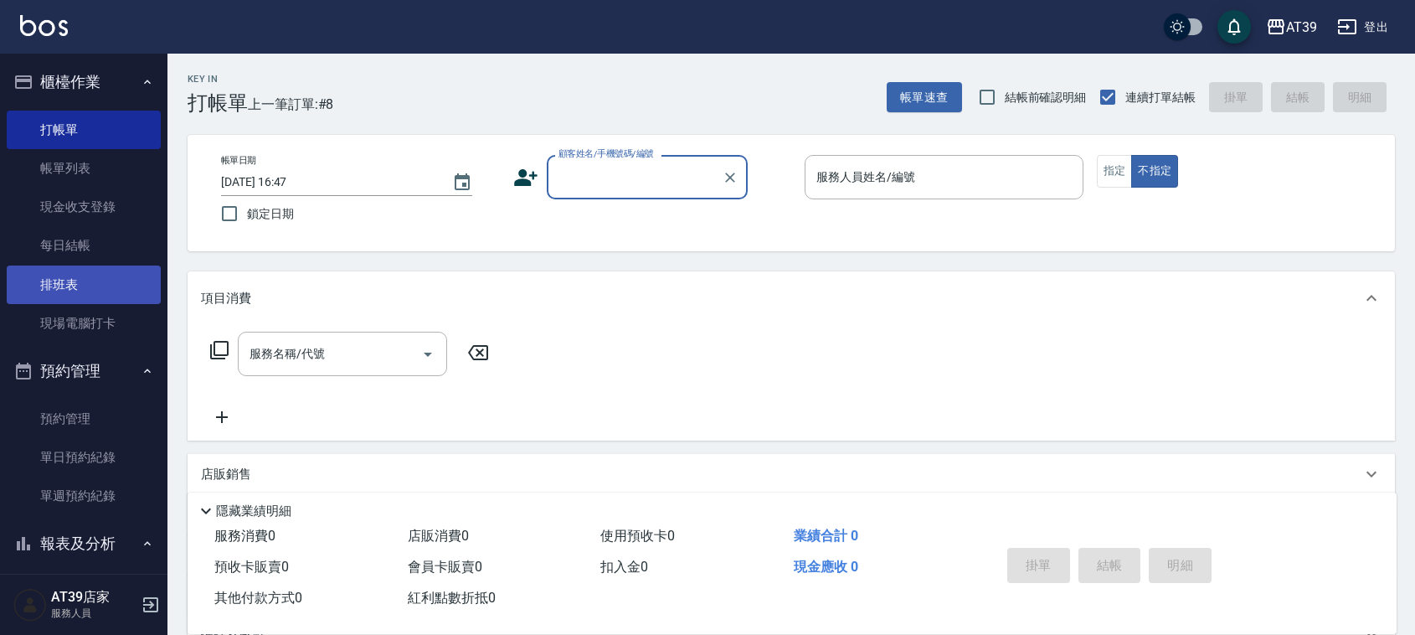
click at [96, 290] on link "排班表" at bounding box center [84, 284] width 154 height 39
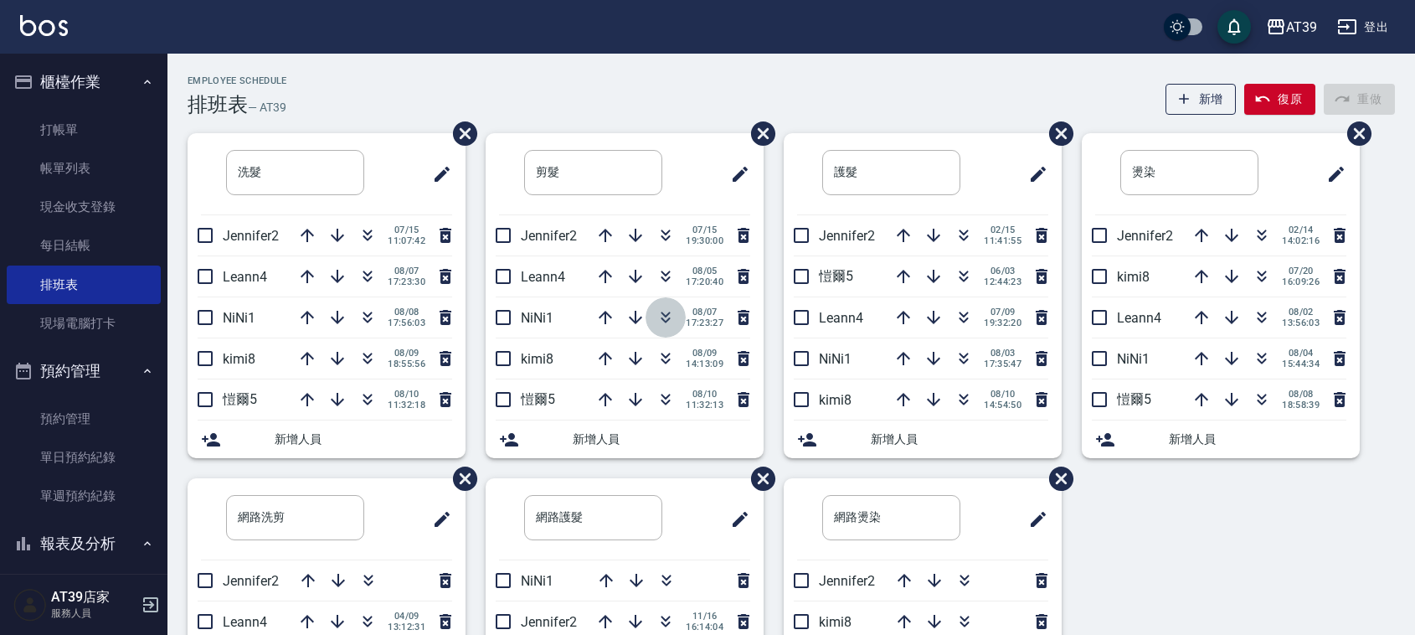
click at [660, 306] on button "button" at bounding box center [666, 317] width 40 height 40
